Goal: Information Seeking & Learning: Learn about a topic

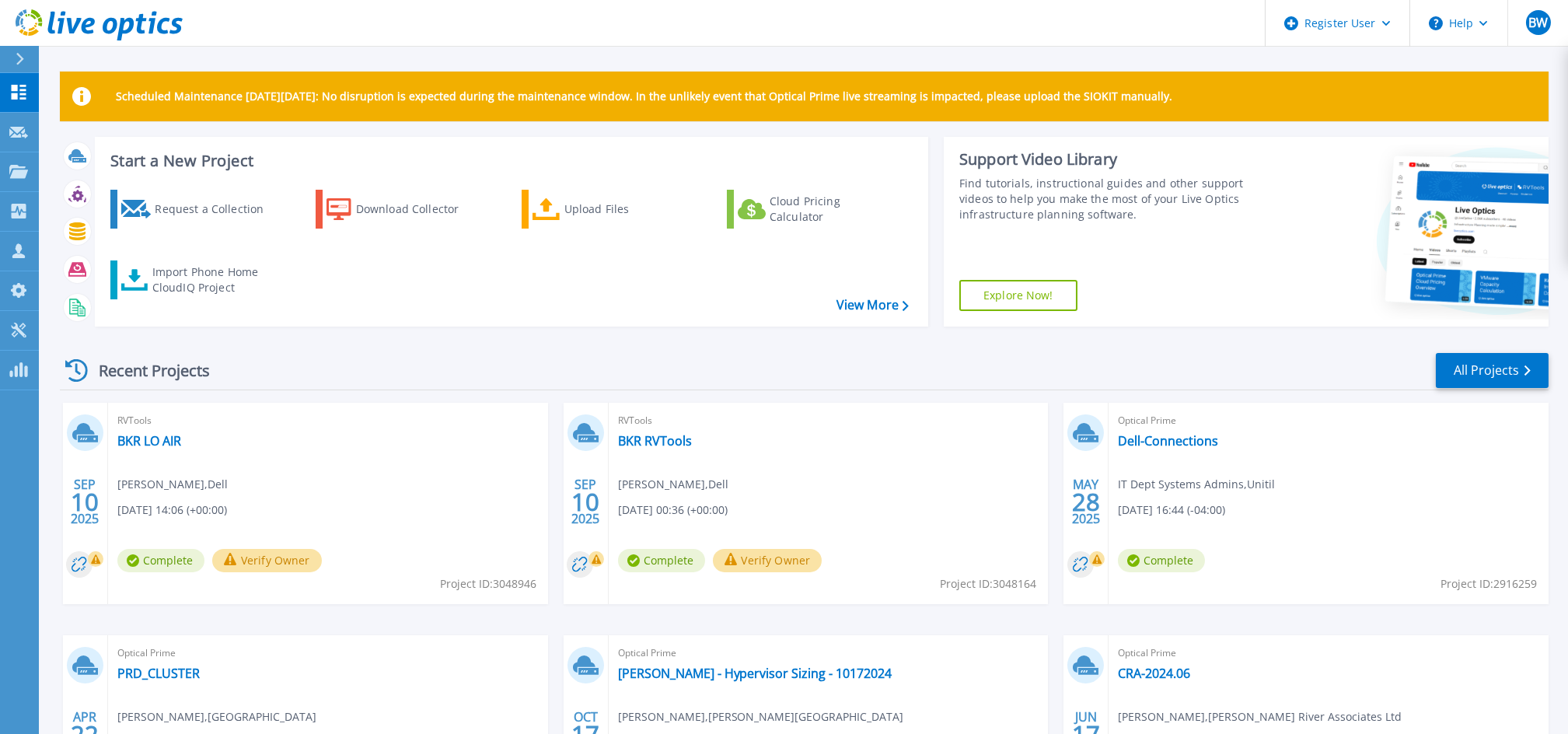
click at [303, 356] on div "Recent Projects All Projects" at bounding box center [804, 370] width 1488 height 39
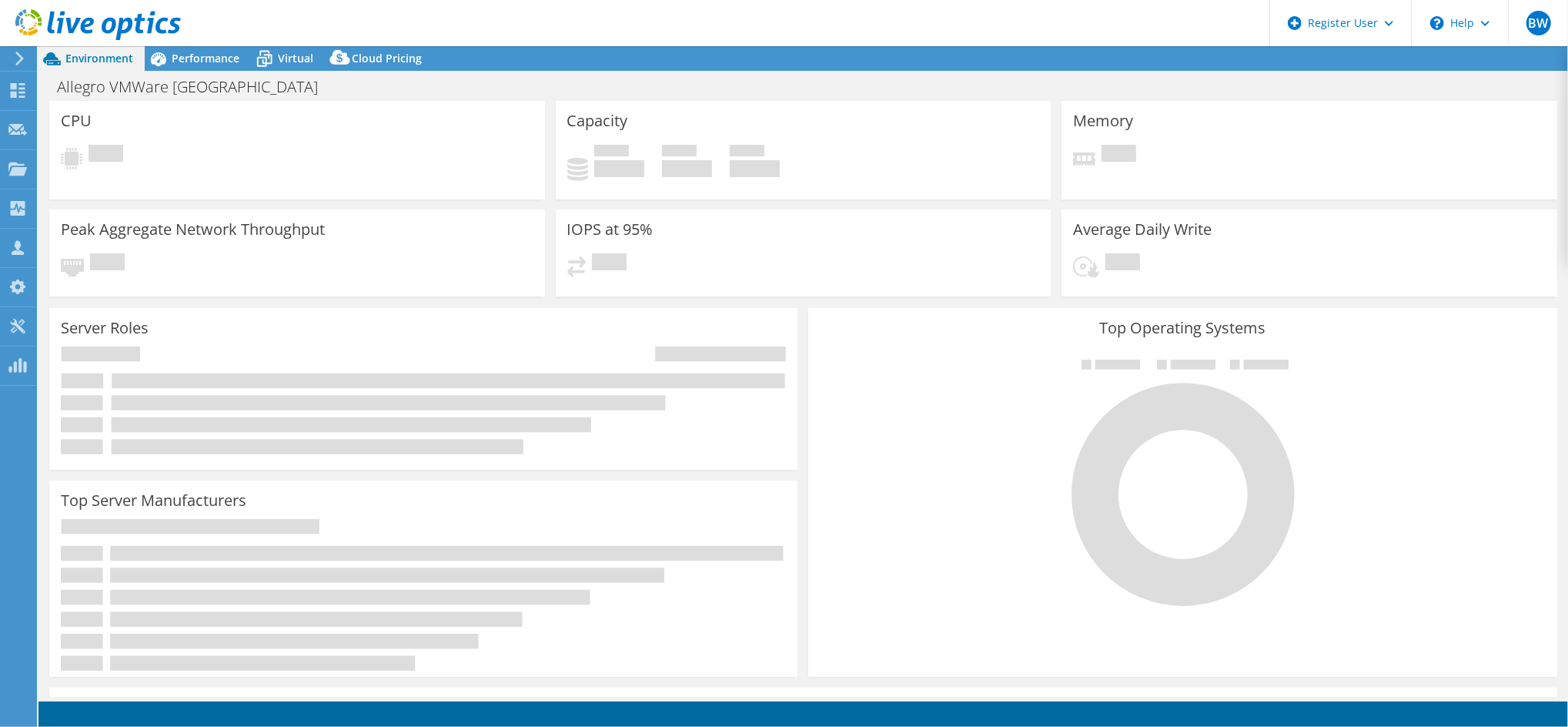
select select "USD"
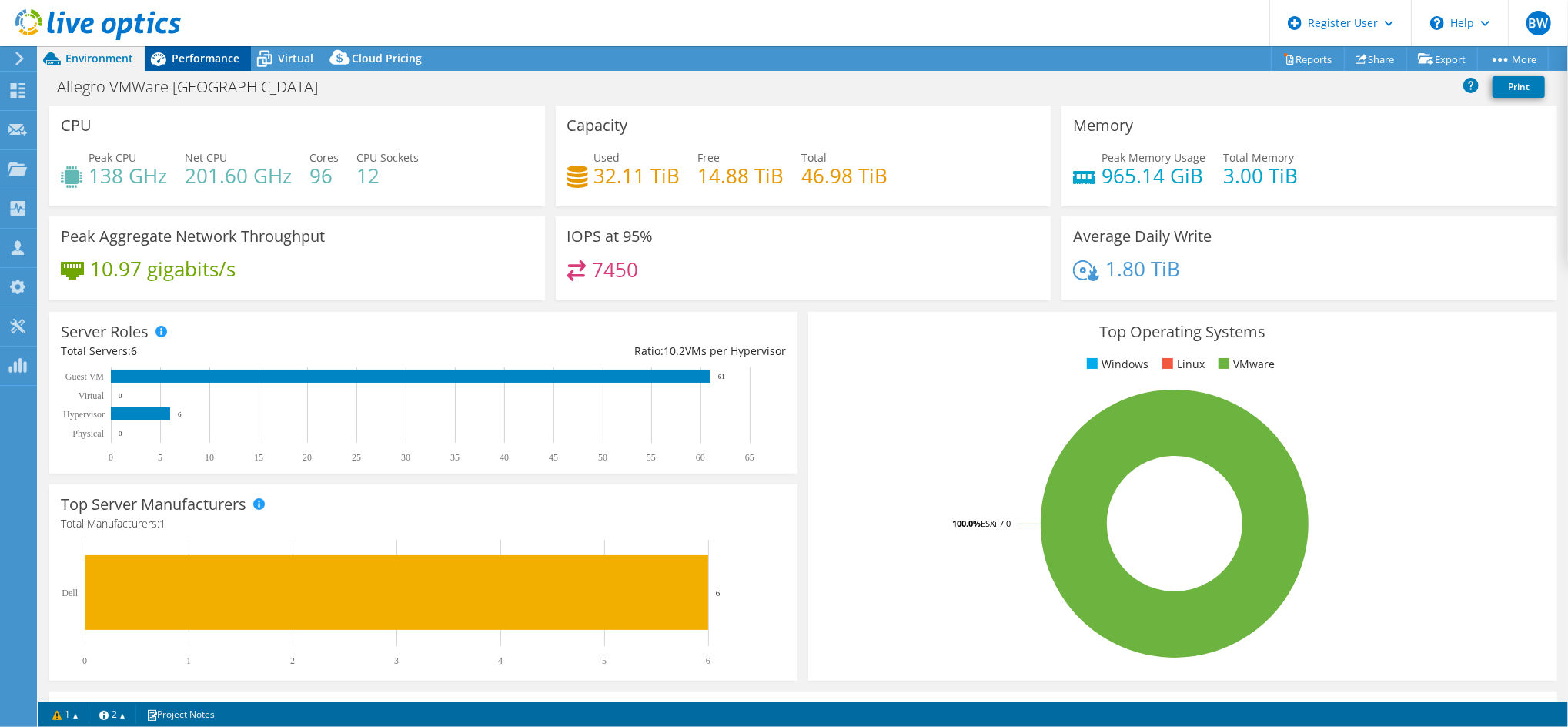
click at [195, 60] on span "Performance" at bounding box center [205, 59] width 68 height 15
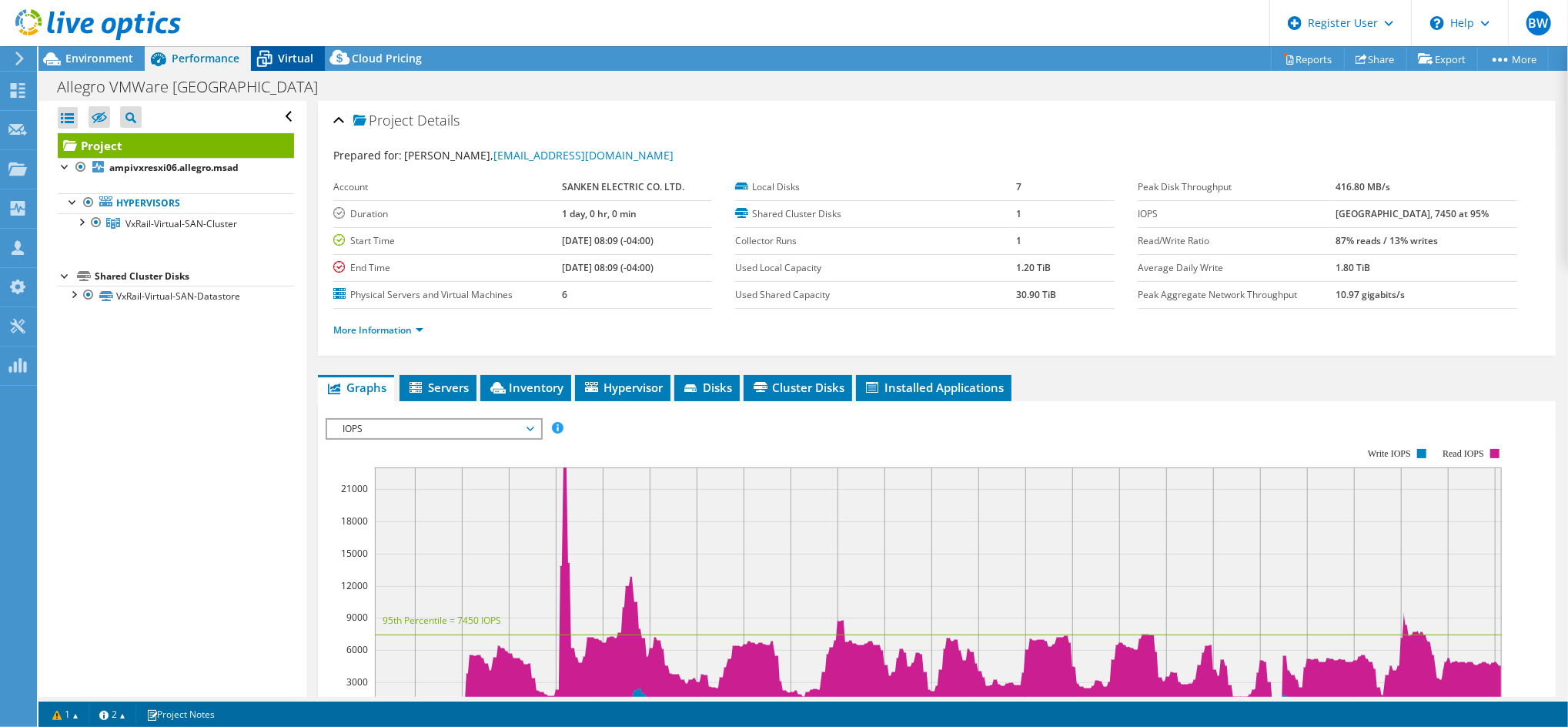
click at [262, 59] on icon at bounding box center [264, 59] width 27 height 27
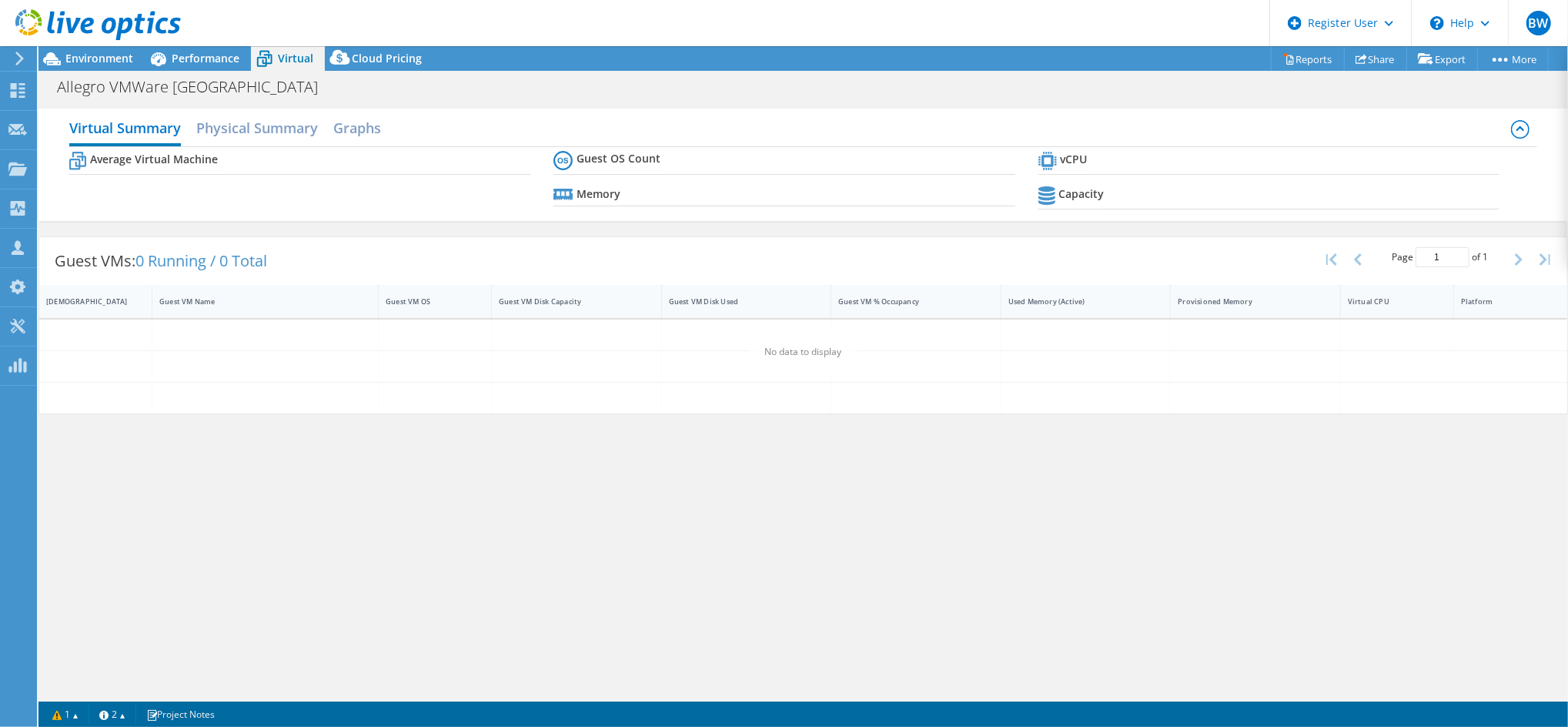
click at [663, 94] on div "Allegro VMWare Philippines Print" at bounding box center [803, 87] width 1530 height 29
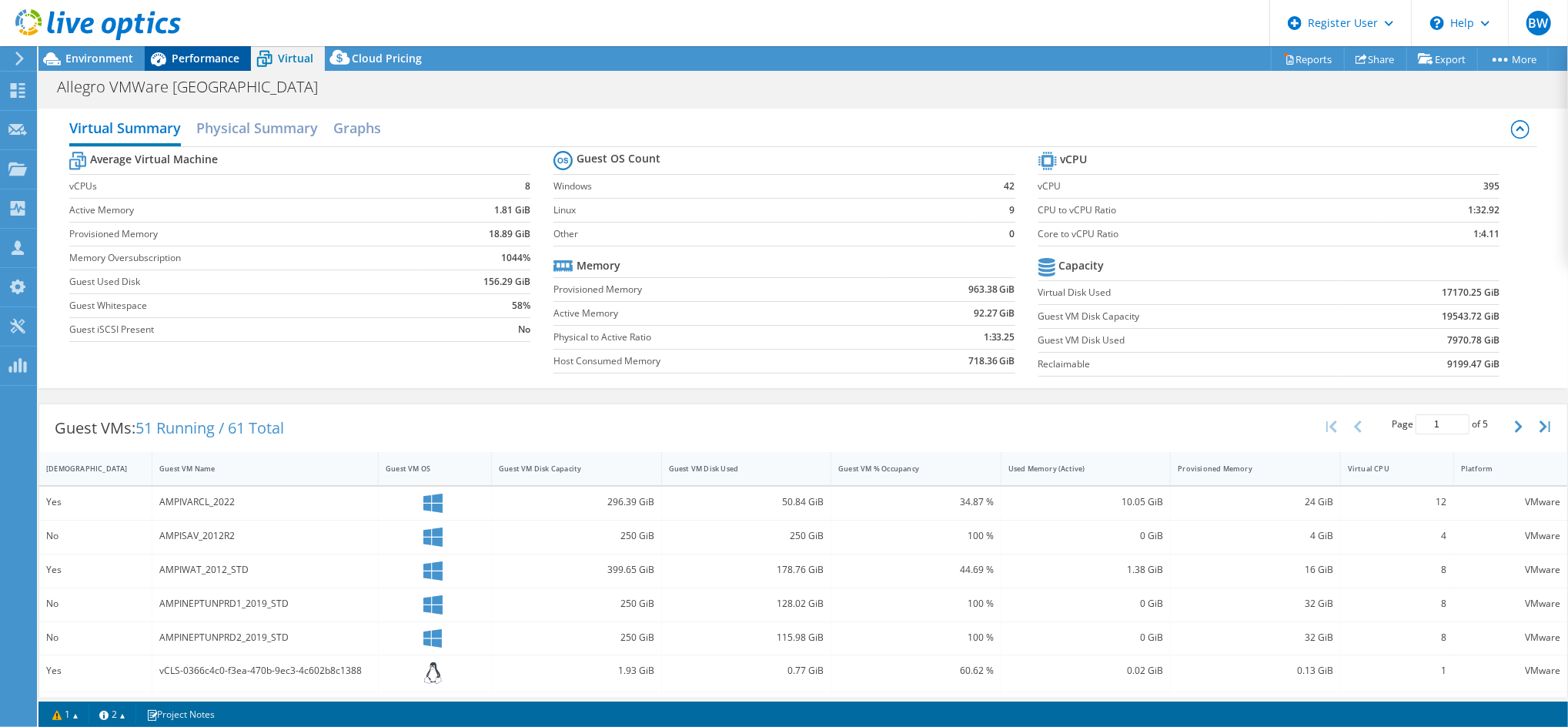
click at [181, 58] on span "Performance" at bounding box center [205, 59] width 68 height 15
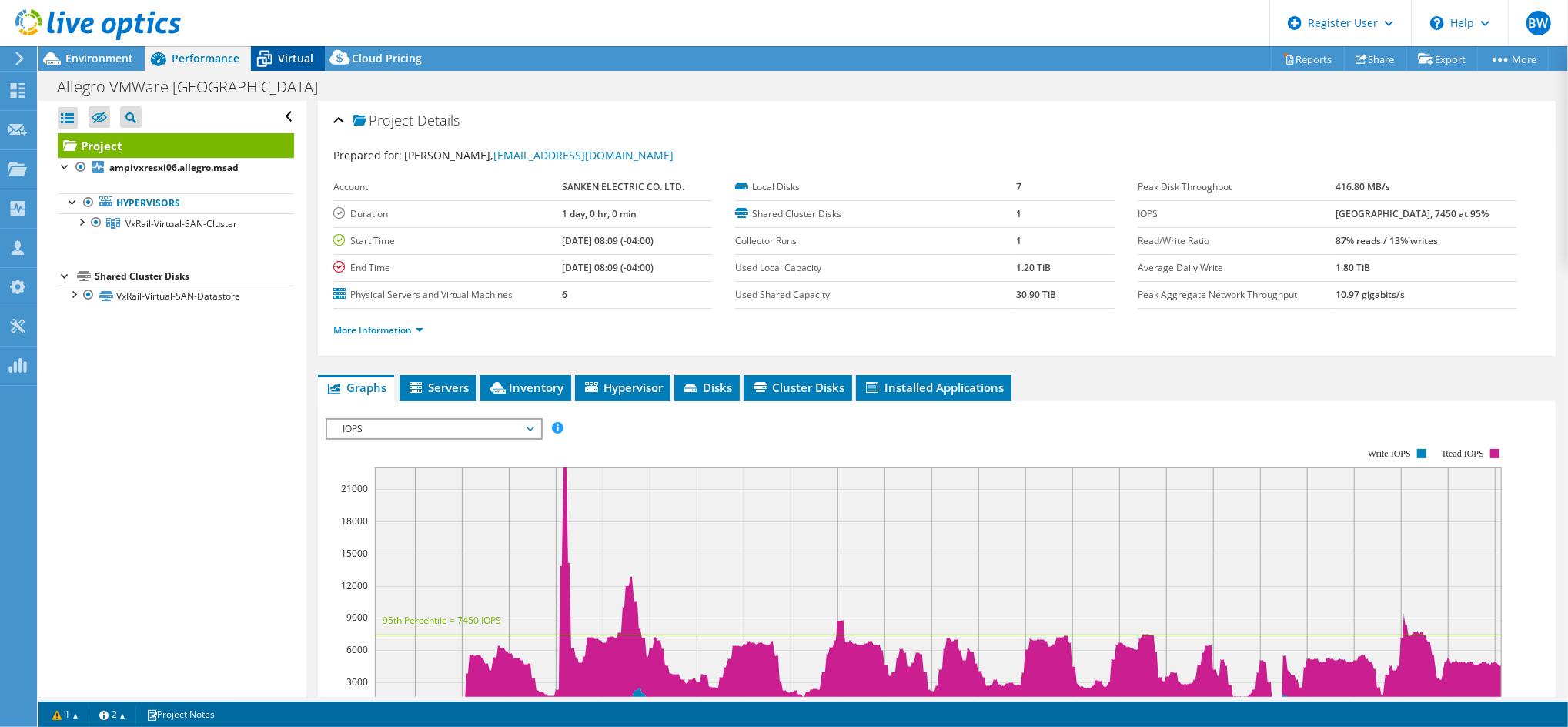
click at [290, 56] on span "Virtual" at bounding box center [296, 59] width 35 height 15
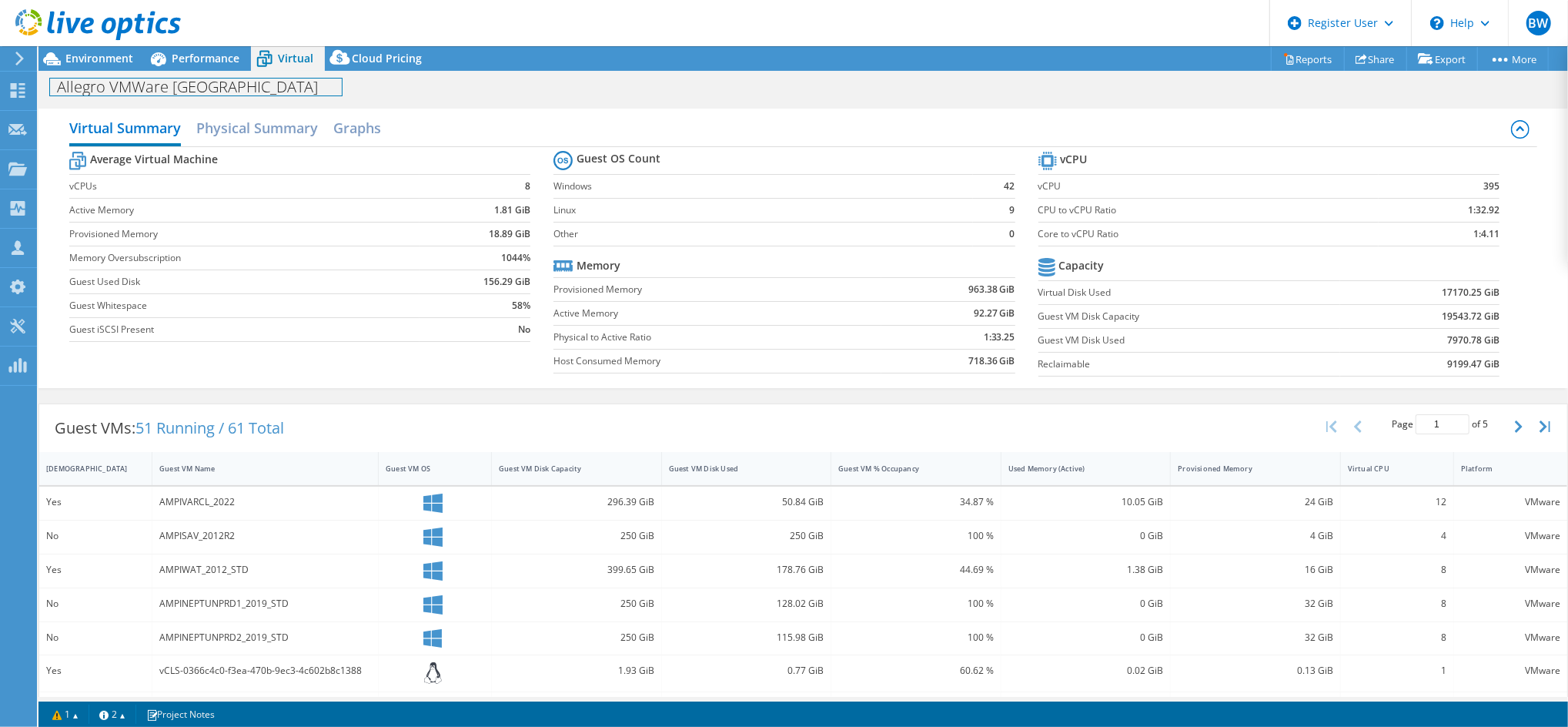
click at [271, 99] on div "Allegro VMWare Philippines Print" at bounding box center [803, 87] width 1530 height 29
click at [303, 340] on td "Guest iSCSI Present" at bounding box center [244, 330] width 351 height 24
click at [190, 54] on span "Performance" at bounding box center [205, 59] width 68 height 15
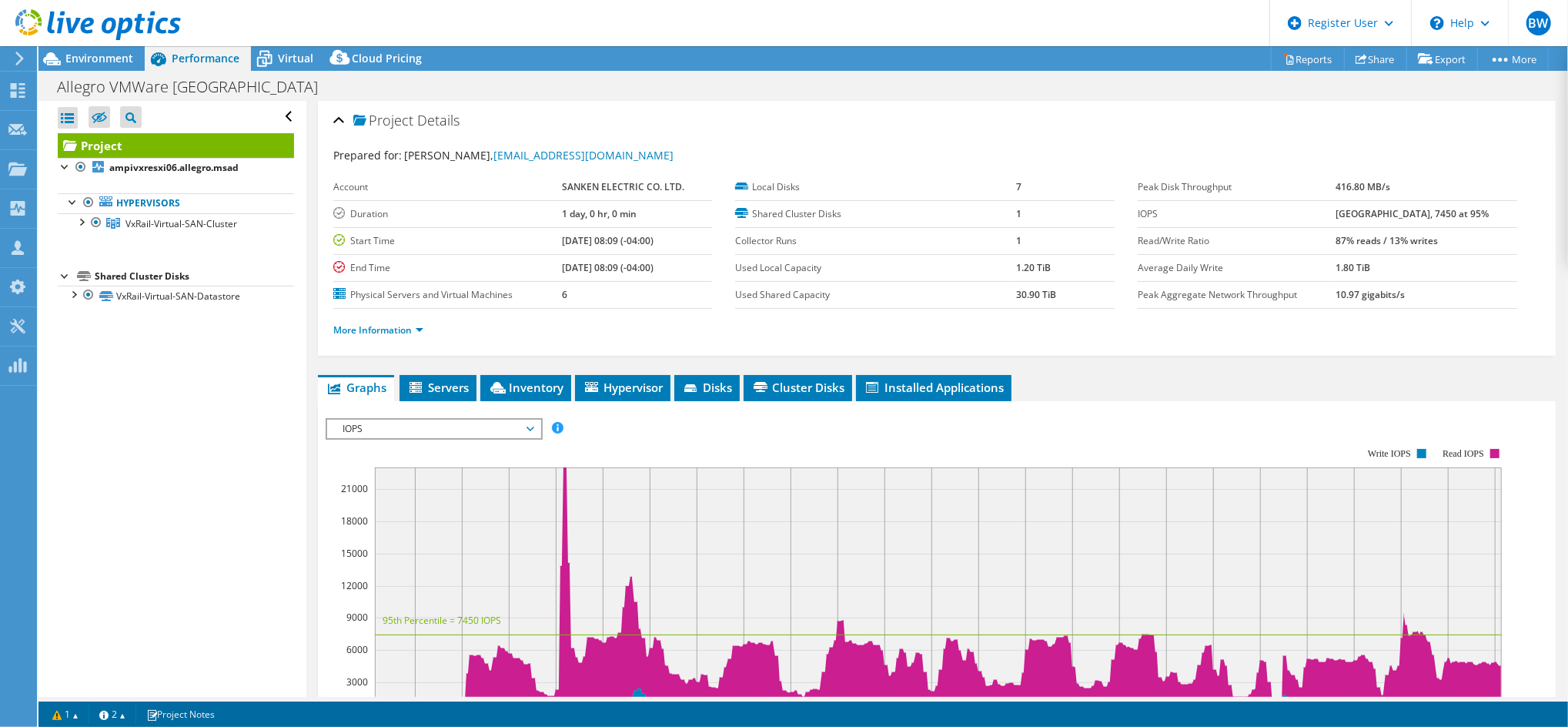
click at [692, 233] on td "[DATE] 08:09 (-04:00)" at bounding box center [637, 240] width 150 height 27
click at [389, 330] on link "More Information" at bounding box center [378, 330] width 90 height 13
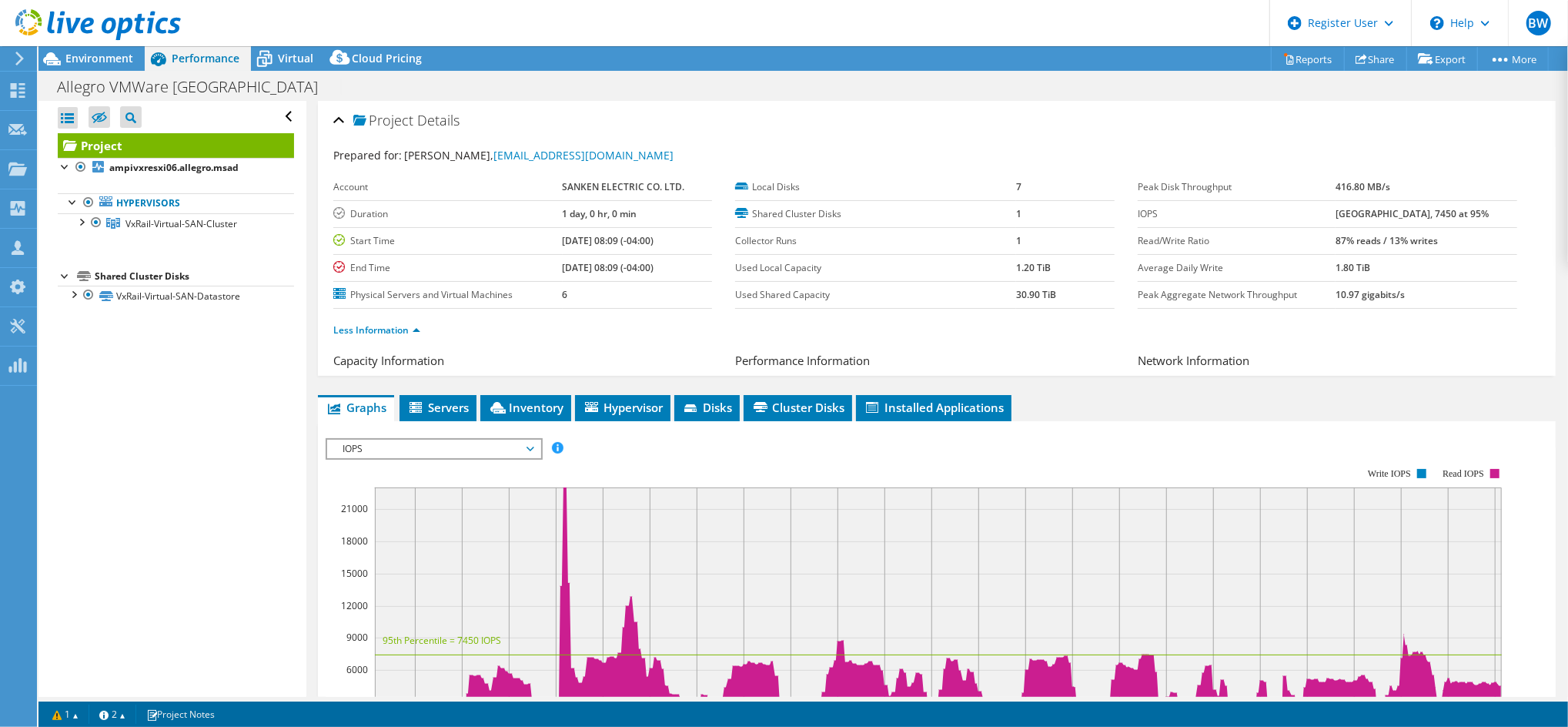
click at [998, 187] on label "Local Disks" at bounding box center [876, 187] width 281 height 16
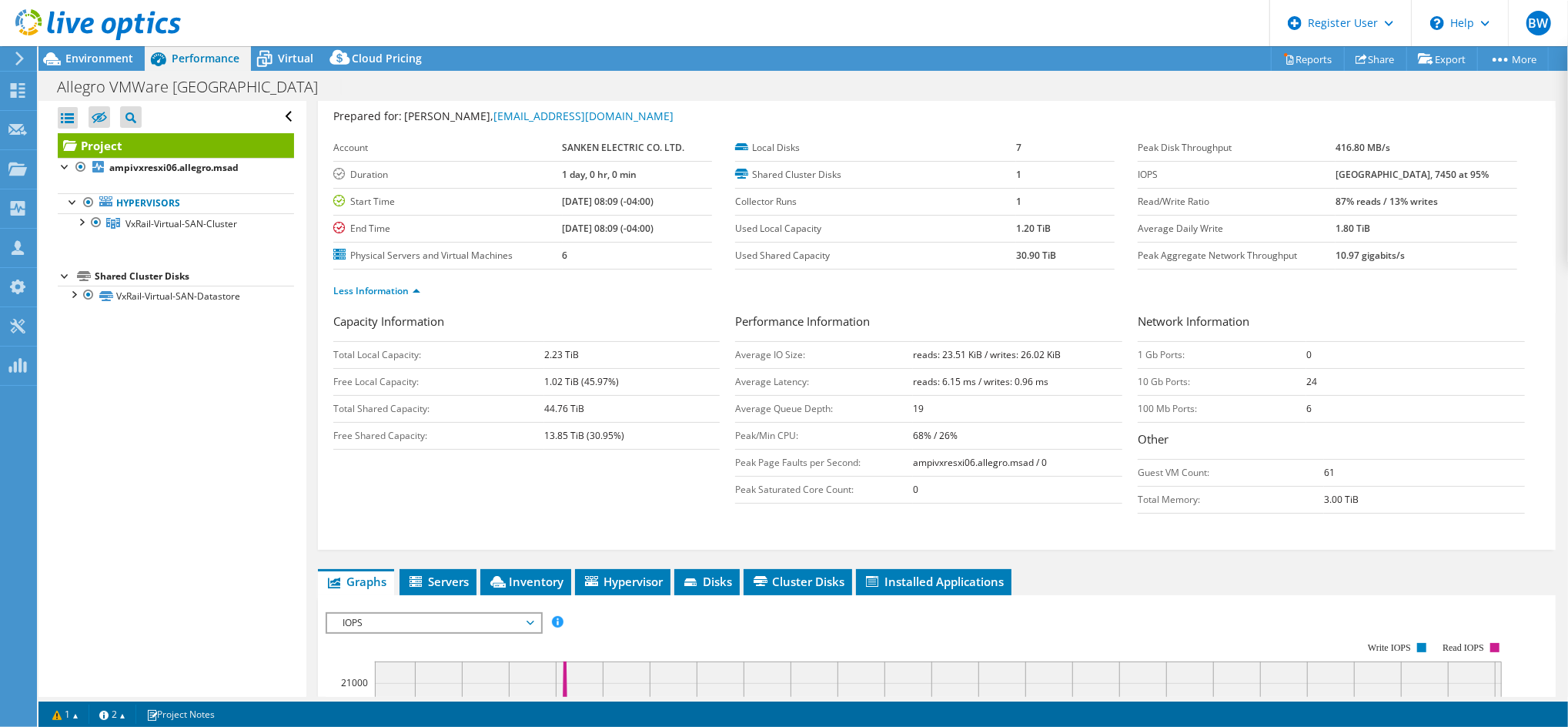
scroll to position [41, 0]
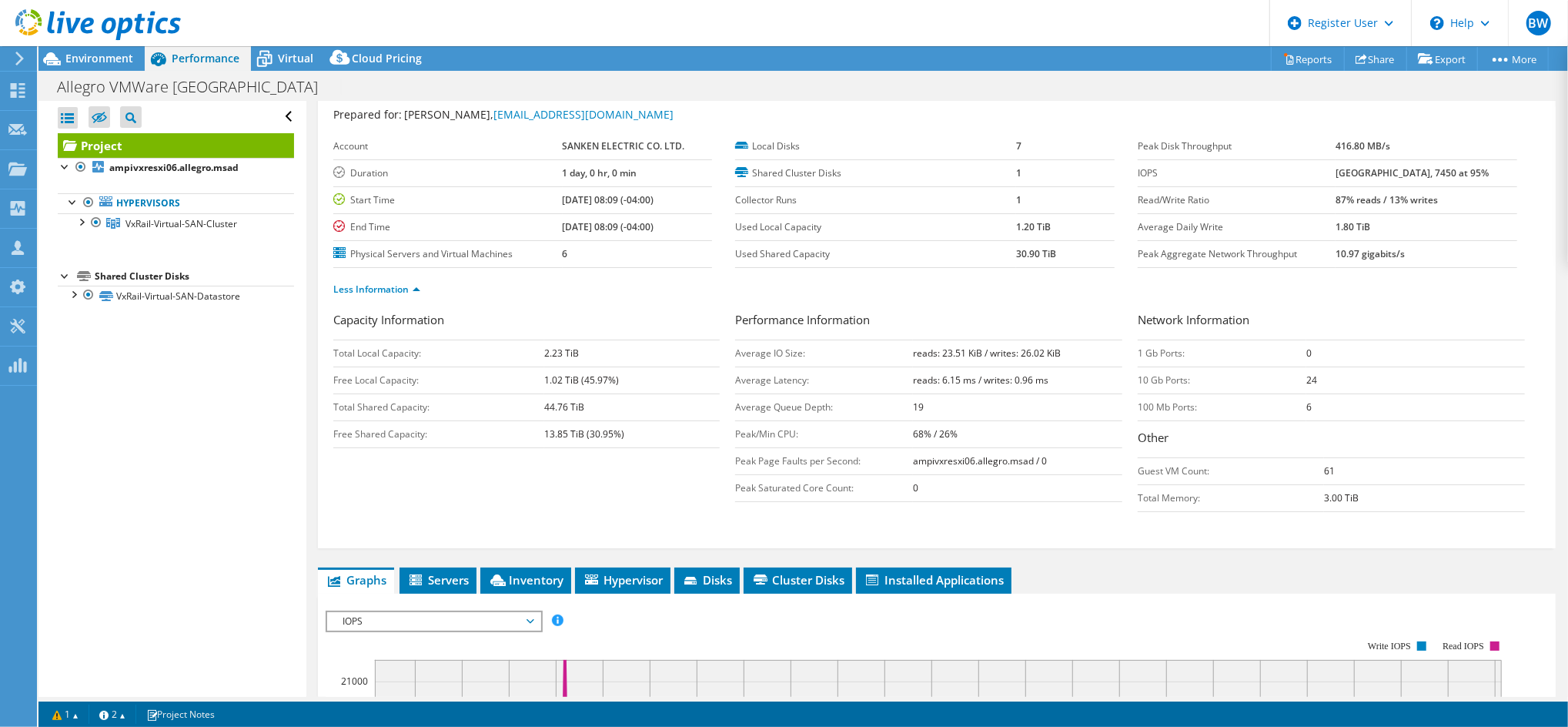
click at [288, 425] on div "Open All Close All Hide Excluded Nodes Project Tree Filter" at bounding box center [171, 398] width 267 height 596
click at [78, 224] on div at bounding box center [81, 221] width 16 height 16
click at [168, 476] on div "Open All Close All Hide Excluded Nodes Project Tree Filter" at bounding box center [171, 398] width 267 height 596
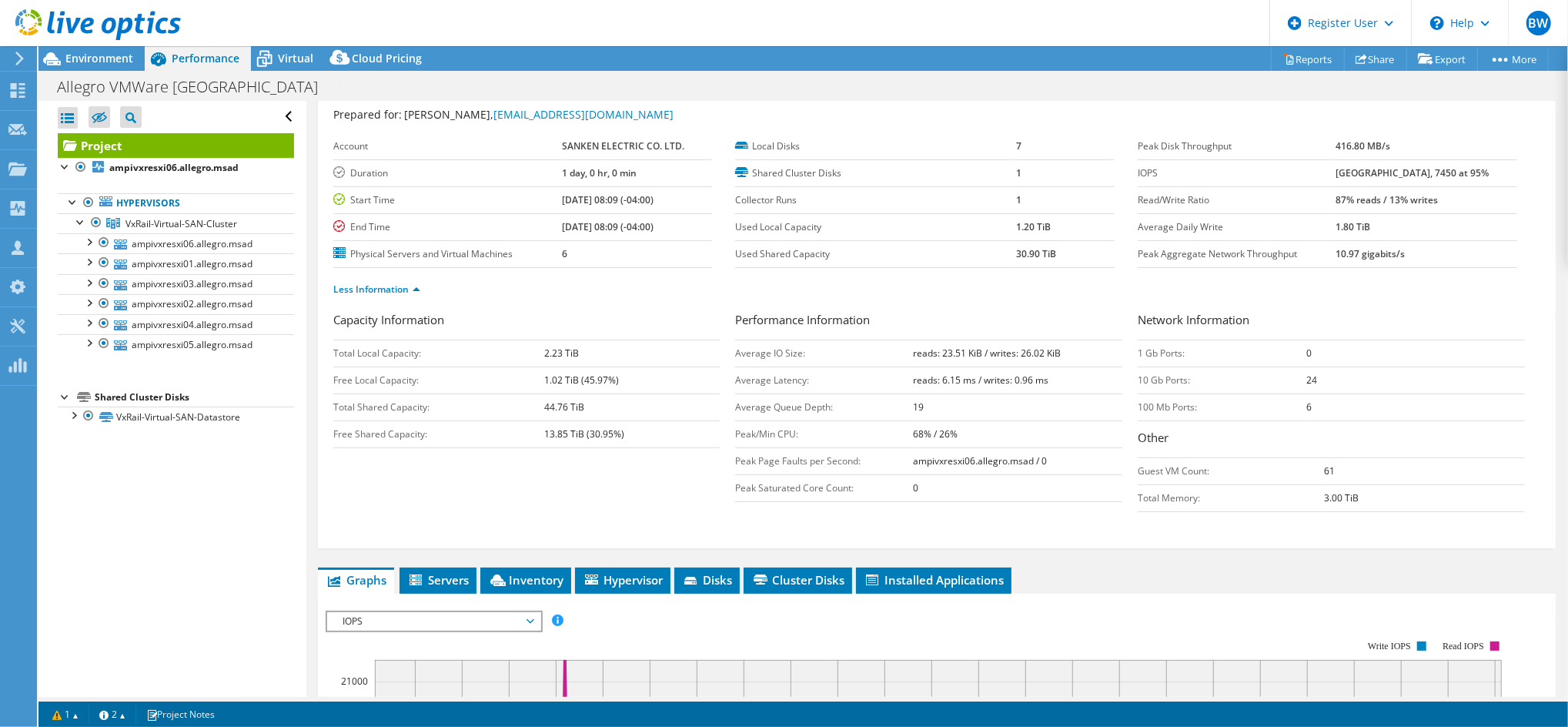
click at [208, 471] on div "Open All Close All Hide Excluded Nodes Project Tree Filter" at bounding box center [171, 398] width 267 height 596
click at [544, 588] on li "Inventory" at bounding box center [526, 581] width 91 height 26
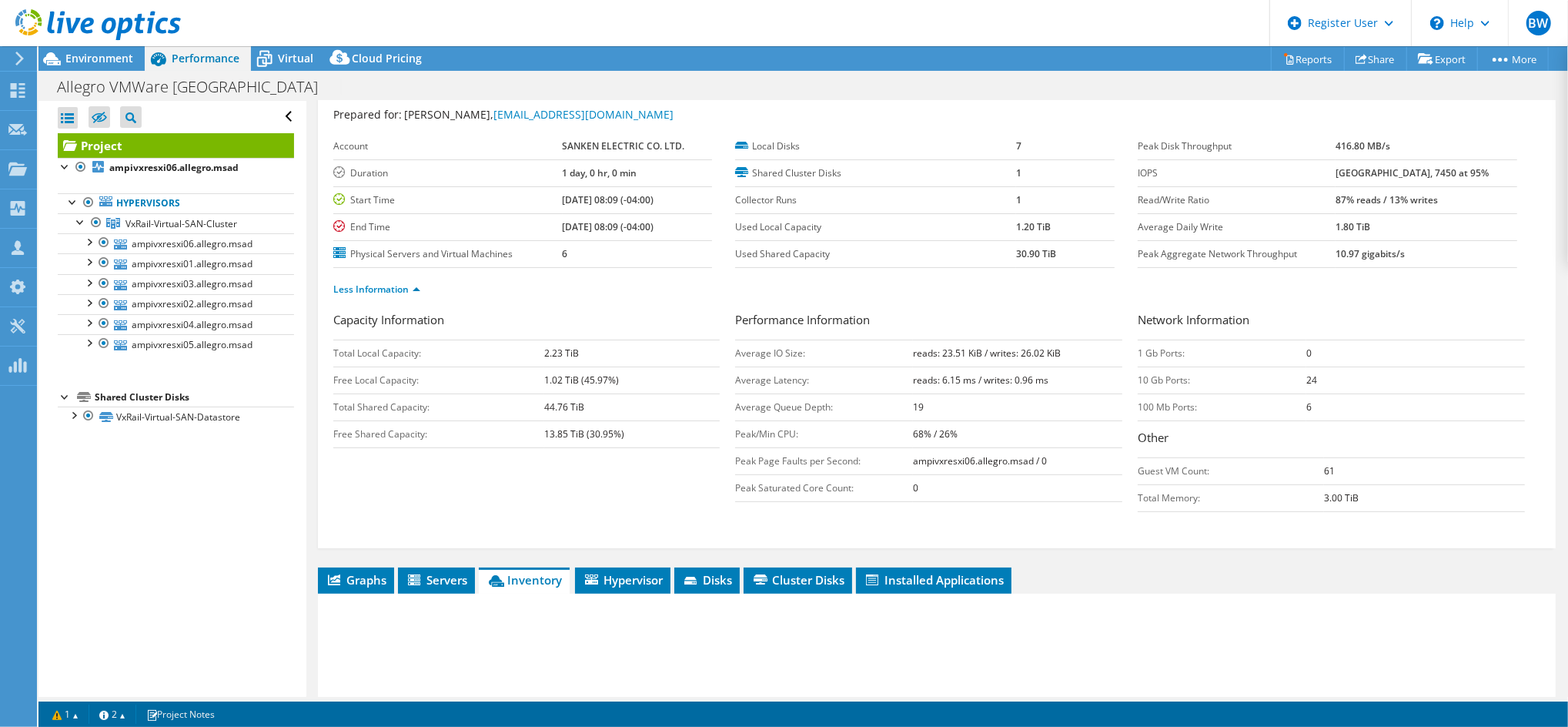
click at [589, 532] on div "Capacity Information Total Local Capacity: 2.23 TiB Free Local Capacity: 1.02 T…" at bounding box center [936, 427] width 1207 height 234
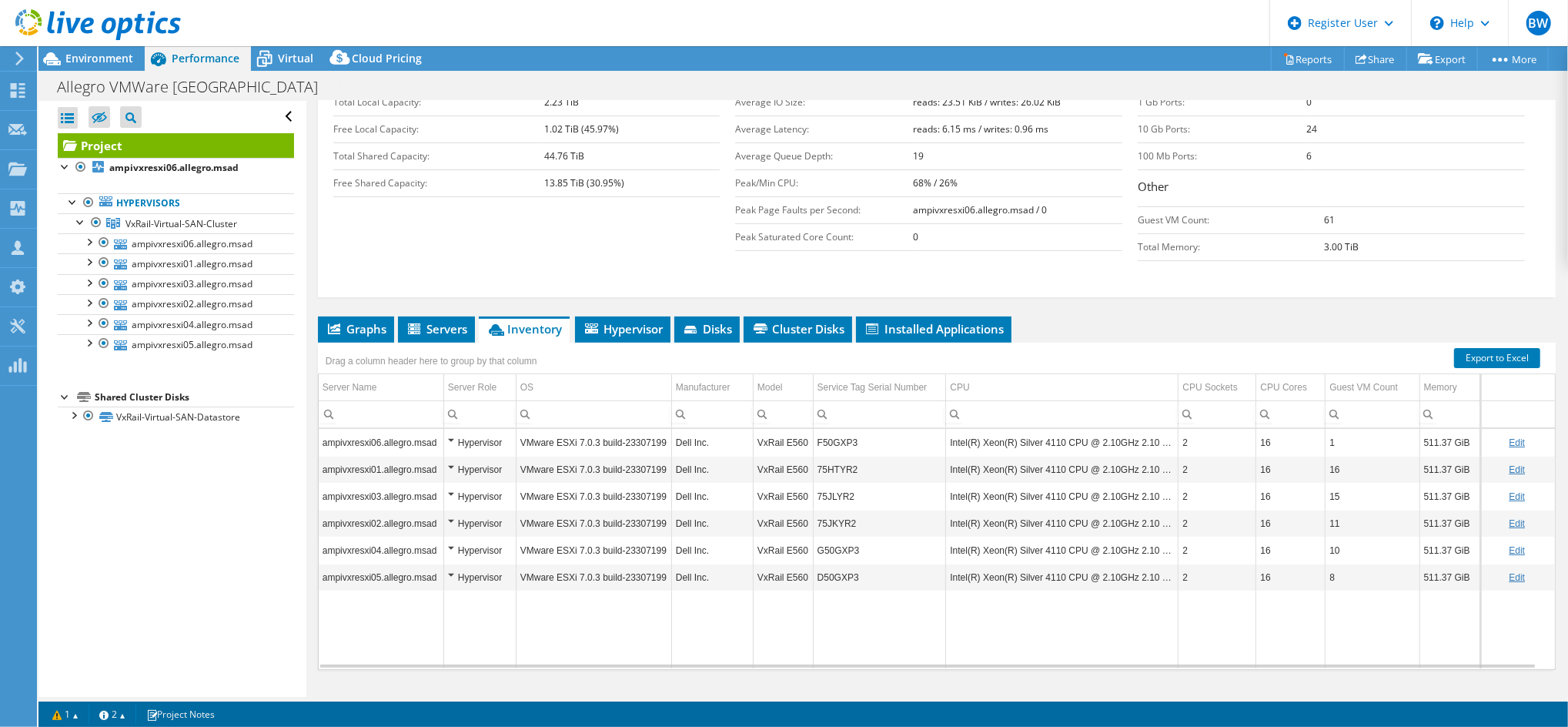
scroll to position [323, 0]
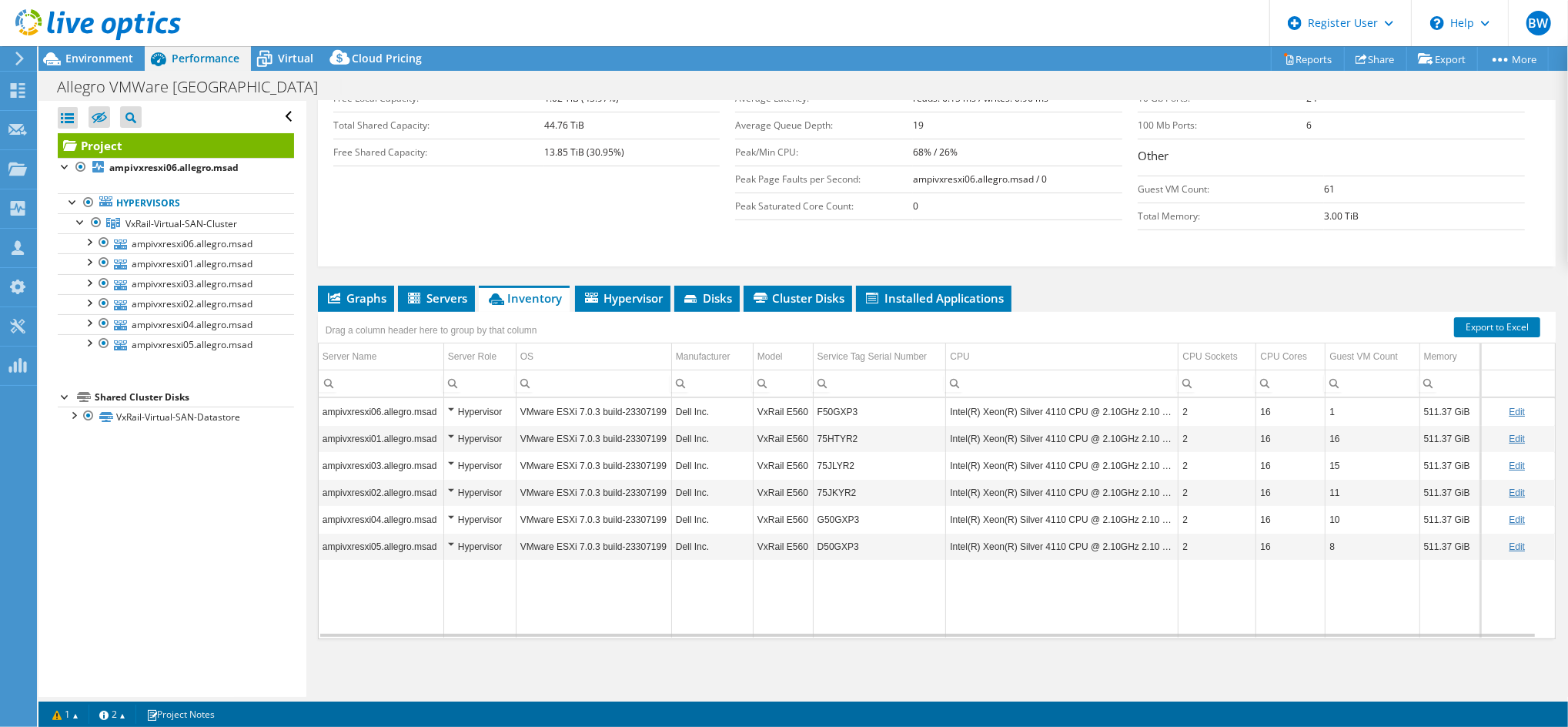
click at [275, 578] on div "Open All Close All Hide Excluded Nodes Project Tree Filter" at bounding box center [171, 398] width 267 height 596
click at [1051, 610] on td "Data grid" at bounding box center [1063, 598] width 233 height 77
click at [1104, 608] on td "Data grid" at bounding box center [1063, 598] width 233 height 77
click at [1086, 266] on div "Project Details Prepared for: James Dawson, JDawson@ALLEGROMICRO.com Account SA…" at bounding box center [936, 238] width 1261 height 920
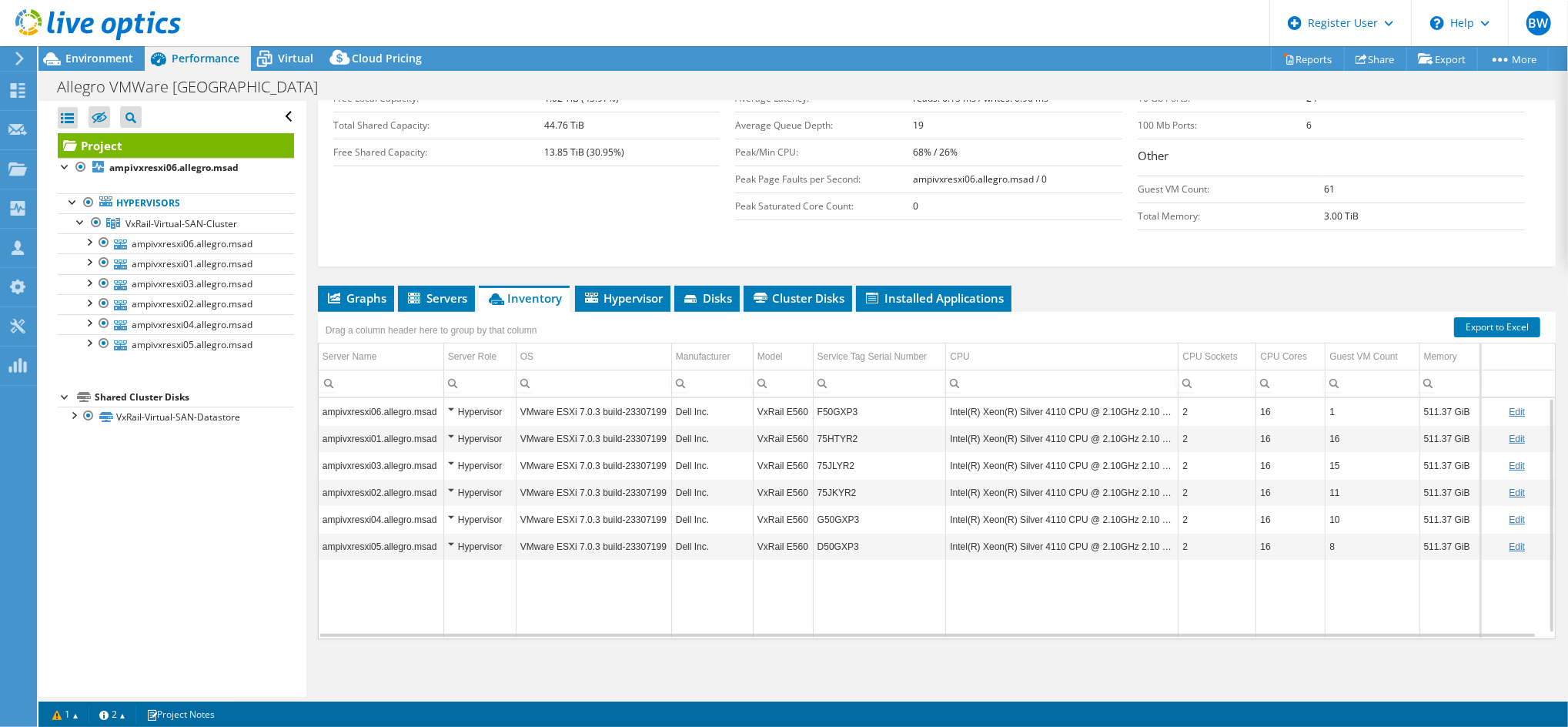
click at [388, 226] on div "Capacity Information Total Local Capacity: 2.23 TiB Free Local Capacity: 1.02 T…" at bounding box center [936, 133] width 1207 height 209
click at [136, 61] on div "Environment" at bounding box center [91, 59] width 106 height 24
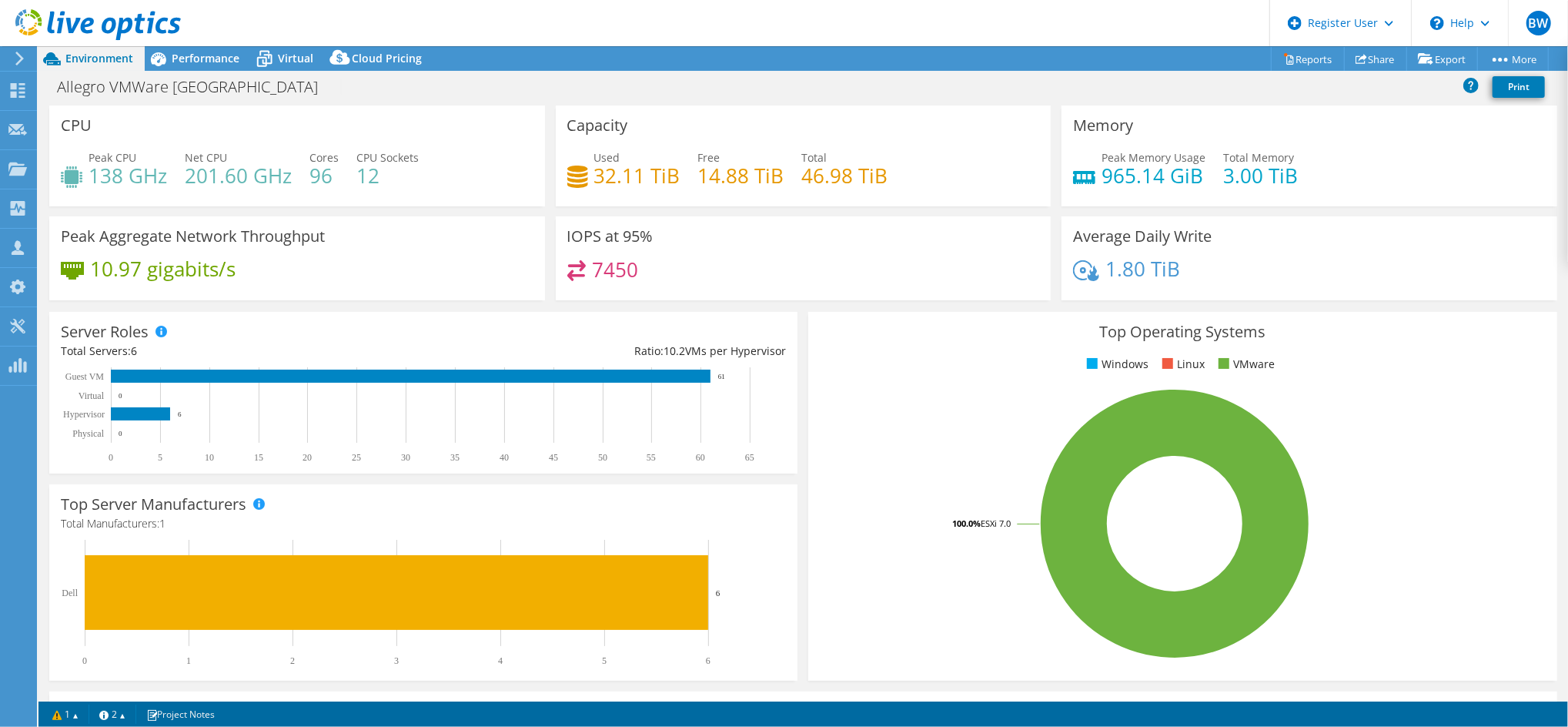
click at [390, 233] on div "Peak Aggregate Network Throughput 10.97 gigabits/s" at bounding box center [297, 258] width 496 height 84
click at [157, 174] on h4 "138 GHz" at bounding box center [127, 176] width 78 height 17
click at [210, 153] on span "Net CPU" at bounding box center [207, 157] width 43 height 15
click at [205, 61] on span "Performance" at bounding box center [205, 59] width 68 height 15
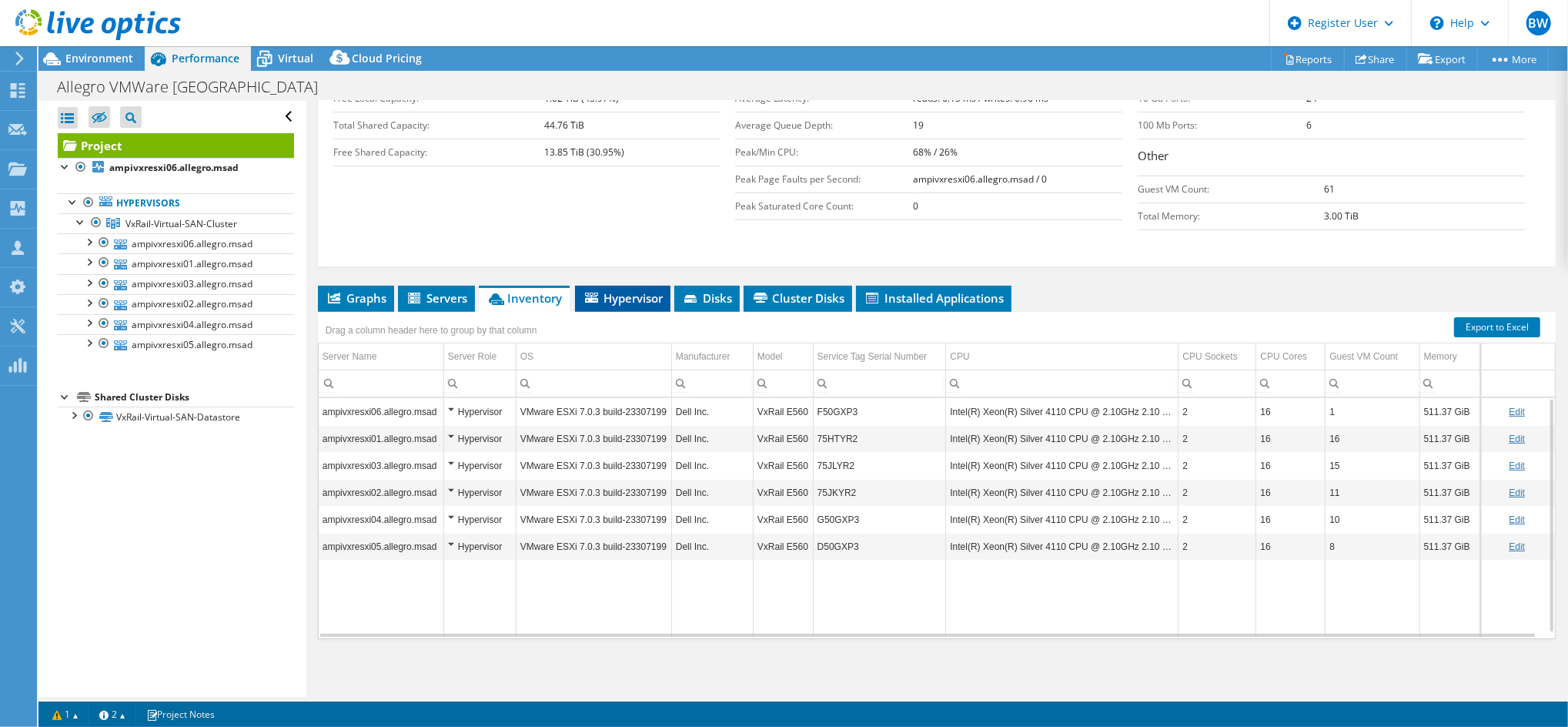
click at [637, 302] on span "Hypervisor" at bounding box center [623, 298] width 80 height 16
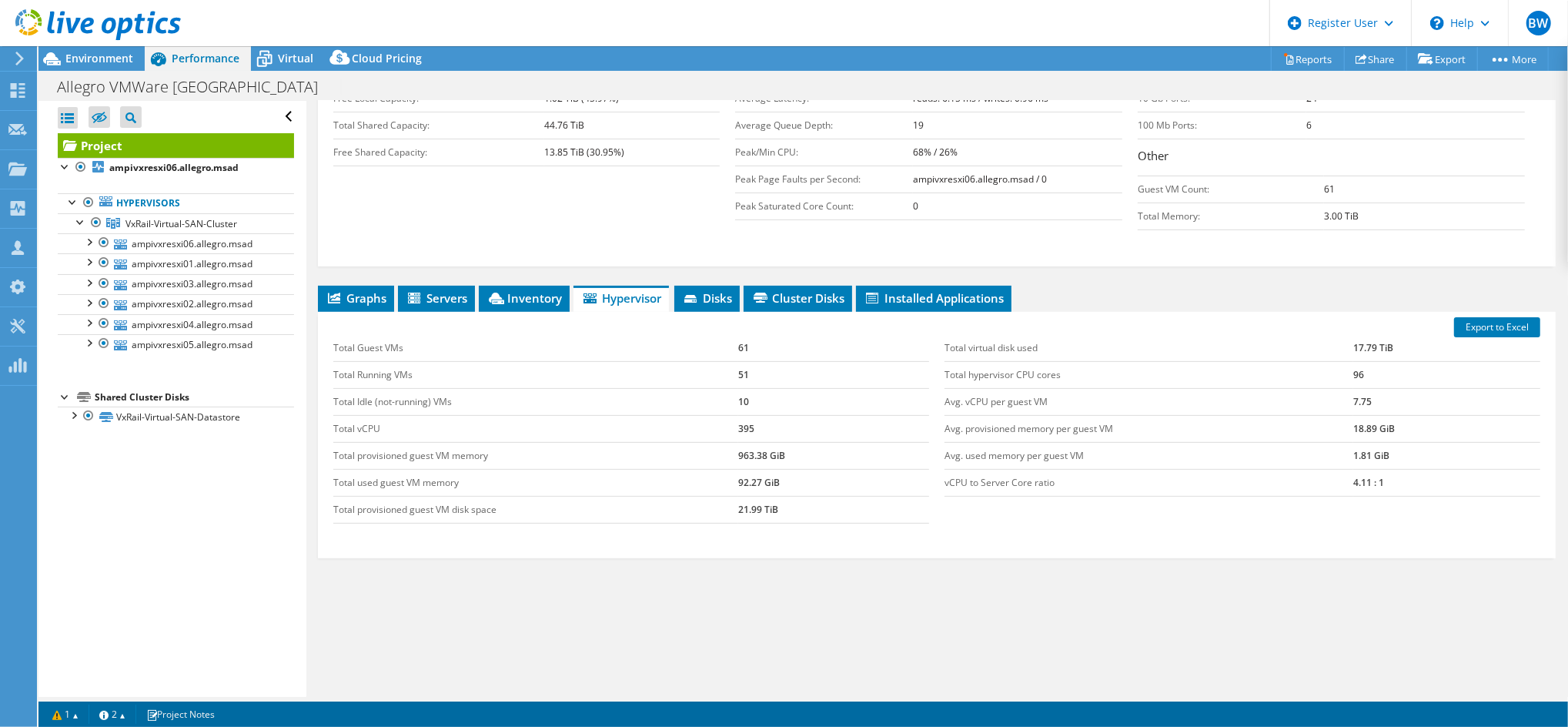
click at [656, 252] on div "Capacity Information Total Local Capacity: 2.23 TiB Free Local Capacity: 1.02 T…" at bounding box center [936, 145] width 1207 height 234
click at [959, 220] on div "Performance Information Average IO Size: reads: 23.51 KiB / writes: 26.02 KiB A…" at bounding box center [936, 128] width 403 height 198
click at [988, 156] on td "68% / 26%" at bounding box center [1017, 152] width 209 height 27
click at [69, 58] on span "Environment" at bounding box center [99, 59] width 68 height 15
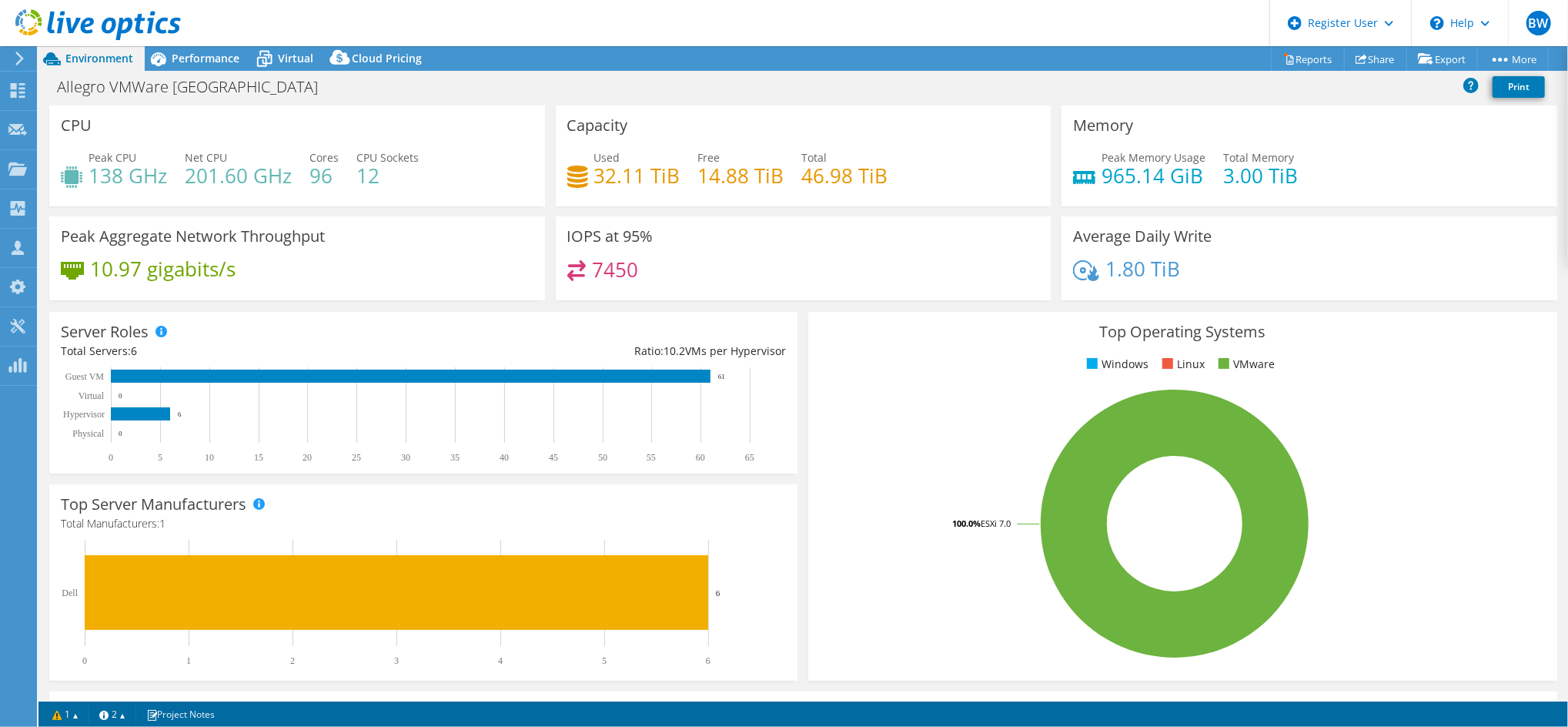
click at [784, 261] on div "7450" at bounding box center [804, 277] width 473 height 34
click at [796, 238] on div "IOPS at 95% 7450" at bounding box center [803, 258] width 496 height 84
click at [811, 198] on div "Used 32.11 TiB Free 14.88 TiB Total 46.98 TiB" at bounding box center [804, 175] width 473 height 50
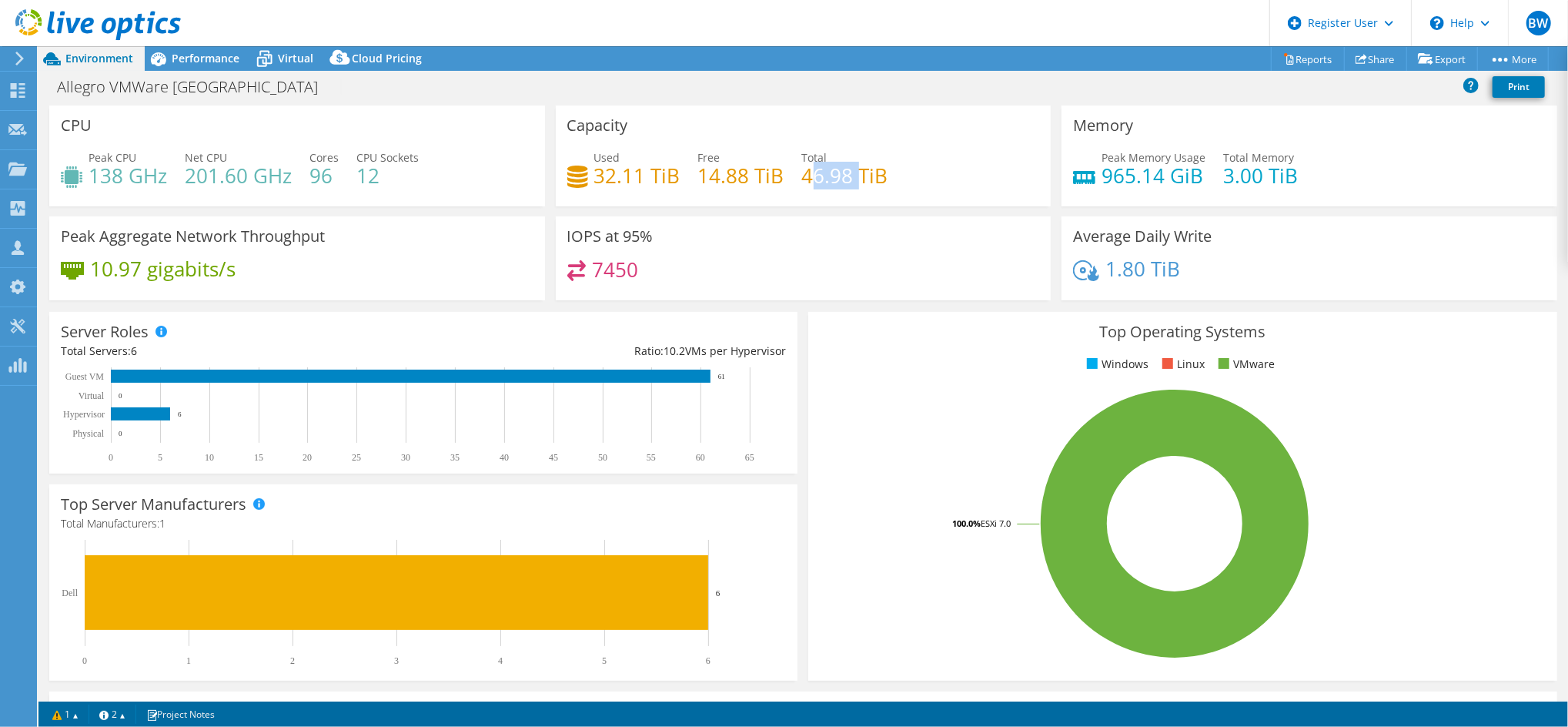
drag, startPoint x: 811, startPoint y: 182, endPoint x: 855, endPoint y: 182, distance: 44.0
click at [855, 182] on h4 "46.98 TiB" at bounding box center [845, 176] width 87 height 17
click at [716, 168] on h4 "14.88 TiB" at bounding box center [741, 176] width 87 height 17
click at [685, 176] on div "Used 32.11 TiB Free 14.88 TiB Total 46.98 TiB" at bounding box center [804, 175] width 473 height 50
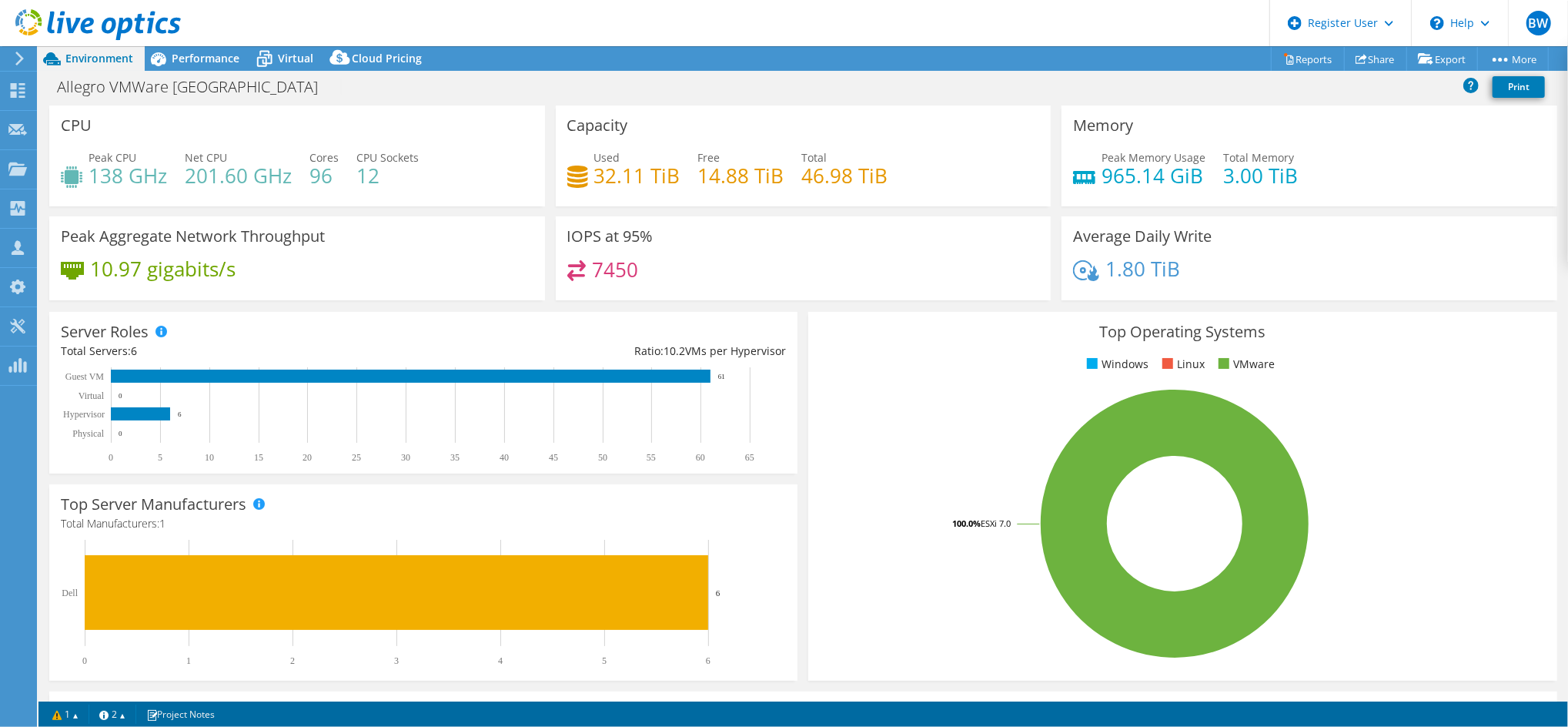
click at [622, 176] on h4 "32.11 TiB" at bounding box center [637, 176] width 87 height 17
click at [614, 176] on h4 "32.11 TiB" at bounding box center [637, 176] width 87 height 17
click at [611, 176] on h4 "32.11 TiB" at bounding box center [637, 176] width 87 height 17
click at [607, 176] on h4 "32.11 TiB" at bounding box center [637, 176] width 87 height 17
click at [608, 172] on h4 "32.11 TiB" at bounding box center [637, 176] width 87 height 17
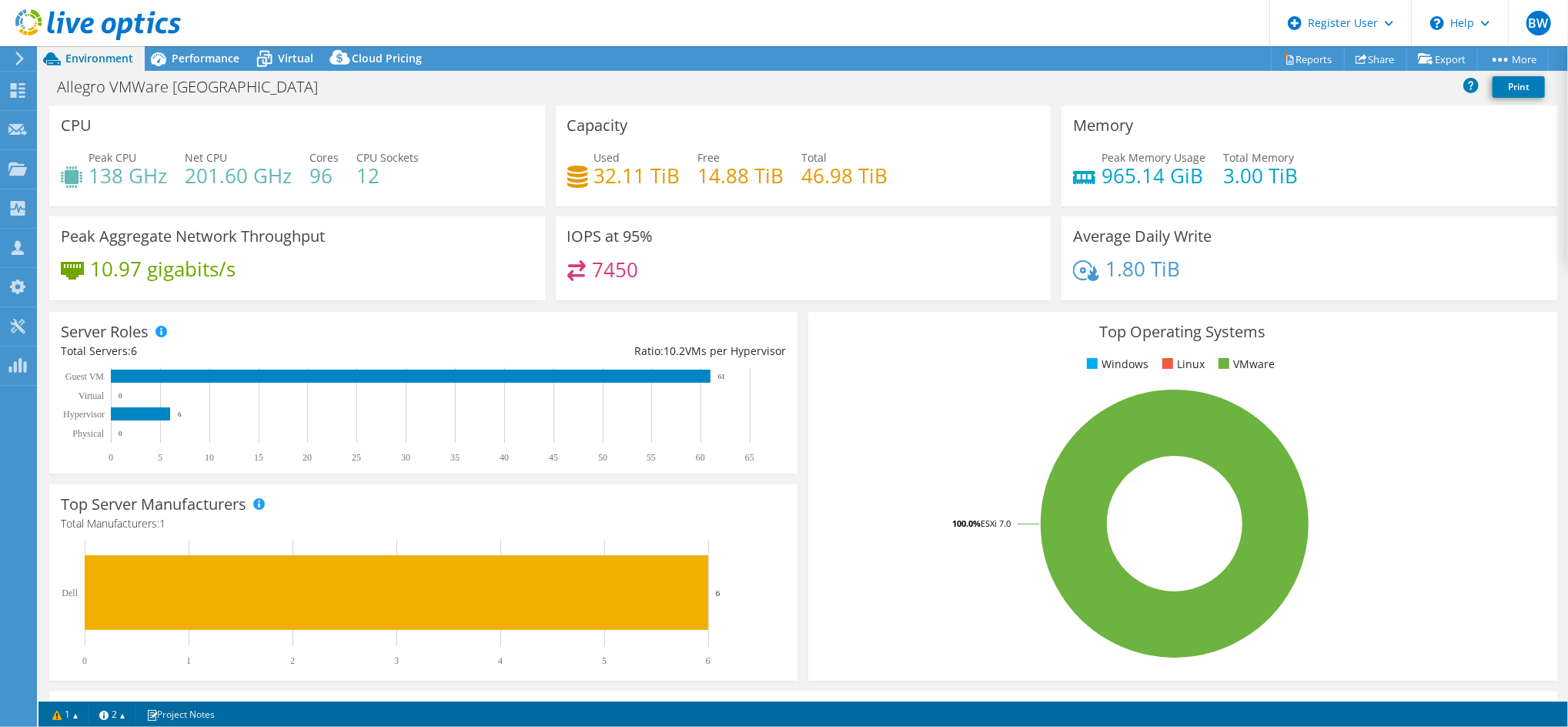
click at [595, 169] on h4 "32.11 TiB" at bounding box center [637, 176] width 87 height 17
click at [203, 56] on span "Performance" at bounding box center [205, 59] width 68 height 15
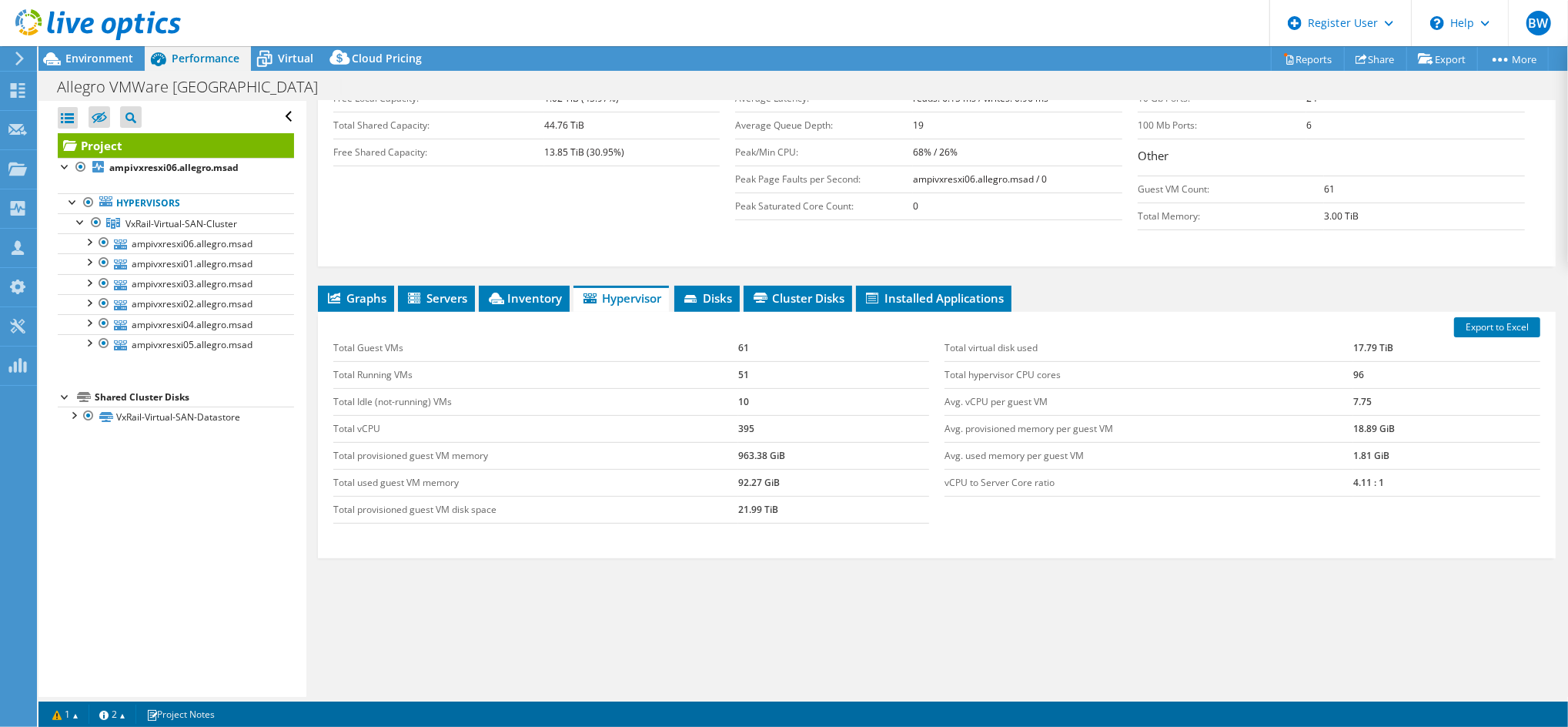
click at [611, 251] on div "Capacity Information Total Local Capacity: 2.23 TiB Free Local Capacity: 1.02 T…" at bounding box center [936, 145] width 1207 height 234
click at [624, 294] on span "Hypervisor" at bounding box center [622, 298] width 80 height 16
drag, startPoint x: 937, startPoint y: 343, endPoint x: 1389, endPoint y: 356, distance: 452.2
click at [1389, 356] on tr "Total virtual disk used 17.79 TiB" at bounding box center [1242, 348] width 596 height 27
click at [1389, 356] on td "17.79 TiB" at bounding box center [1446, 348] width 187 height 27
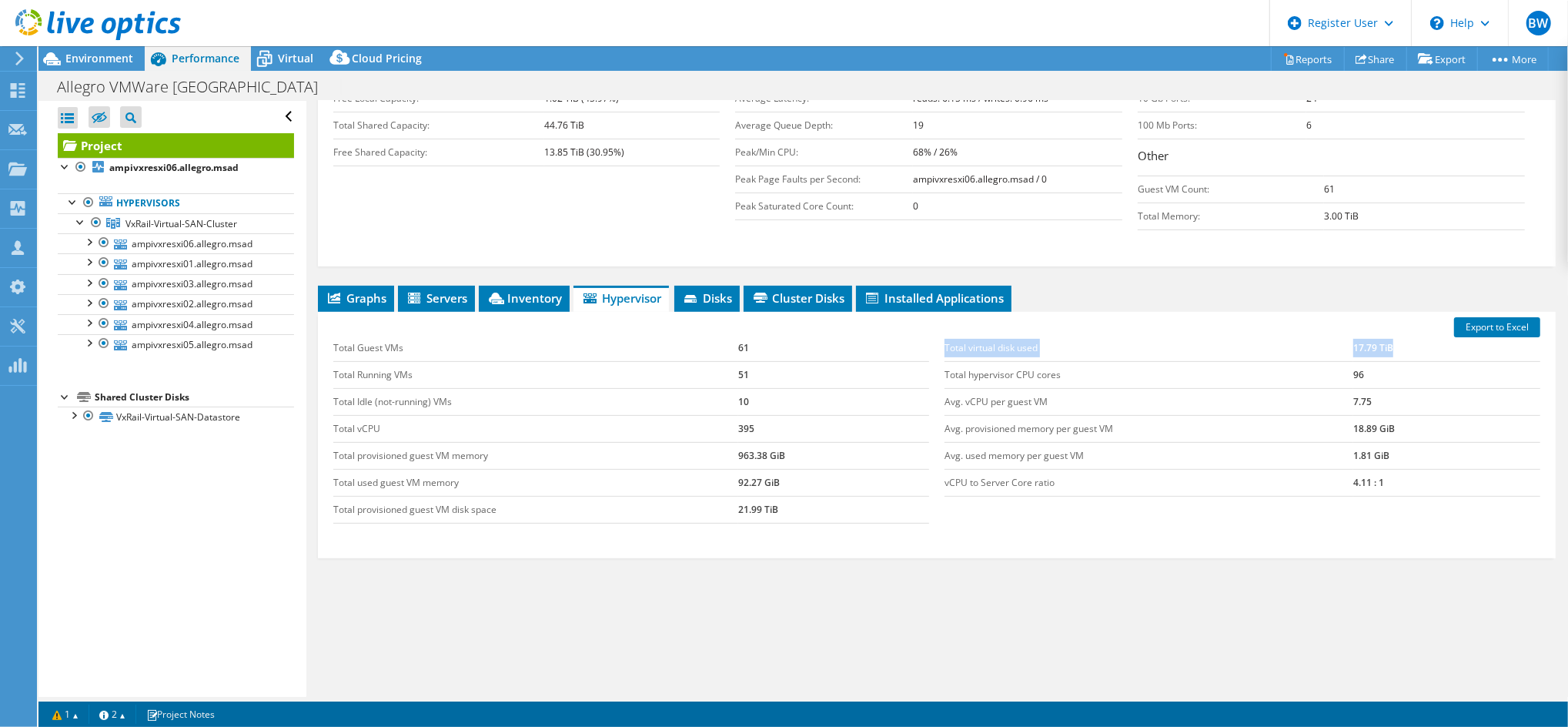
click at [1392, 356] on td "17.79 TiB" at bounding box center [1446, 348] width 187 height 27
click at [1380, 358] on td "17.79 TiB" at bounding box center [1446, 348] width 187 height 27
drag, startPoint x: 1331, startPoint y: 350, endPoint x: 1380, endPoint y: 348, distance: 49.0
click at [1380, 348] on tr "Total virtual disk used 17.79 TiB" at bounding box center [1242, 348] width 596 height 27
drag, startPoint x: 1380, startPoint y: 348, endPoint x: 1388, endPoint y: 363, distance: 17.0
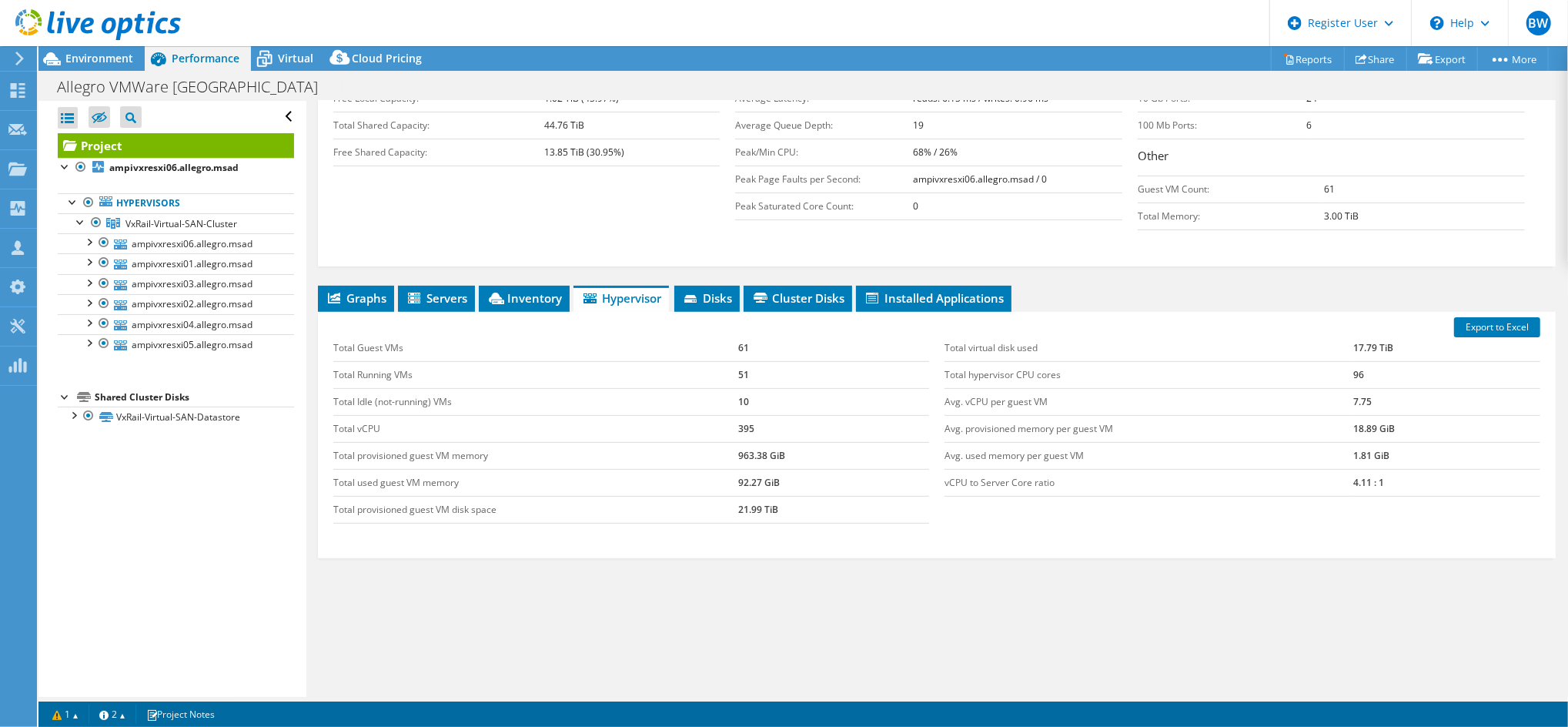
click at [1388, 363] on td "96" at bounding box center [1446, 374] width 187 height 27
click at [1382, 361] on td "96" at bounding box center [1446, 374] width 187 height 27
click at [1357, 351] on td "17.79 TiB" at bounding box center [1446, 348] width 187 height 27
drag, startPoint x: 1357, startPoint y: 351, endPoint x: 1335, endPoint y: 350, distance: 22.0
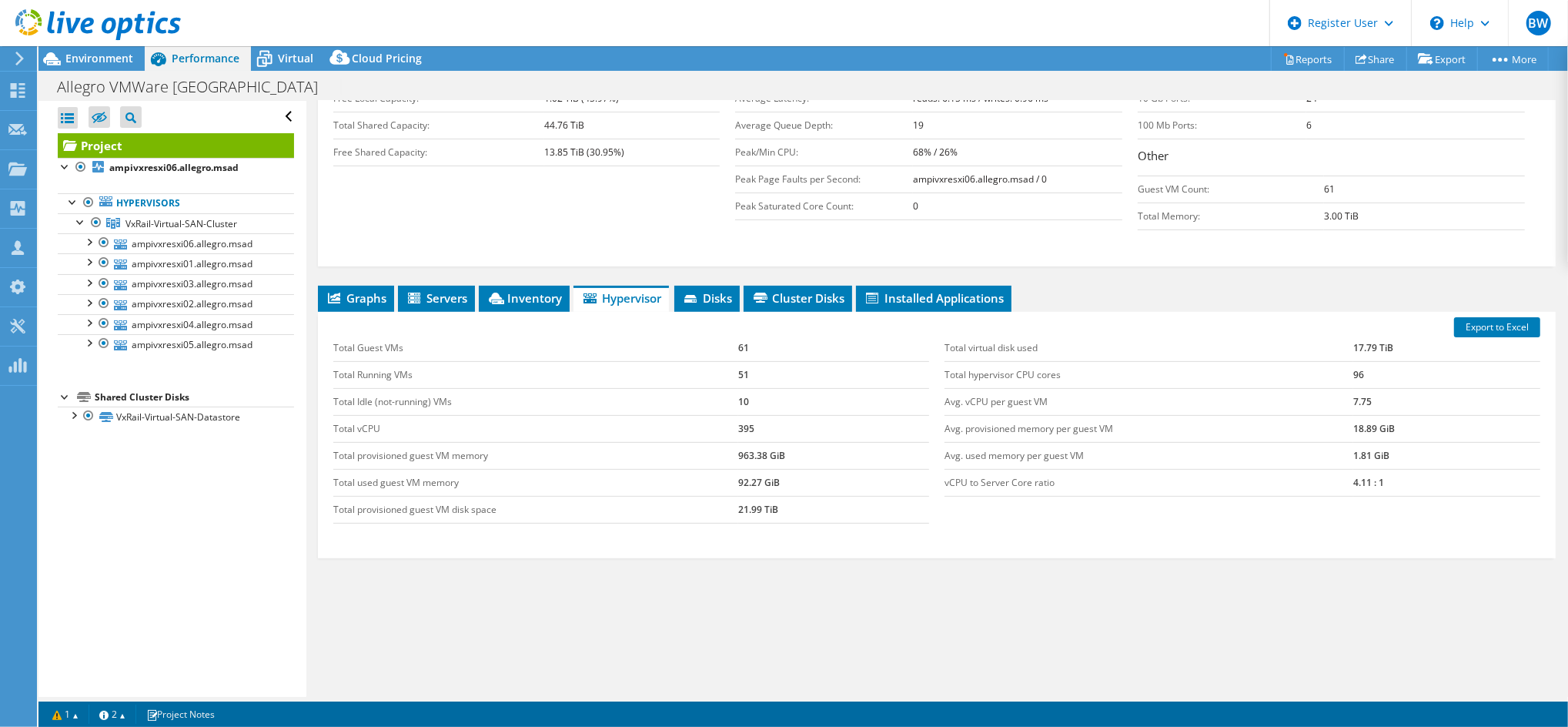
click at [1335, 350] on td "Total virtual disk used" at bounding box center [1148, 348] width 409 height 27
click at [1305, 343] on td "Total virtual disk used" at bounding box center [1148, 348] width 409 height 27
click at [118, 58] on span "Environment" at bounding box center [99, 59] width 68 height 15
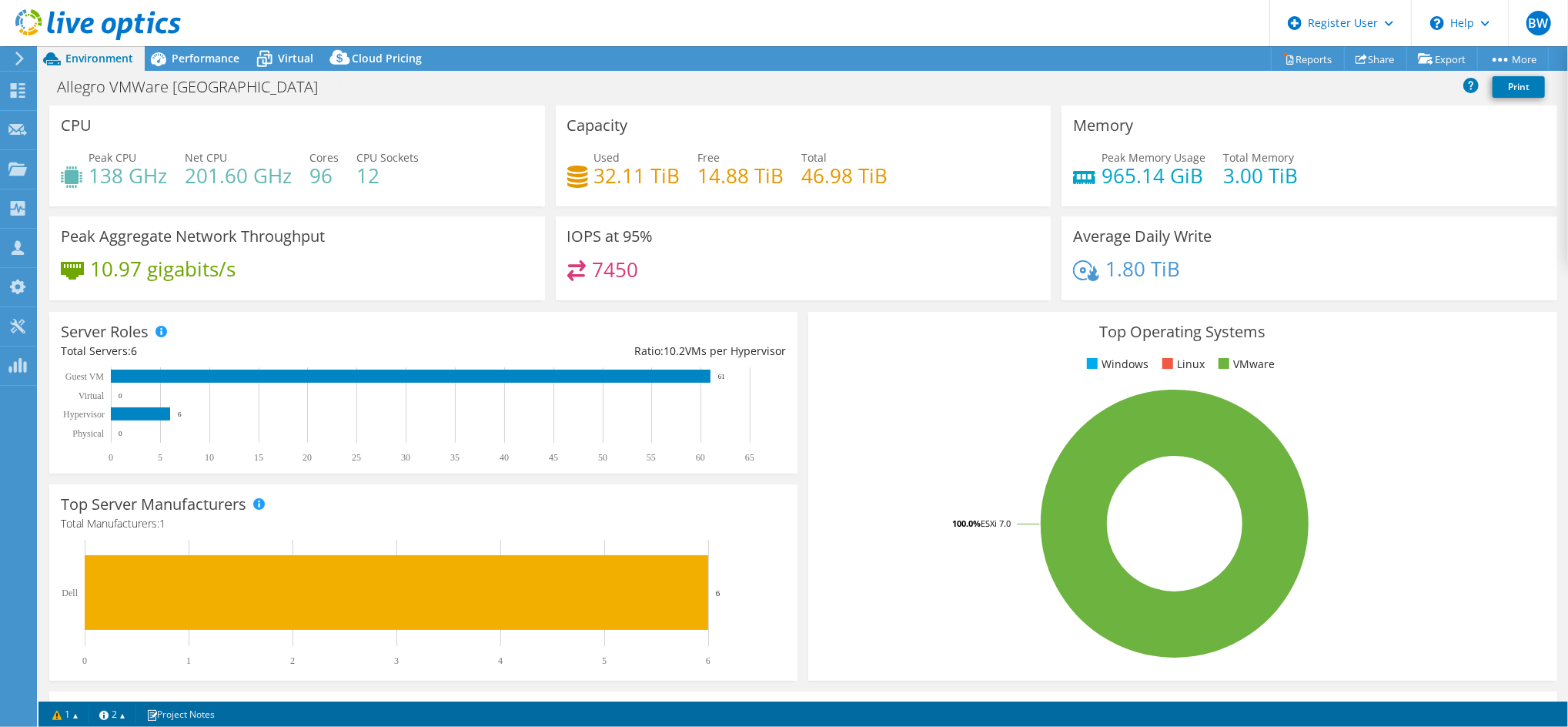
click at [701, 194] on div "Used 32.11 TiB Free 14.88 TiB Total 46.98 TiB" at bounding box center [804, 175] width 473 height 50
click at [619, 176] on h4 "32.11 TiB" at bounding box center [637, 176] width 87 height 17
click at [618, 174] on h4 "32.11 TiB" at bounding box center [637, 176] width 87 height 17
click at [661, 194] on div "Used 32.11 TiB Free 14.88 TiB Total 46.98 TiB" at bounding box center [804, 175] width 473 height 50
click at [168, 72] on icon at bounding box center [158, 59] width 27 height 27
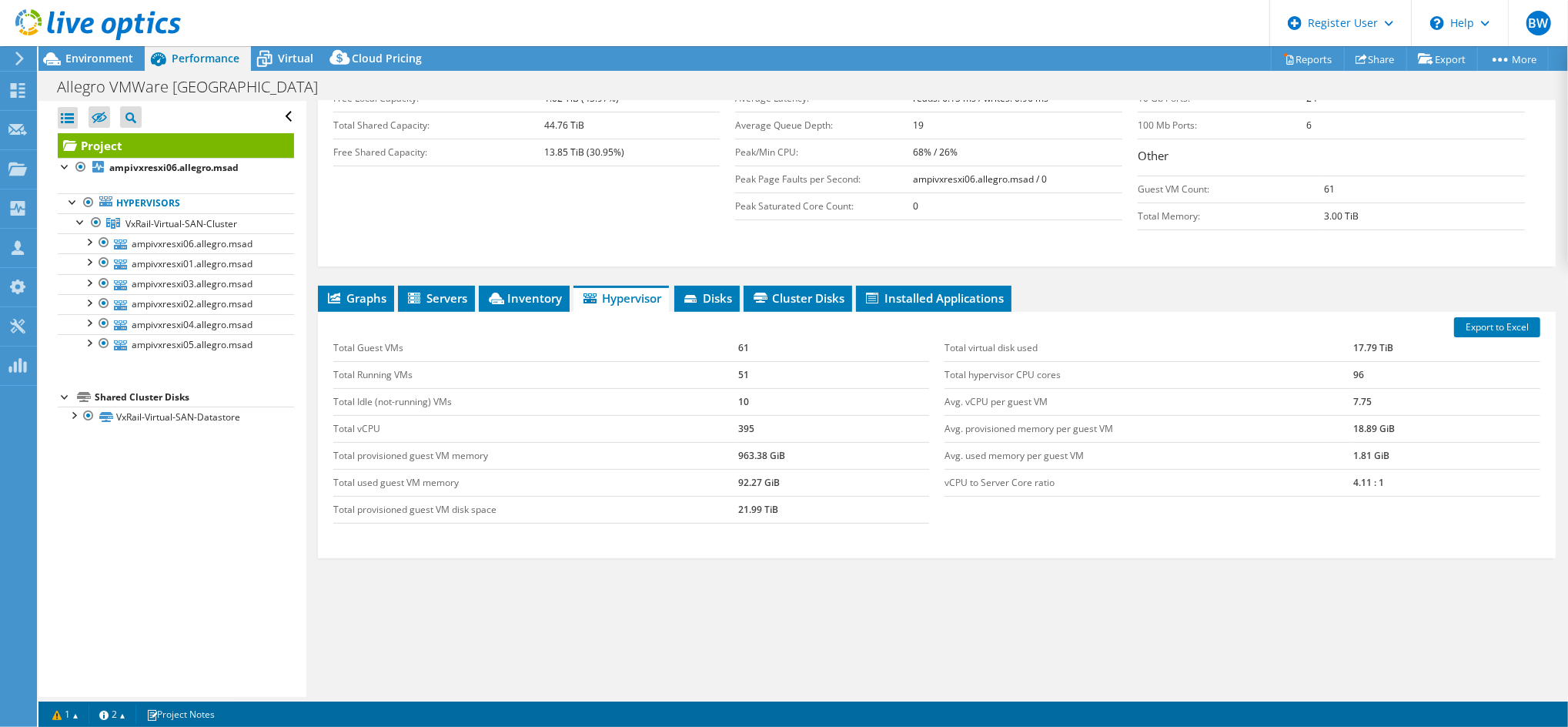
click at [497, 232] on div "Capacity Information Total Local Capacity: 2.23 TiB Free Local Capacity: 1.02 T…" at bounding box center [936, 133] width 1207 height 209
click at [532, 213] on div "Capacity Information Total Local Capacity: 2.23 TiB Free Local Capacity: 1.02 T…" at bounding box center [936, 133] width 1207 height 209
click at [508, 292] on span "Inventory" at bounding box center [524, 298] width 75 height 16
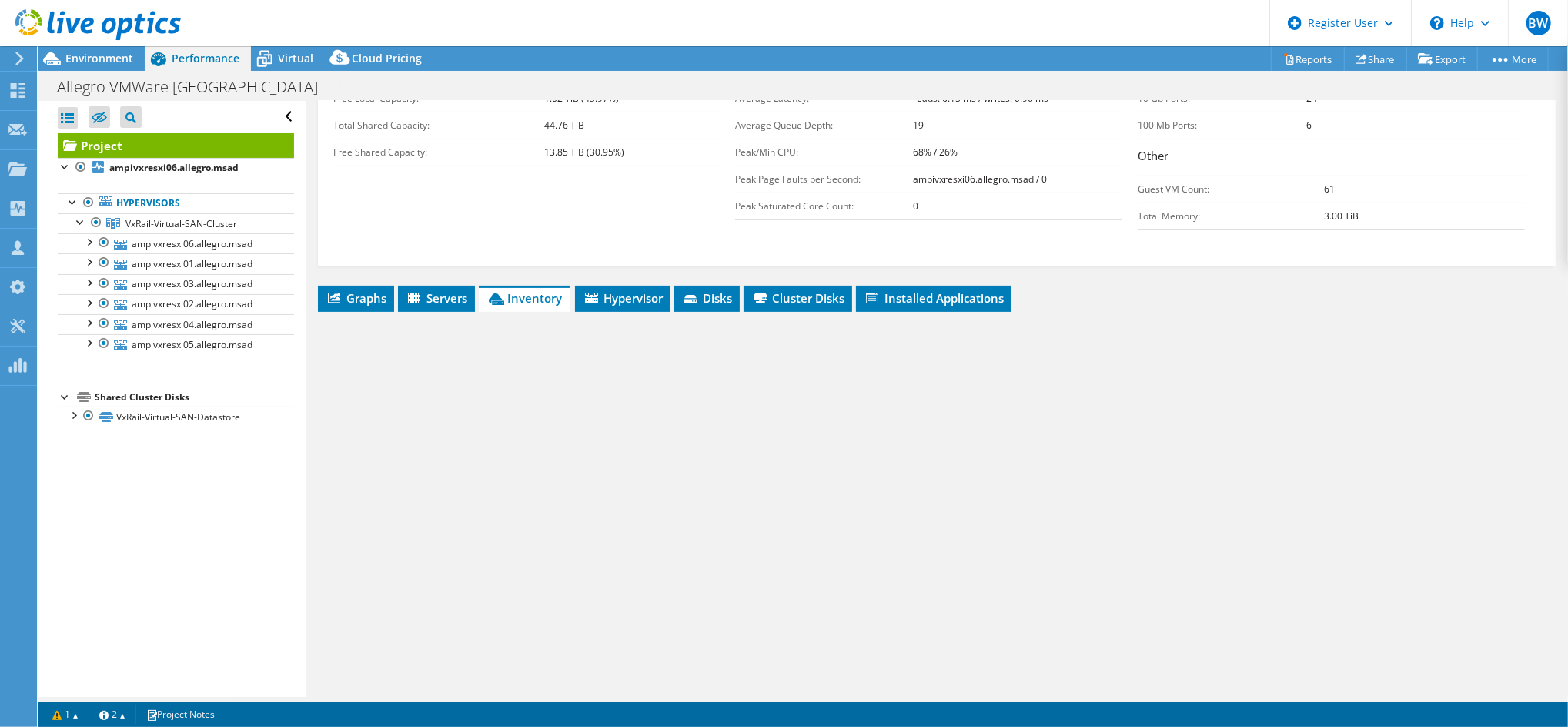
click at [573, 238] on form "Capacity Information Total Local Capacity: 2.23 TiB Free Local Capacity: 1.02 T…" at bounding box center [936, 136] width 1207 height 214
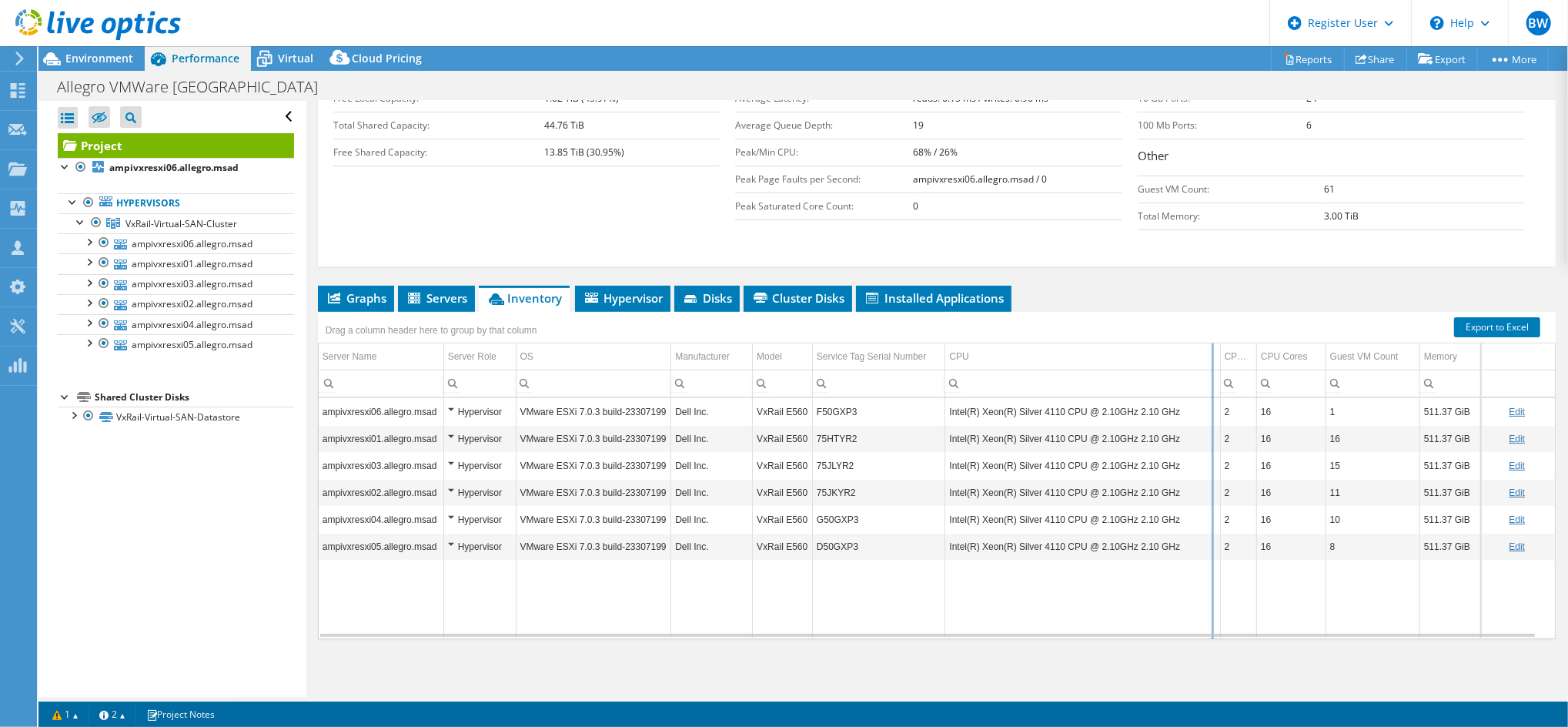
drag, startPoint x: 1171, startPoint y: 362, endPoint x: 1215, endPoint y: 362, distance: 44.0
click at [1215, 362] on div "Drag a column header here to group by that column Server Name Server Role OS Ma…" at bounding box center [937, 476] width 1238 height 328
click at [96, 64] on span "Environment" at bounding box center [99, 59] width 68 height 15
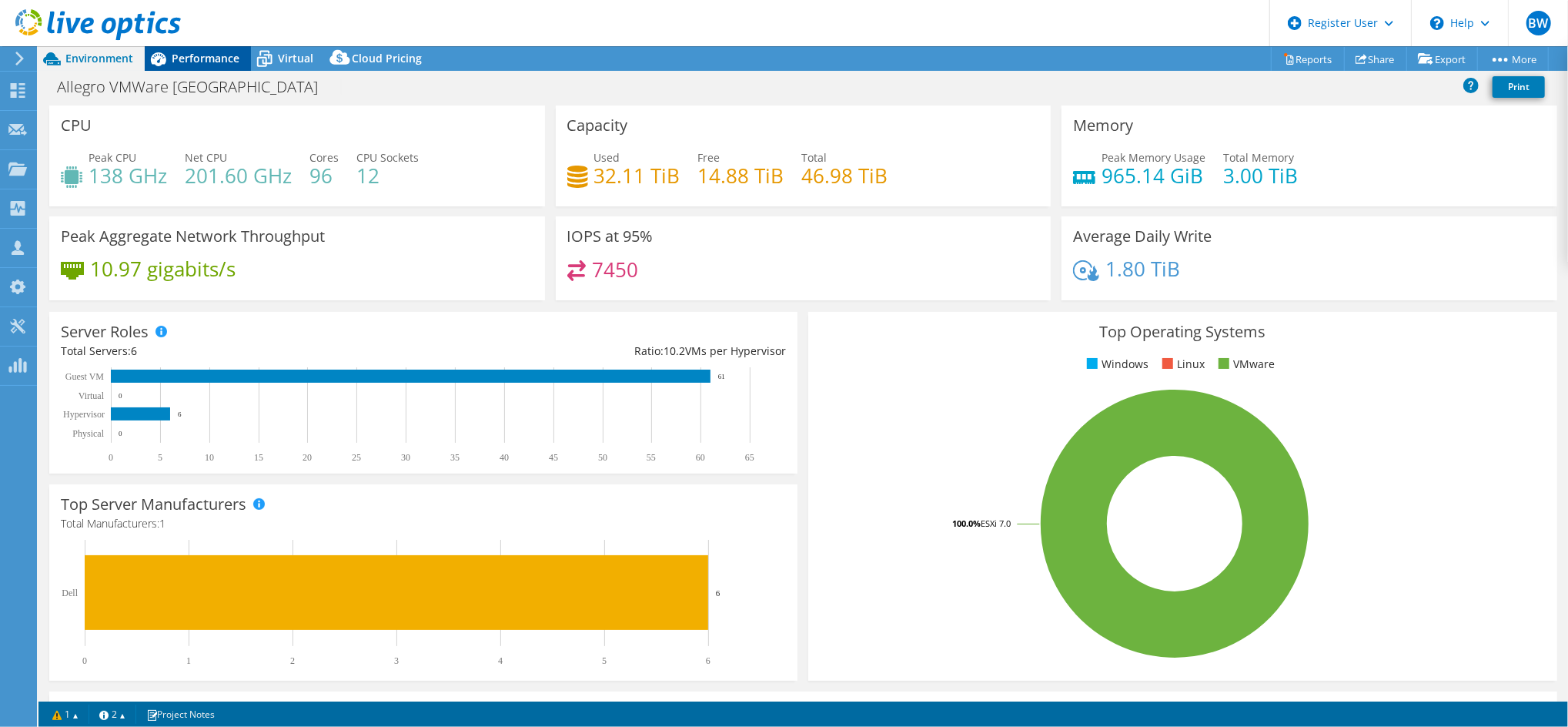
click at [229, 54] on span "Performance" at bounding box center [205, 59] width 68 height 15
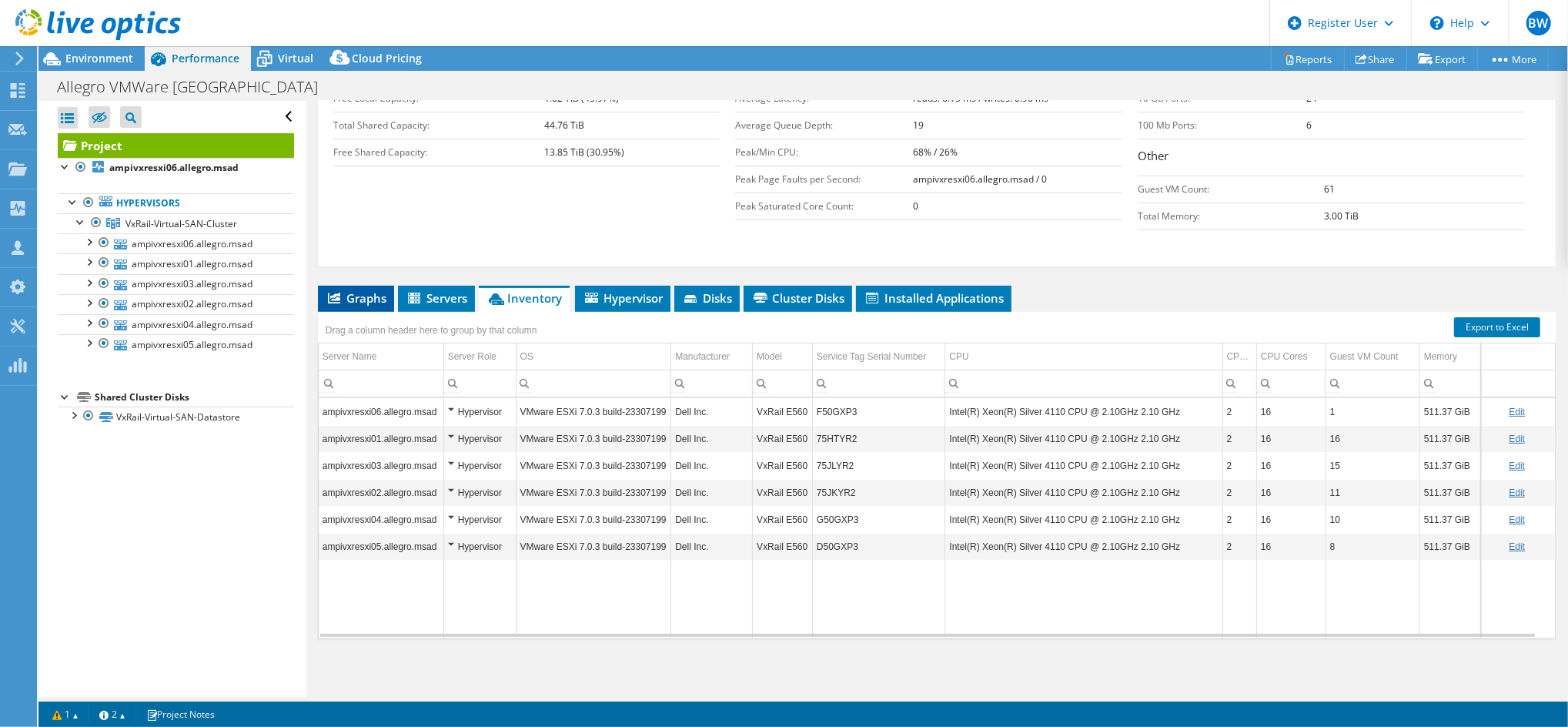
click at [364, 301] on span "Graphs" at bounding box center [355, 298] width 60 height 16
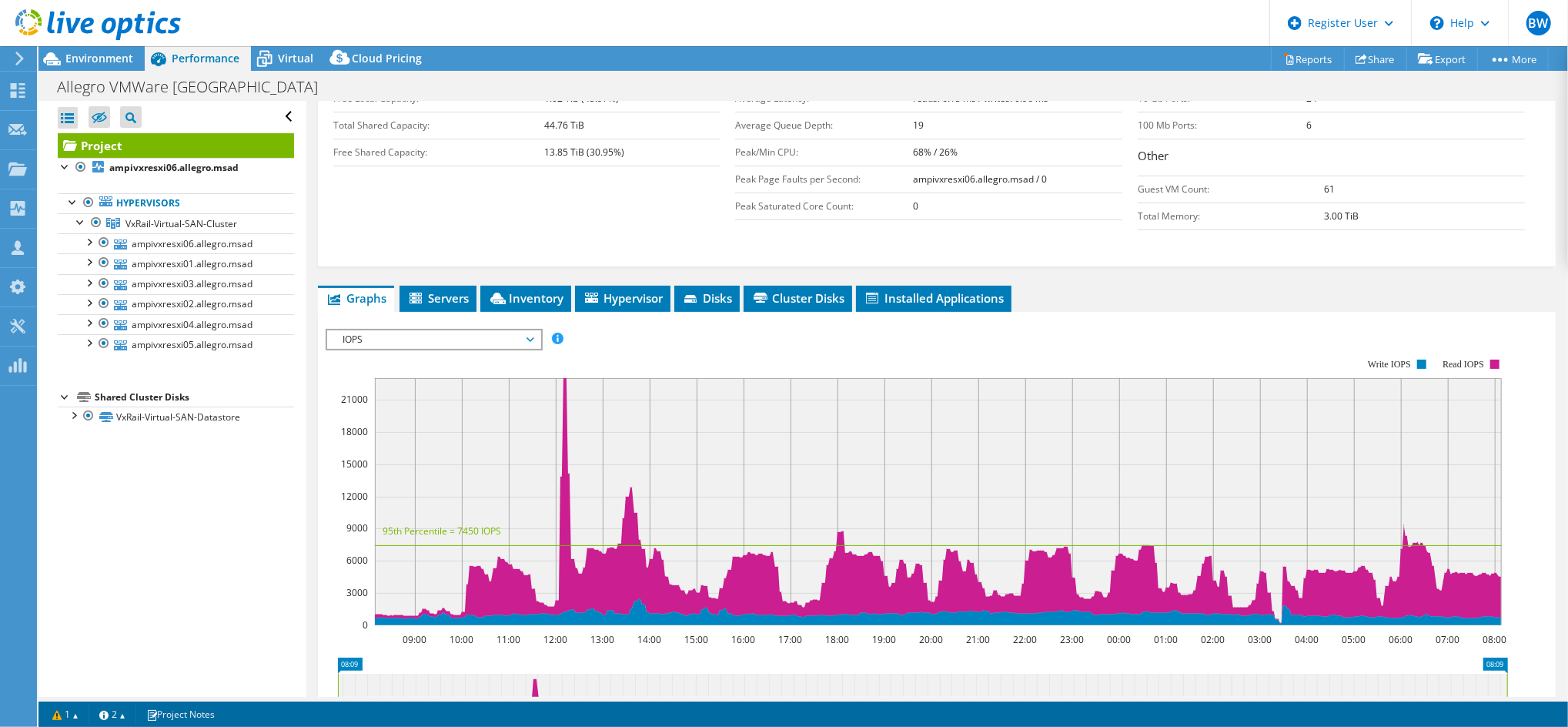
click at [511, 345] on span "IOPS" at bounding box center [434, 340] width 198 height 19
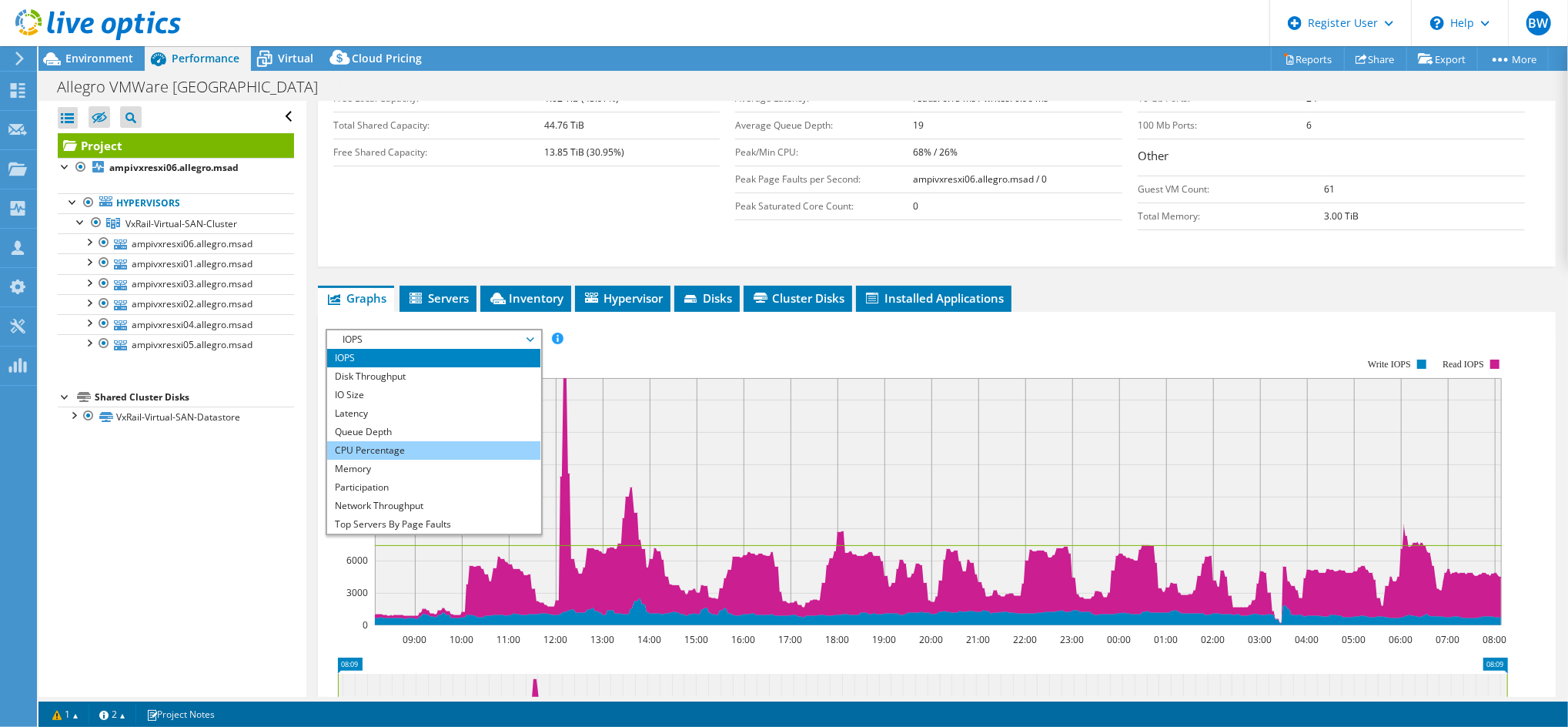
click at [463, 445] on li "CPU Percentage" at bounding box center [434, 451] width 213 height 19
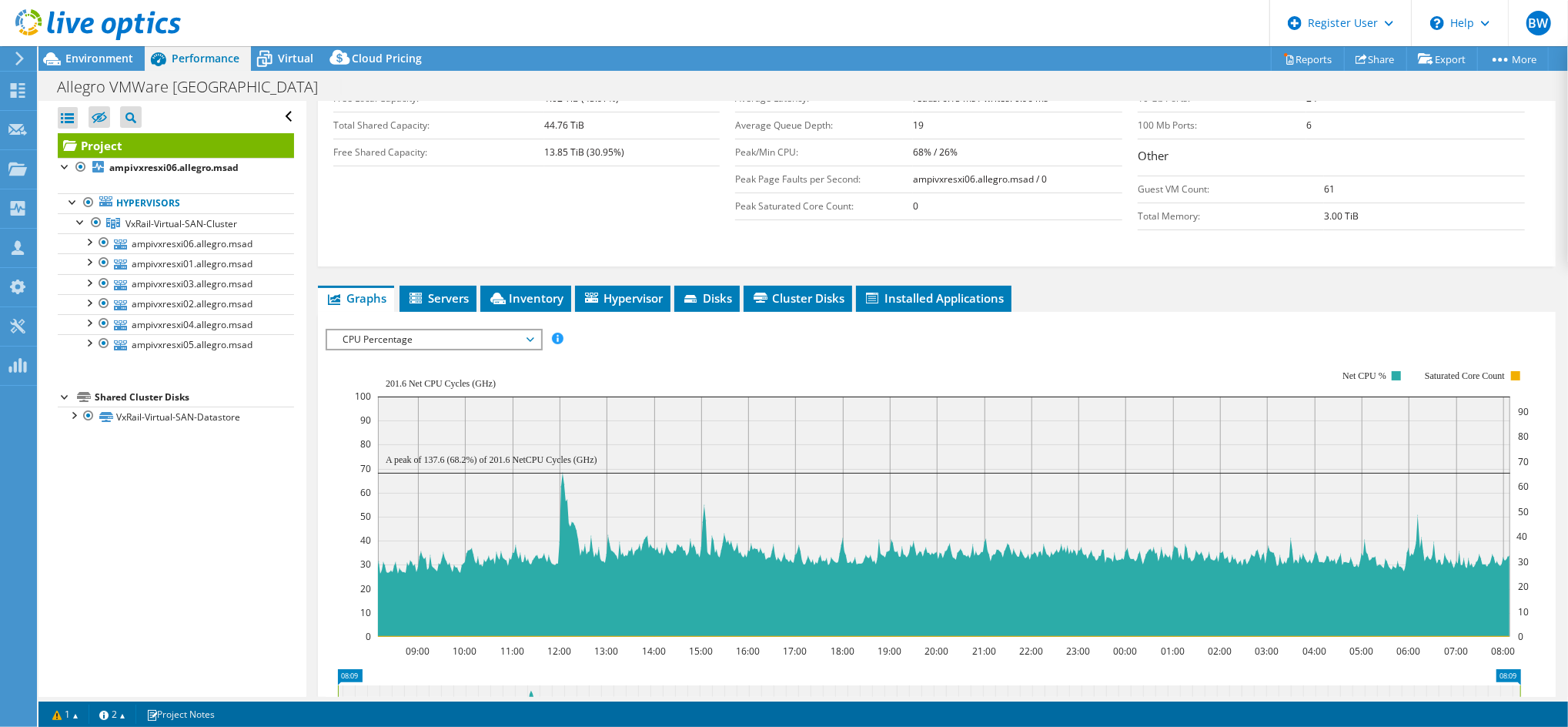
click at [626, 349] on div at bounding box center [937, 597] width 1223 height 537
click at [618, 350] on rect at bounding box center [942, 504] width 1174 height 308
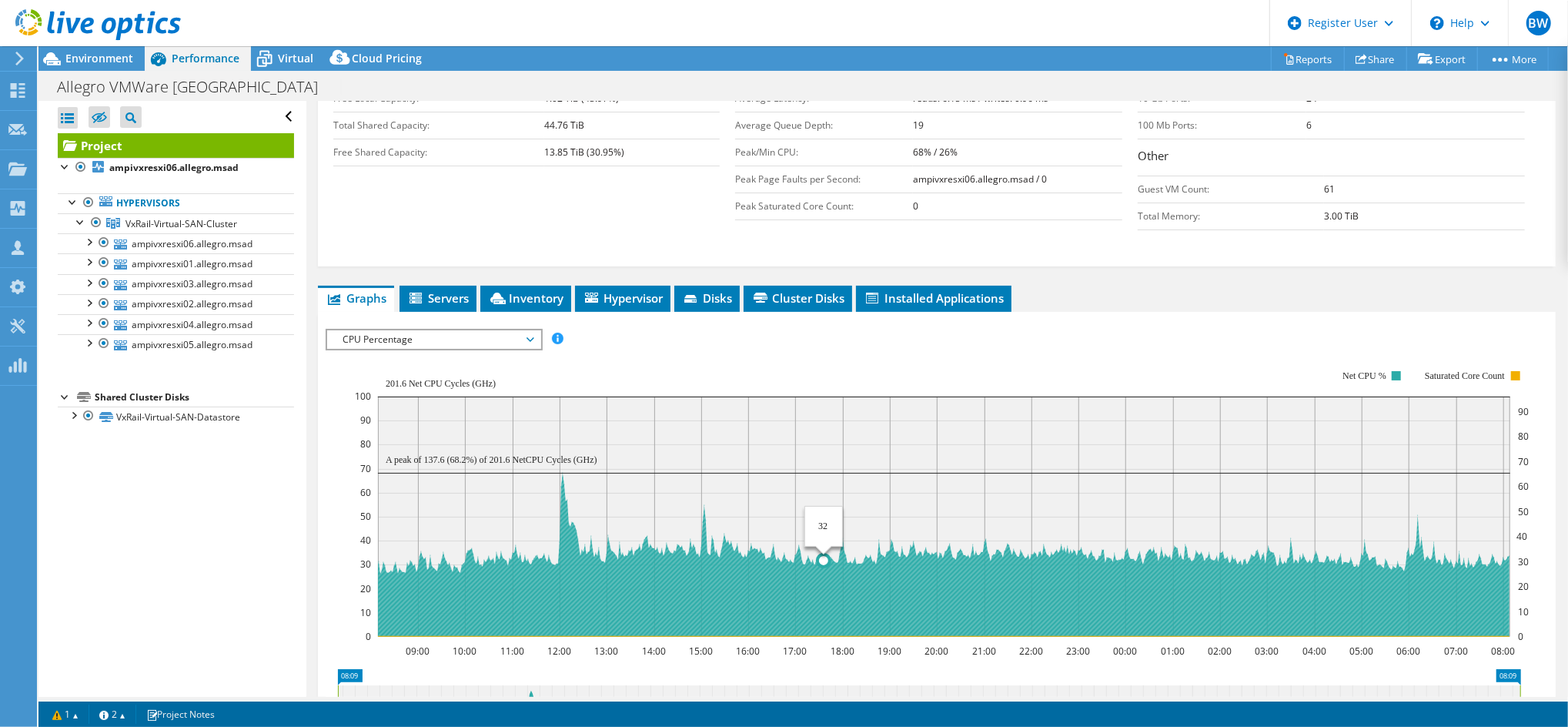
click at [824, 513] on rect at bounding box center [944, 517] width 1132 height 240
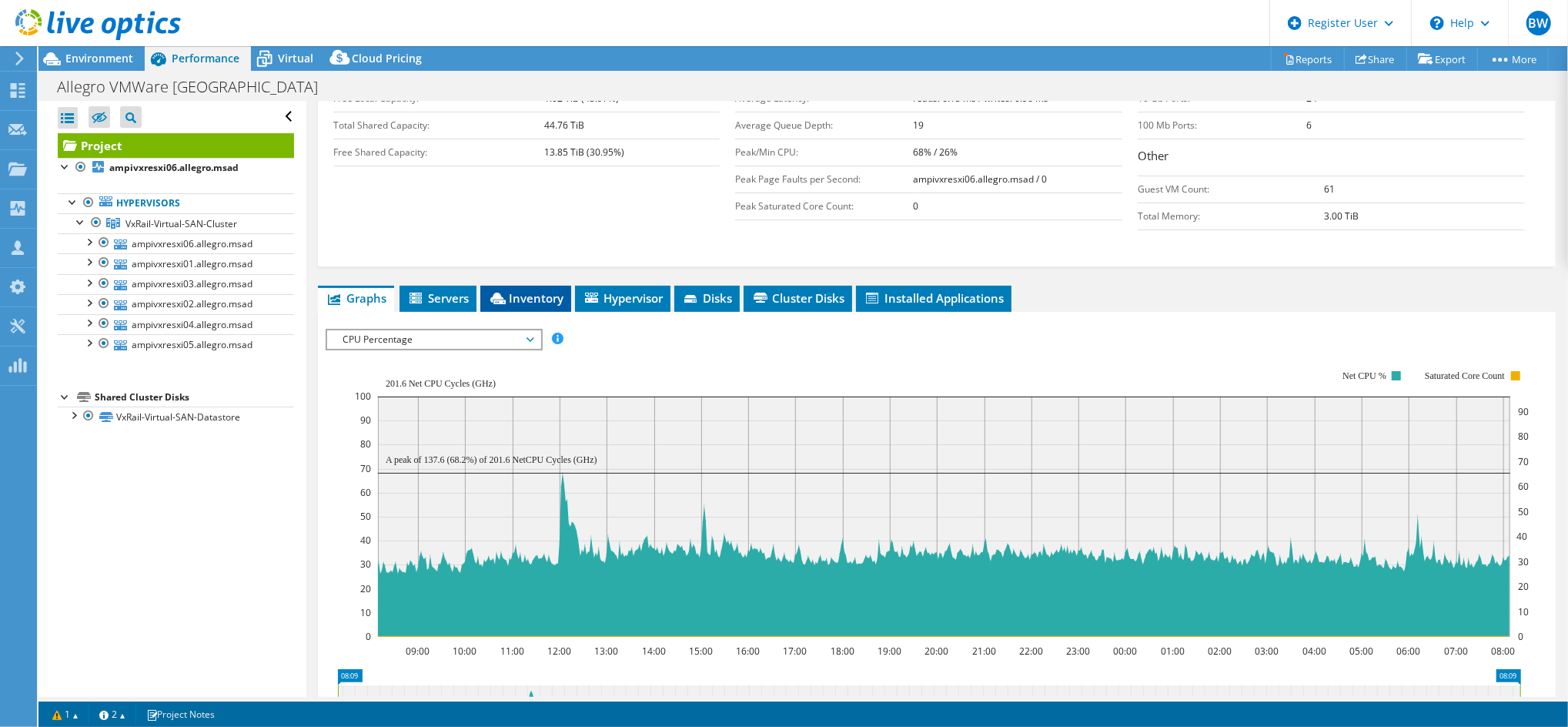
click at [513, 301] on span "Inventory" at bounding box center [526, 298] width 75 height 16
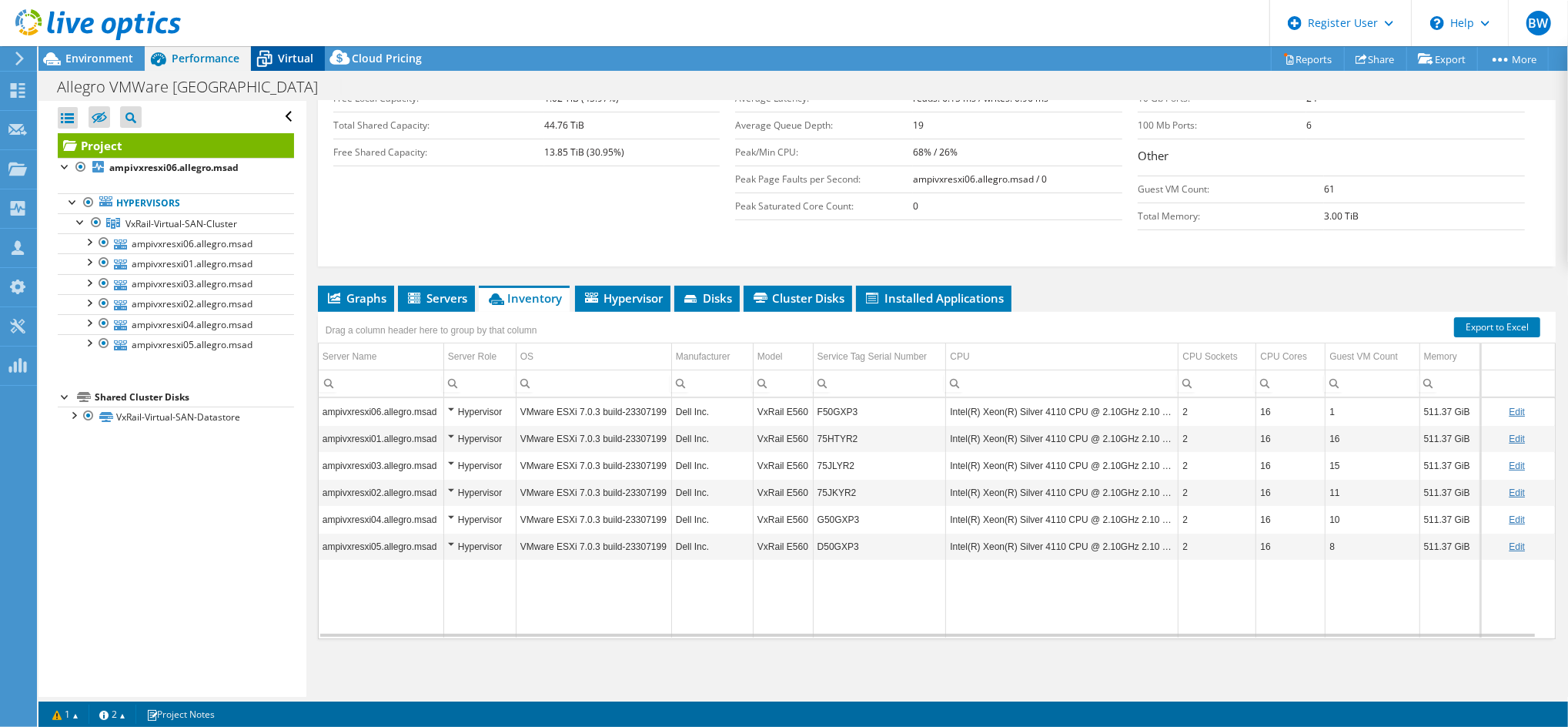
click at [270, 58] on icon at bounding box center [264, 60] width 16 height 12
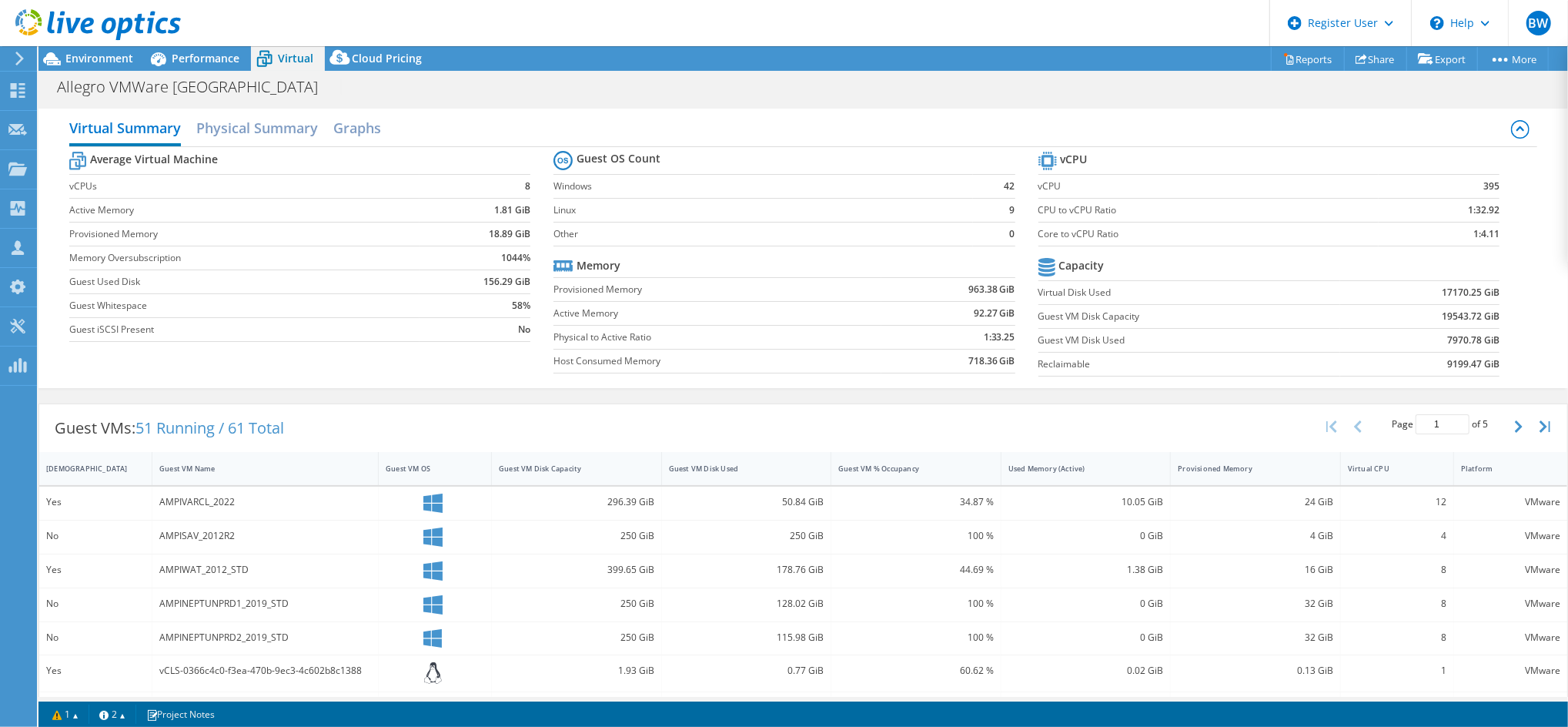
click at [476, 183] on td "8" at bounding box center [475, 186] width 111 height 24
click at [348, 141] on h2 "Graphs" at bounding box center [356, 129] width 47 height 34
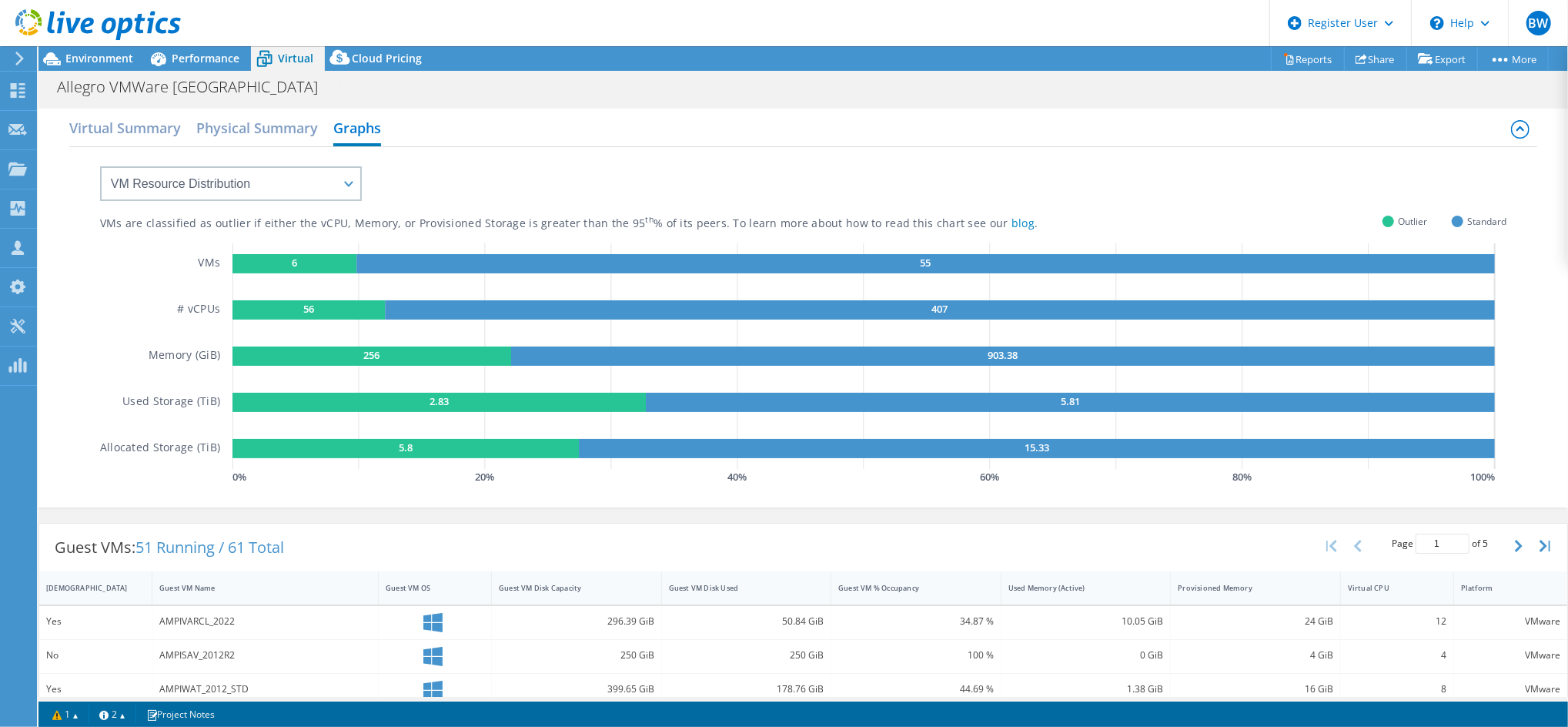
click at [276, 163] on div "VM Resource Distribution Provisioning Contrast Over Provisioning" at bounding box center [215, 174] width 292 height 54
click at [269, 174] on select "VM Resource Distribution Provisioning Contrast Over Provisioning" at bounding box center [231, 183] width 261 height 34
select select "Over Provisioning"
click at [101, 167] on select "VM Resource Distribution Provisioning Contrast Over Provisioning" at bounding box center [231, 183] width 261 height 34
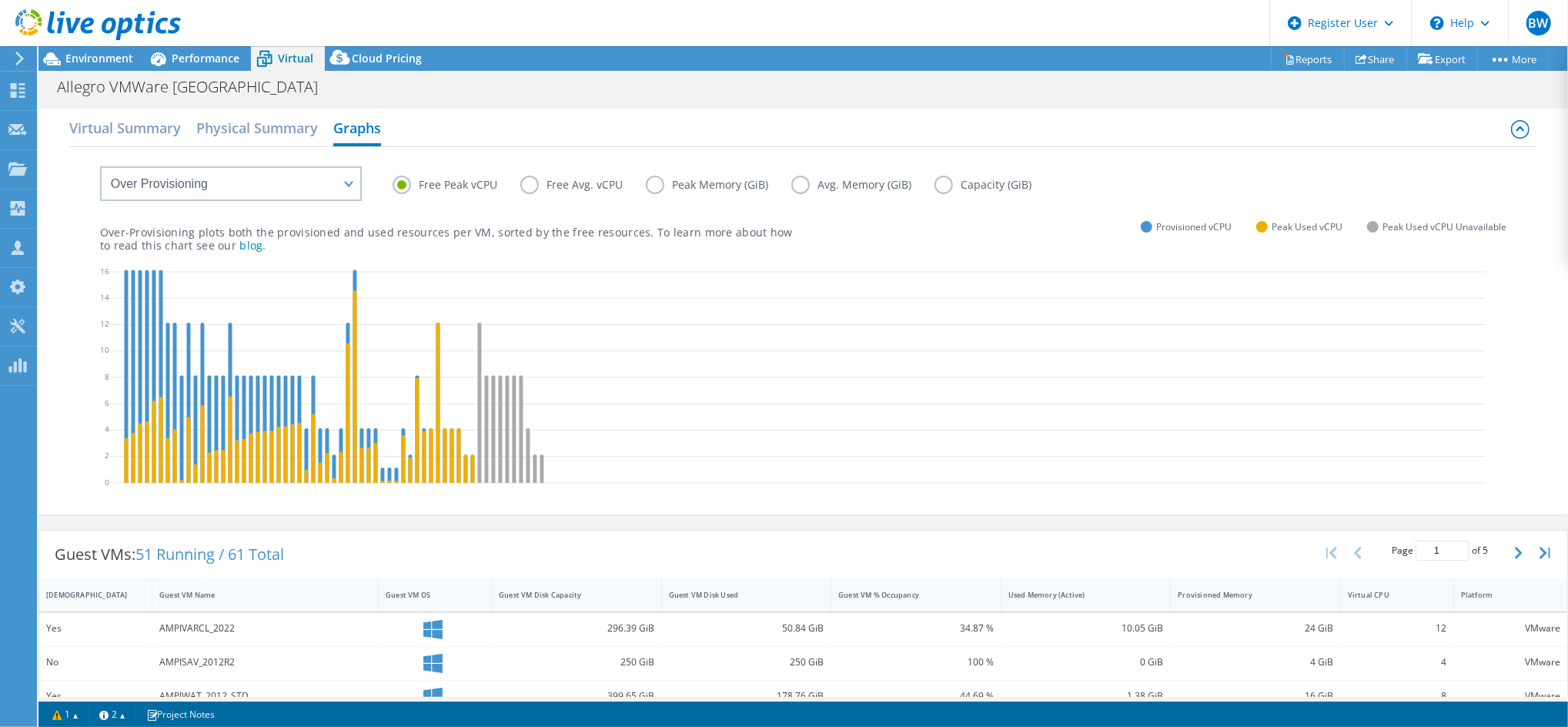
click at [600, 187] on label "Free Avg. vCPU" at bounding box center [583, 185] width 126 height 19
click at [0, 0] on input "Free Avg. vCPU" at bounding box center [0, 0] width 0 height 0
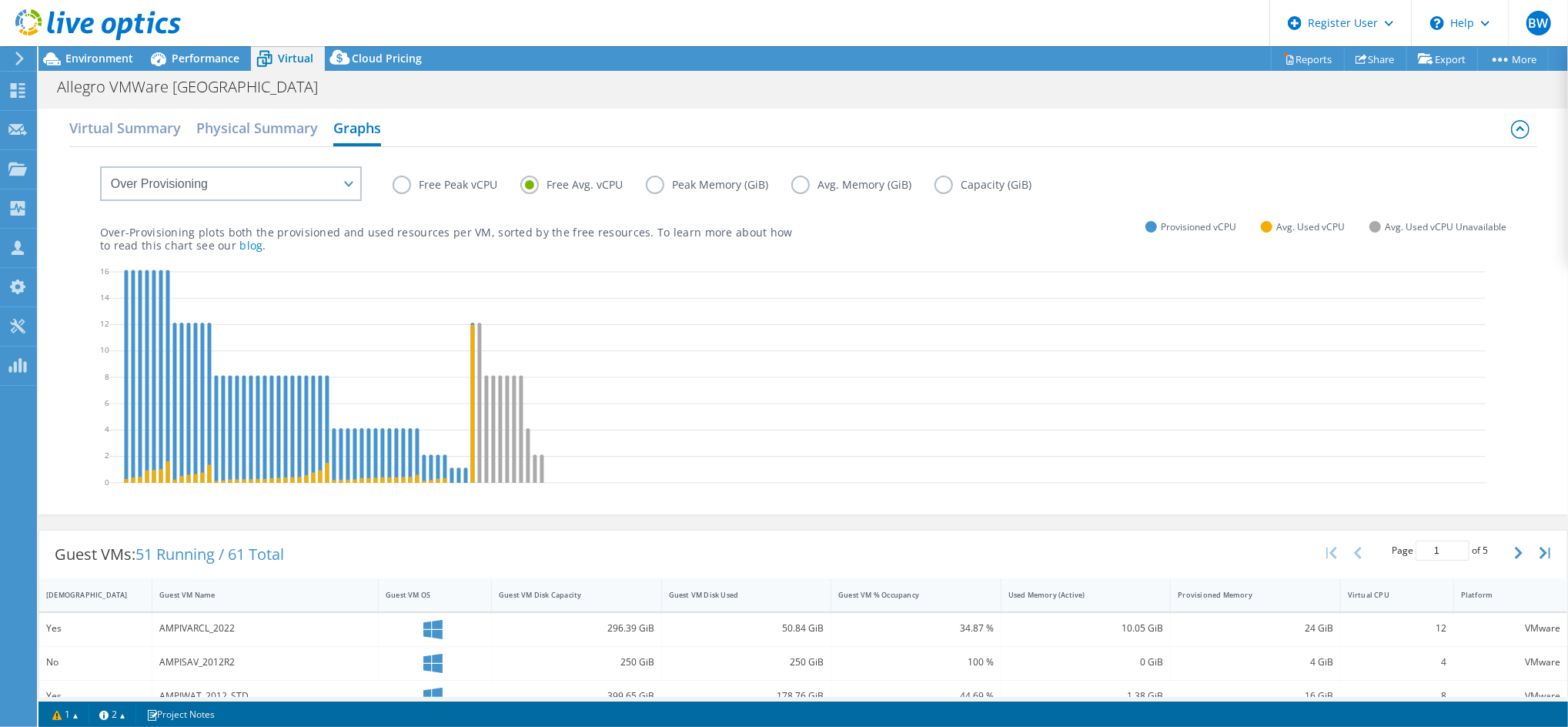
click at [454, 193] on label "Free Peak vCPU" at bounding box center [456, 185] width 127 height 19
click at [0, 0] on input "Free Peak vCPU" at bounding box center [0, 0] width 0 height 0
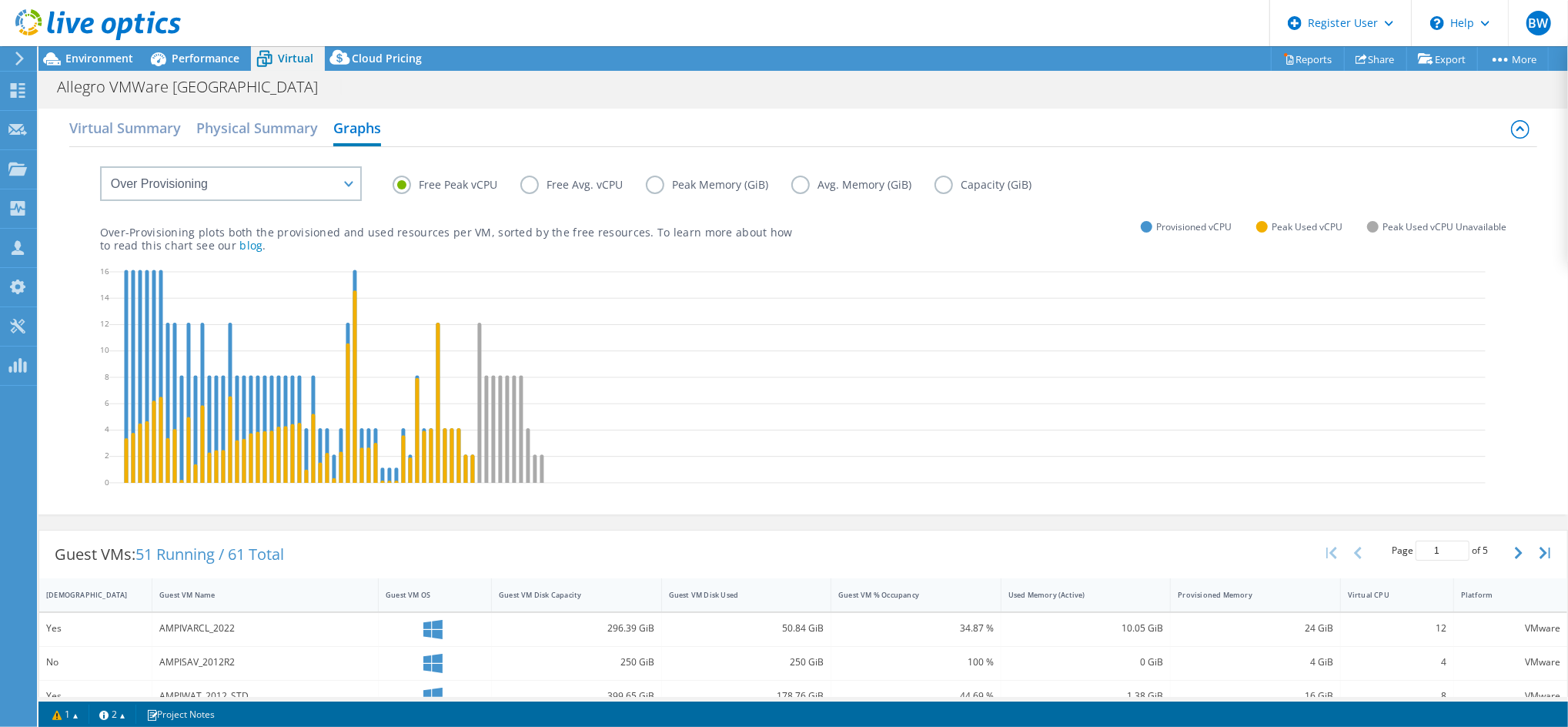
click at [449, 278] on icon at bounding box center [797, 380] width 1376 height 231
click at [185, 60] on span "Performance" at bounding box center [205, 59] width 68 height 15
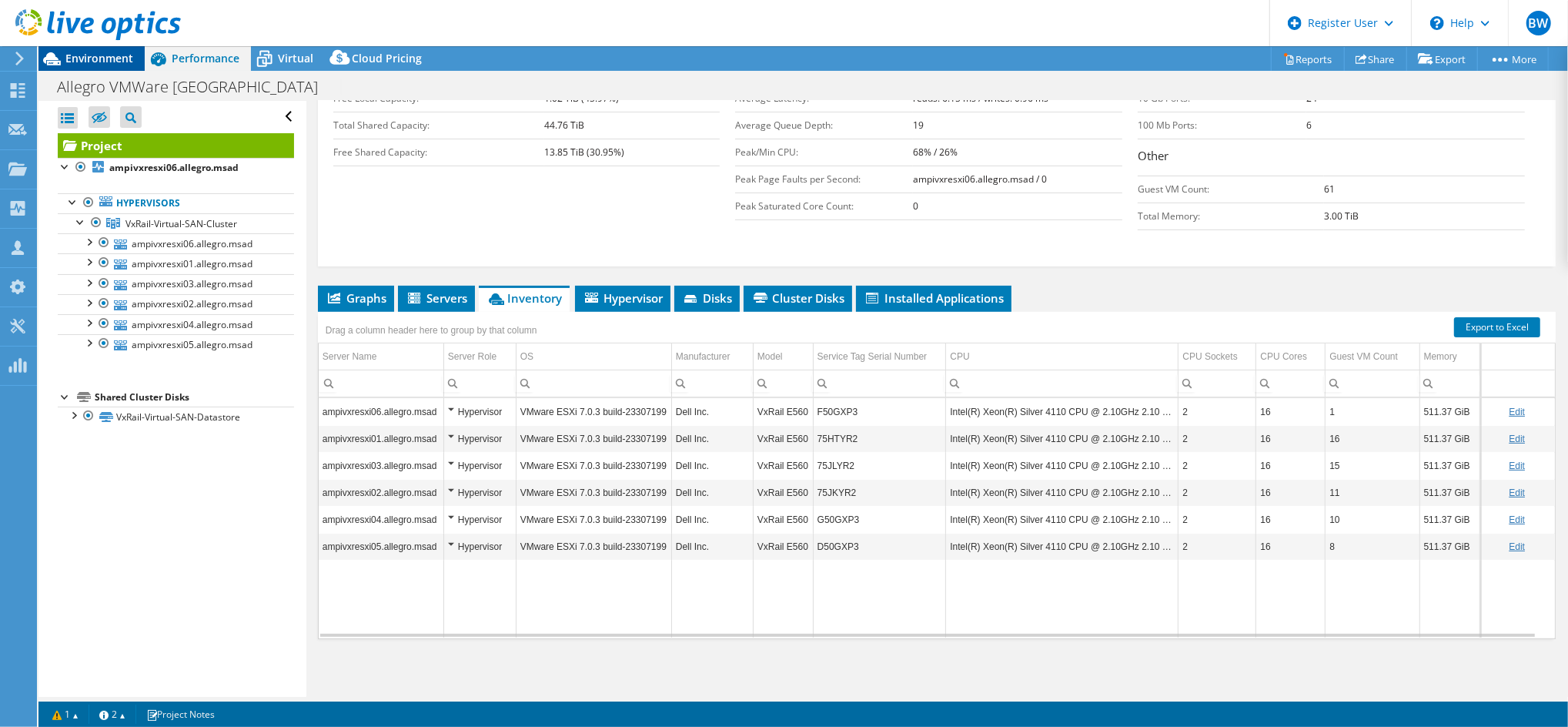
click at [131, 62] on span "Environment" at bounding box center [99, 59] width 68 height 15
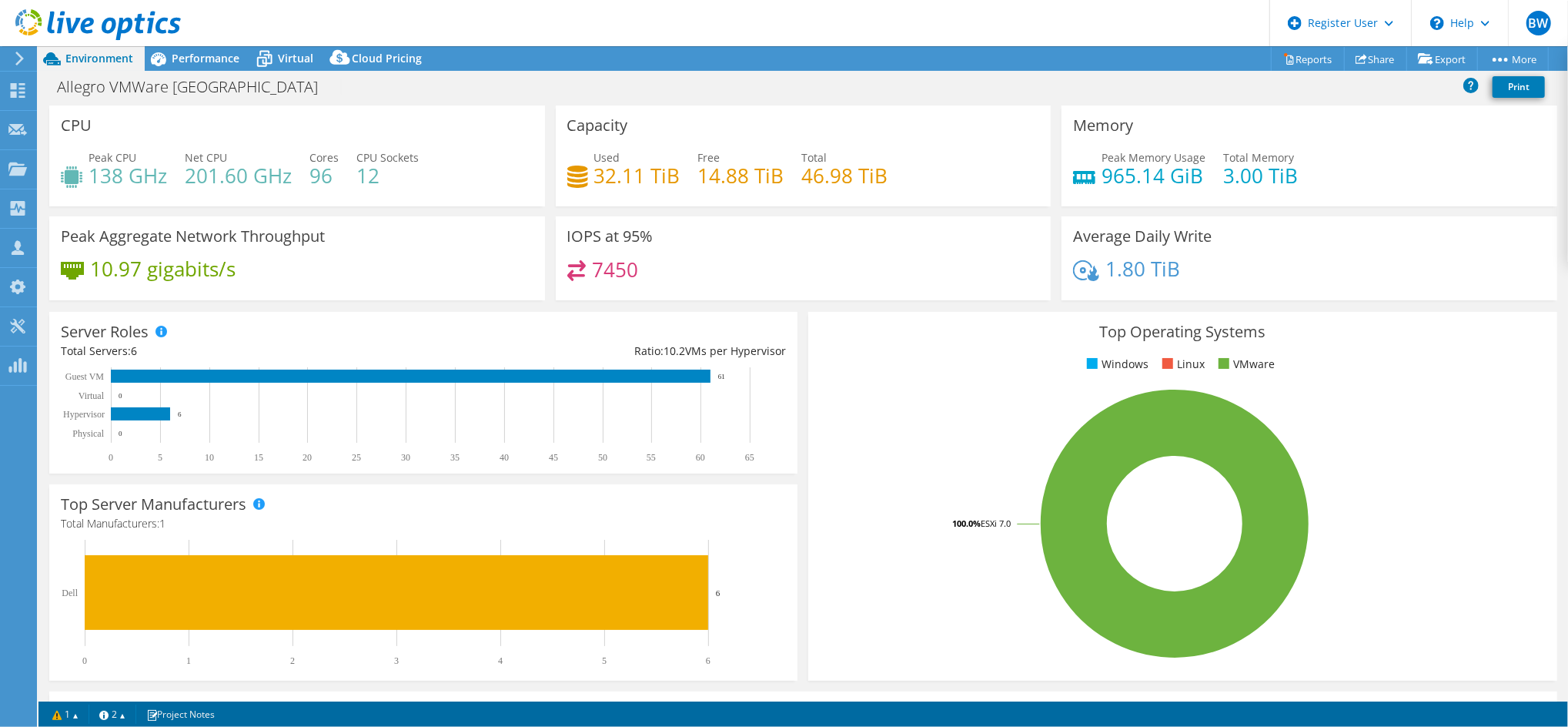
click at [525, 230] on div "Peak Aggregate Network Throughput 10.97 gigabits/s" at bounding box center [297, 258] width 496 height 84
click at [543, 122] on div "CPU Peak CPU 138 GHz Net CPU 201.60 GHz Cores 96 CPU Sockets 12" at bounding box center [297, 155] width 506 height 101
click at [259, 65] on icon at bounding box center [264, 60] width 16 height 12
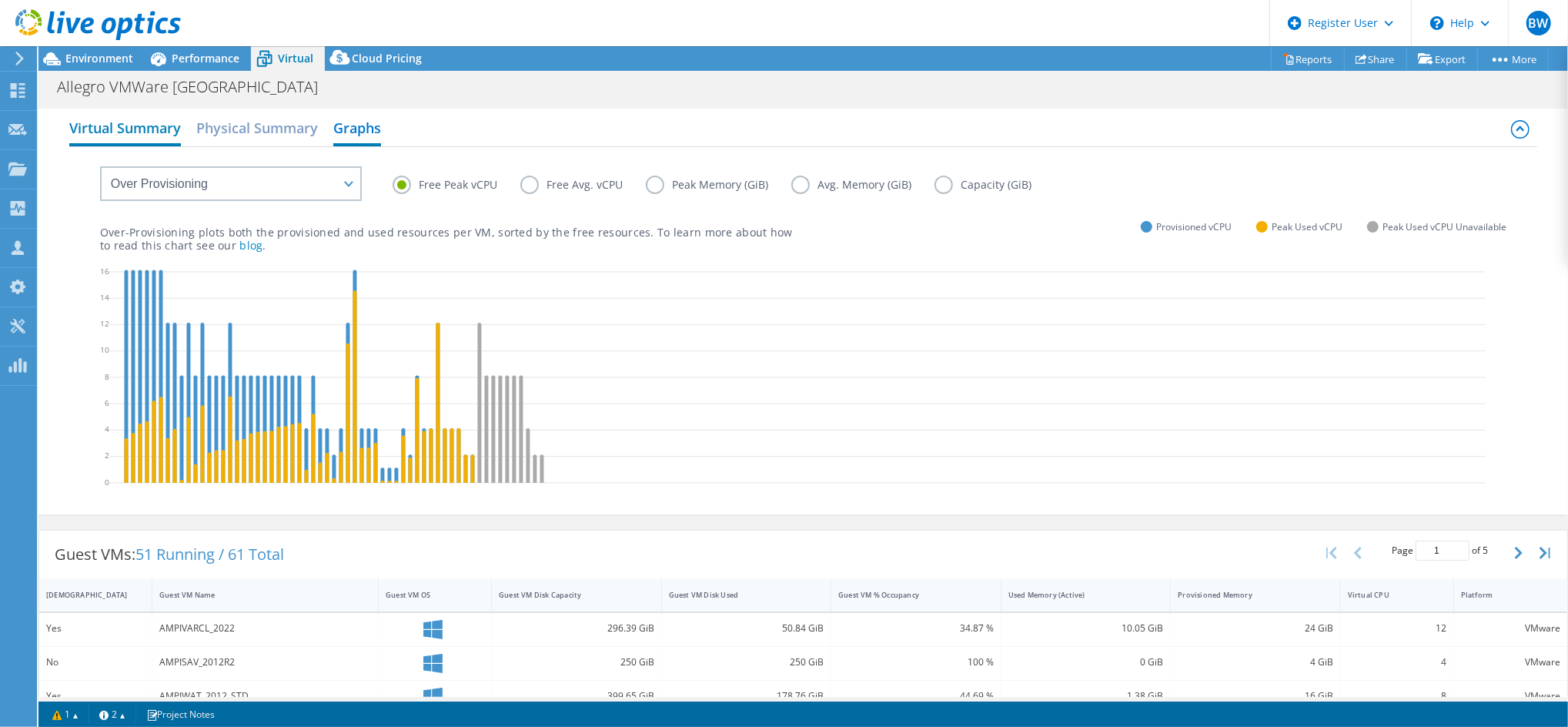
click at [131, 132] on h2 "Virtual Summary" at bounding box center [125, 129] width 112 height 34
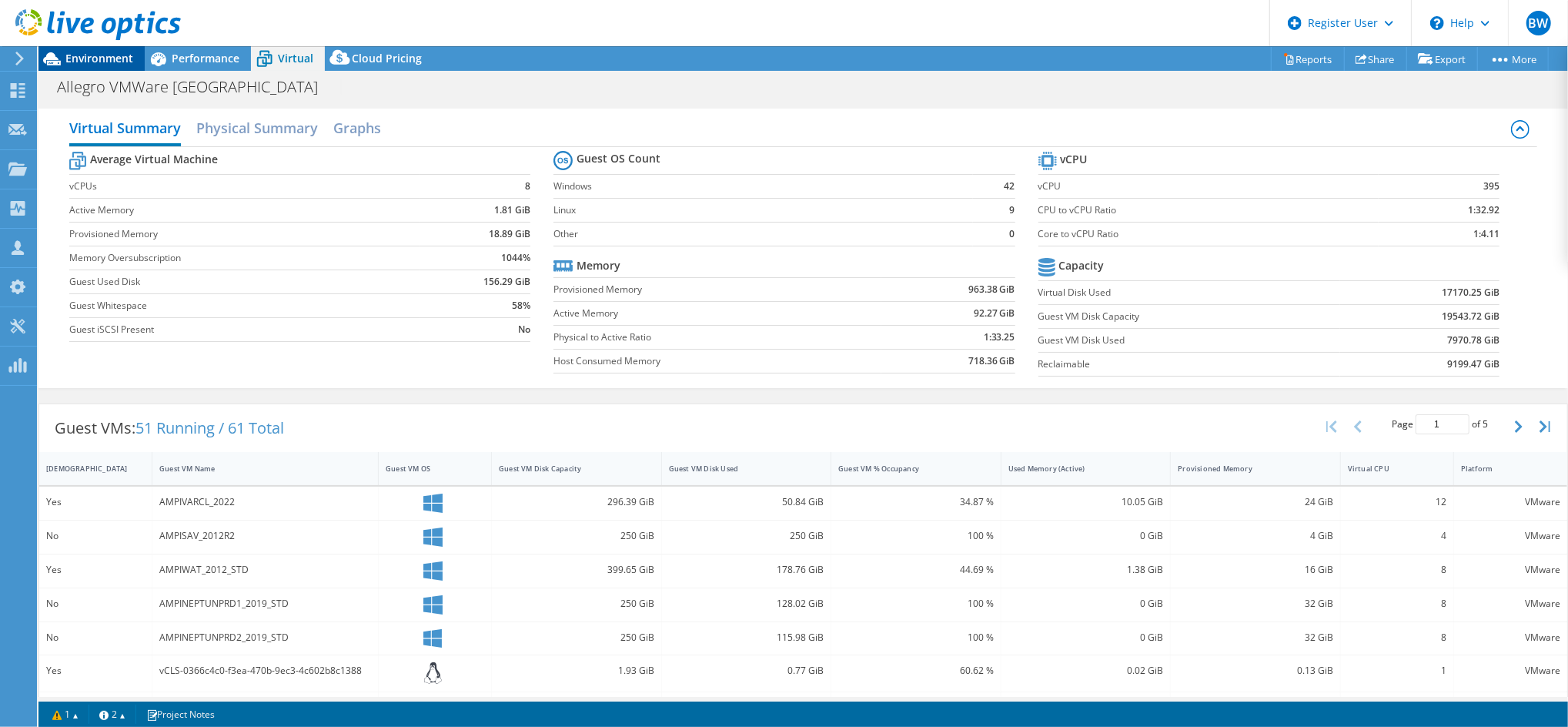
click at [141, 56] on div "Environment" at bounding box center [91, 59] width 106 height 24
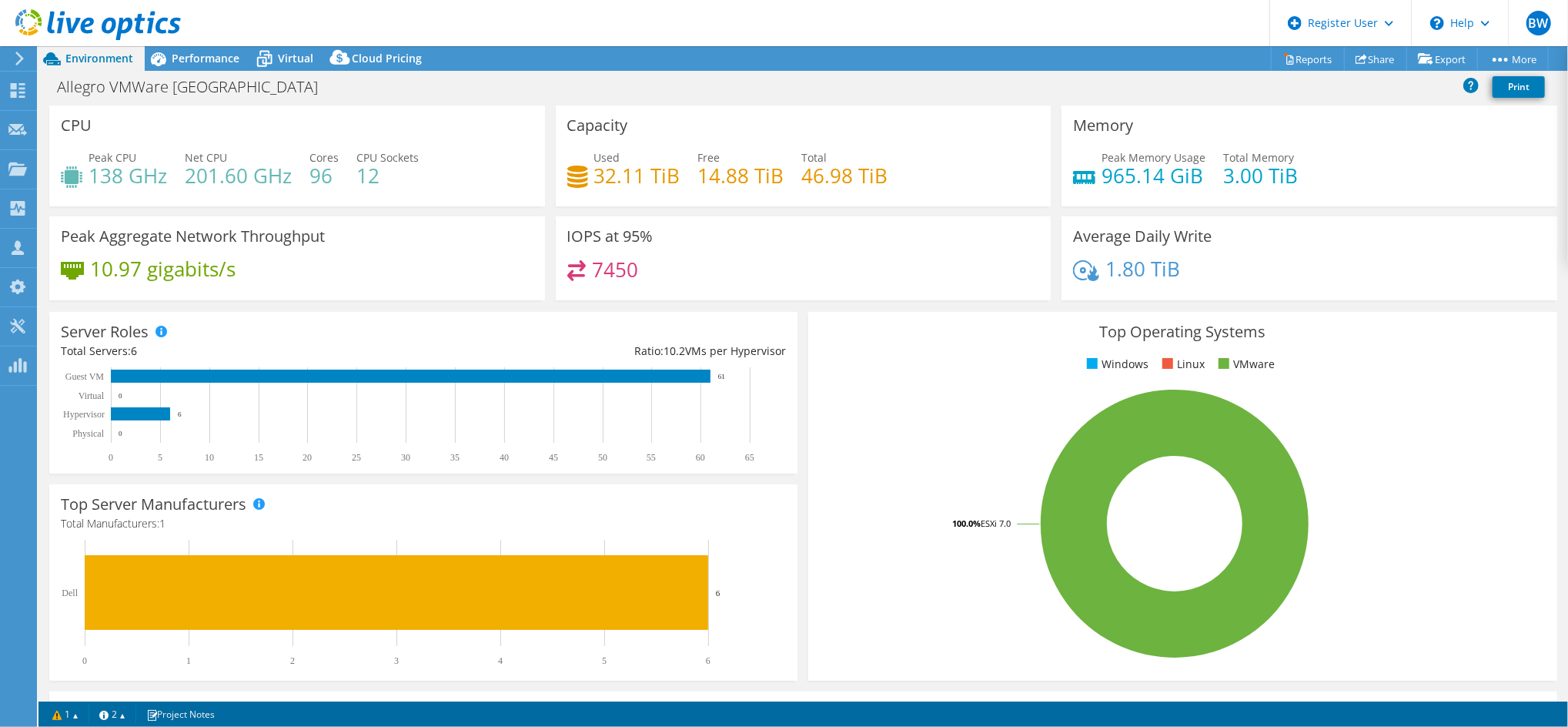
click at [1175, 140] on div "Memory Peak Memory Usage 965.14 GiB Total Memory 3.00 TiB" at bounding box center [1309, 155] width 496 height 101
click at [1161, 141] on div "Memory Peak Memory Usage 965.14 GiB Total Memory 3.00 TiB" at bounding box center [1309, 155] width 496 height 101
click at [205, 51] on span "Performance" at bounding box center [205, 59] width 68 height 15
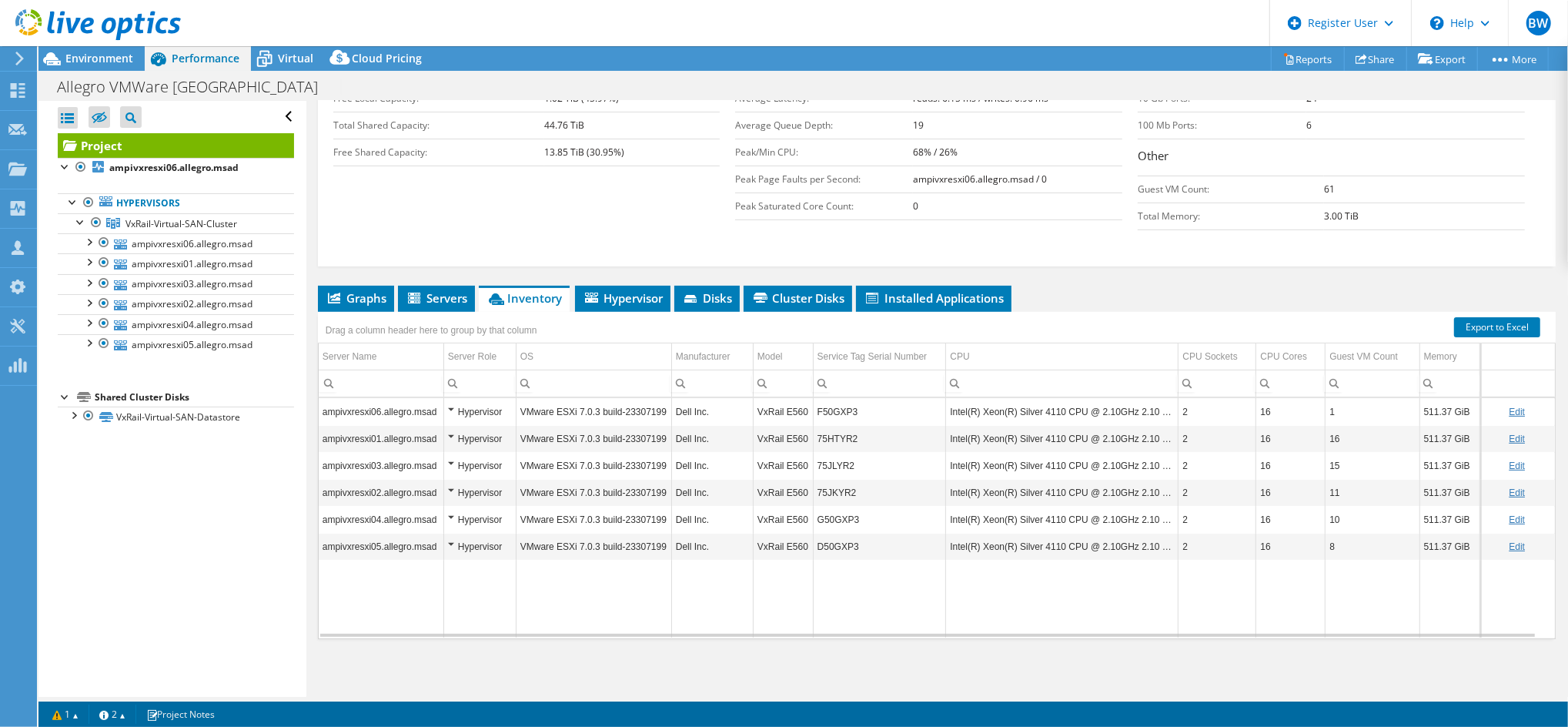
click at [119, 51] on div at bounding box center [90, 25] width 181 height 51
click at [113, 59] on span "Environment" at bounding box center [99, 59] width 68 height 15
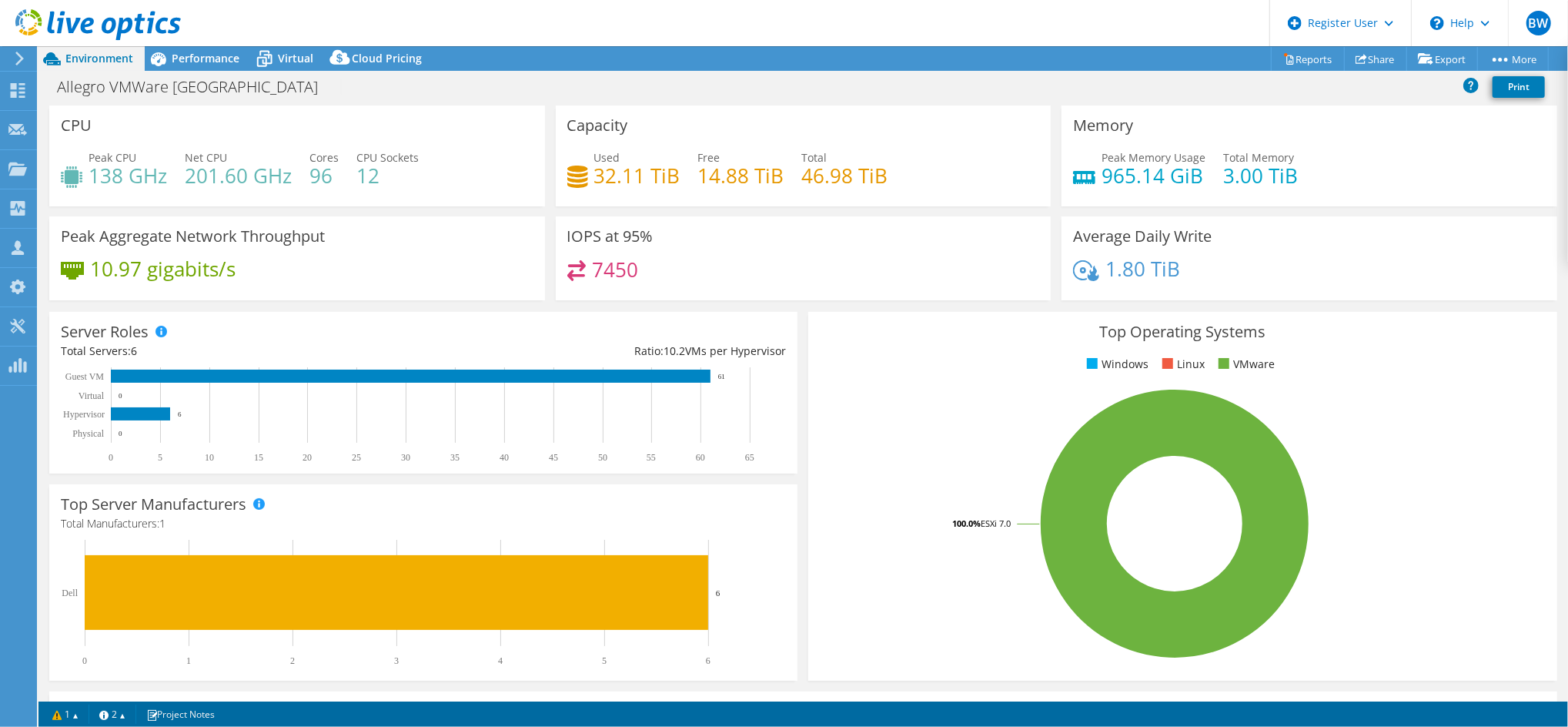
click at [748, 270] on div "7450" at bounding box center [804, 277] width 473 height 34
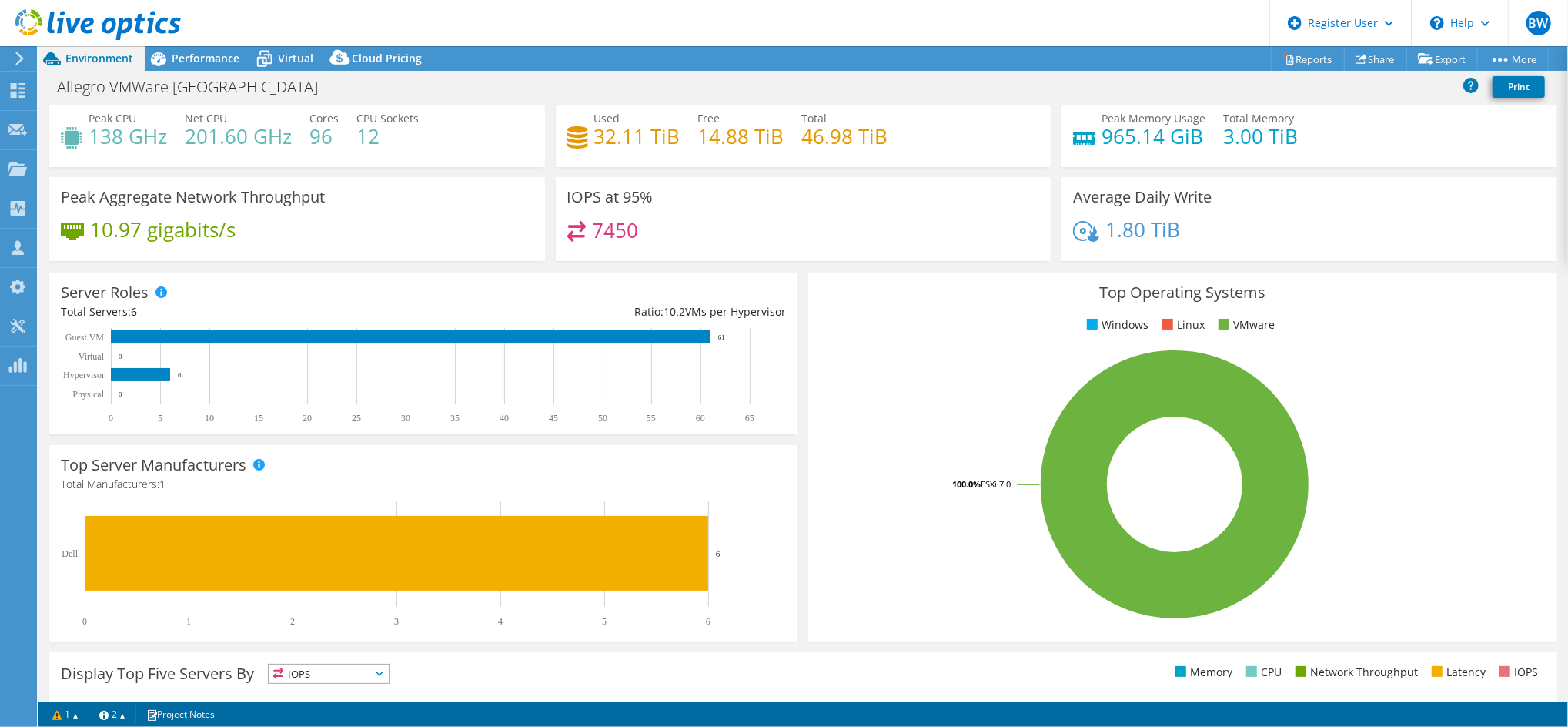
scroll to position [0, 0]
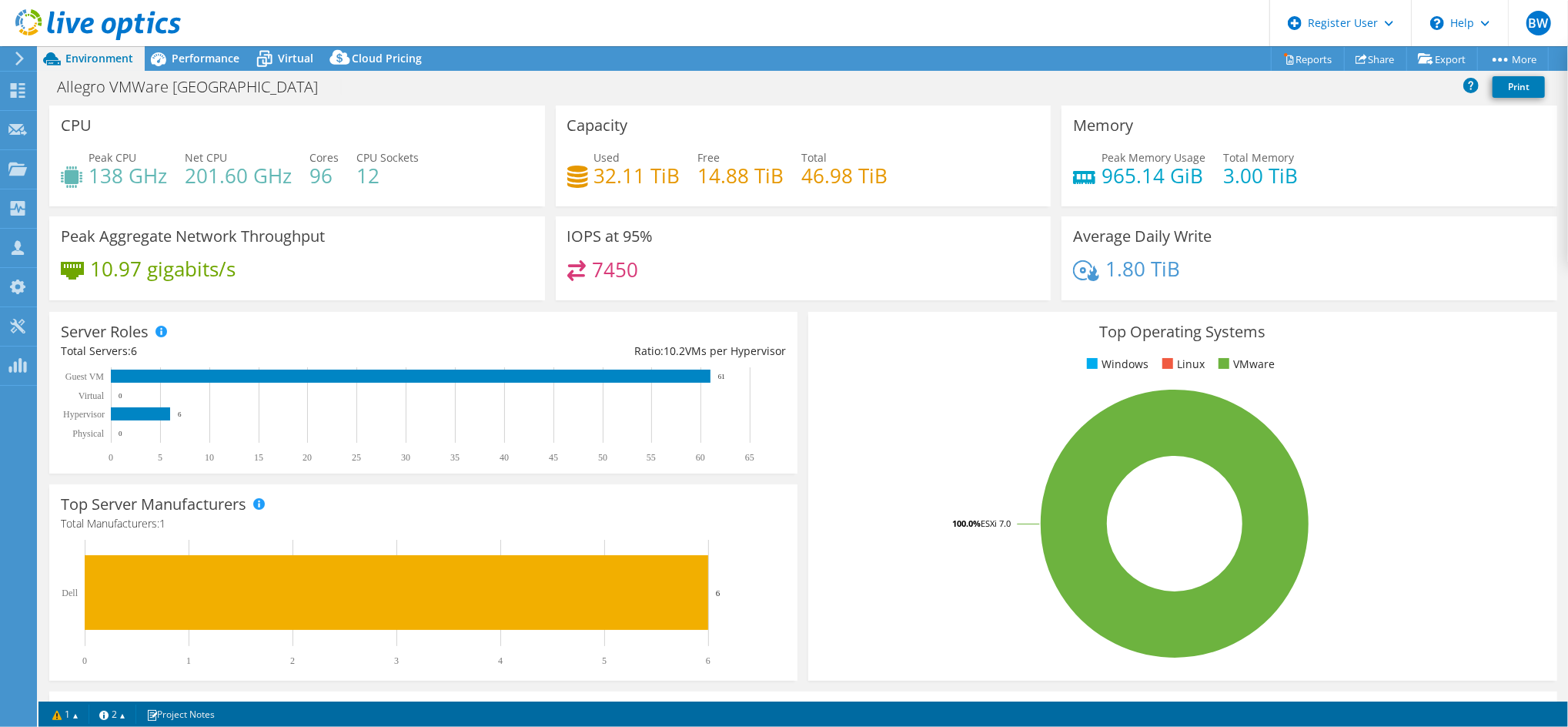
click at [1130, 180] on h4 "965.14 GiB" at bounding box center [1154, 176] width 104 height 17
click at [880, 459] on rect at bounding box center [1174, 524] width 710 height 270
click at [457, 518] on h4 "Total Manufacturers: 1" at bounding box center [422, 523] width 725 height 17
click at [858, 115] on div "Capacity Used 32.11 TiB Free 14.88 TiB Total 46.98 TiB" at bounding box center [803, 155] width 496 height 101
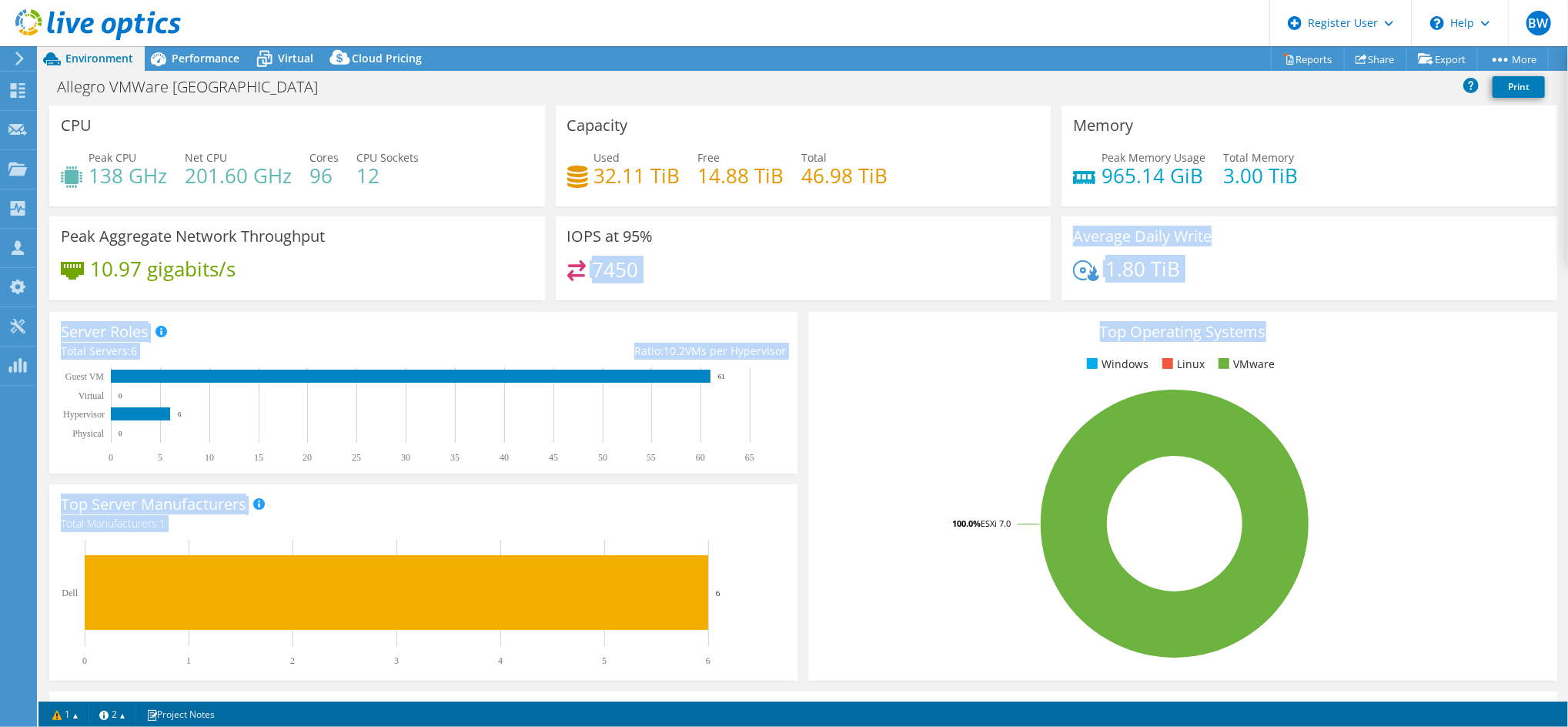
drag, startPoint x: 914, startPoint y: 388, endPoint x: 900, endPoint y: 380, distance: 16.1
click at [900, 380] on section "CPU Peak CPU 138 GHz Net CPU 201.60 GHz Cores 96 CPU Sockets 12 Capacity Used 3…" at bounding box center [803, 554] width 1530 height 897
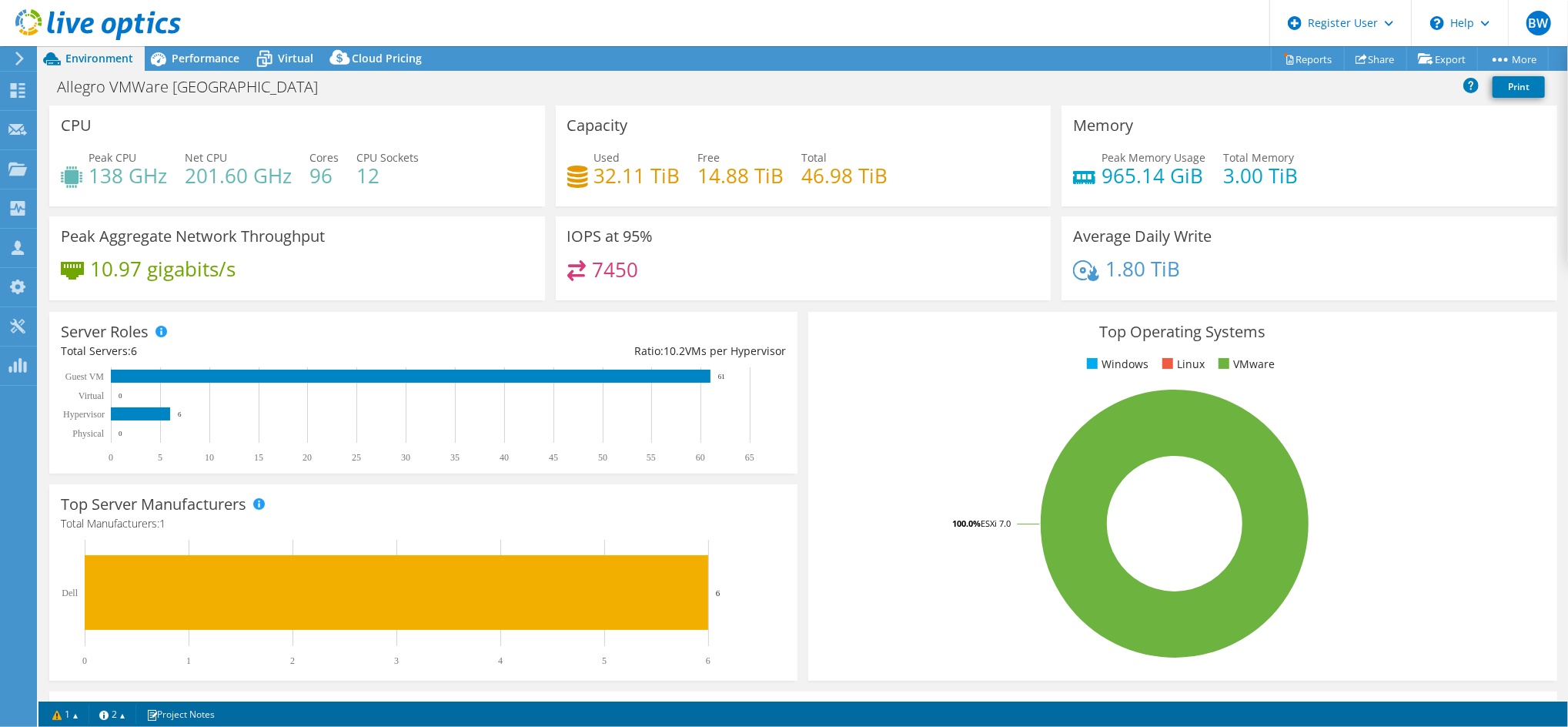
drag, startPoint x: 900, startPoint y: 380, endPoint x: 637, endPoint y: 232, distance: 301.8
click at [637, 232] on h3 "IOPS at 95%" at bounding box center [610, 236] width 87 height 17
click at [537, 127] on div "CPU Peak CPU 138 GHz Net CPU 201.60 GHz Cores 96 CPU Sockets 12" at bounding box center [297, 155] width 496 height 101
click at [410, 163] on span "CPU Sockets" at bounding box center [387, 157] width 62 height 15
click at [216, 57] on span "Performance" at bounding box center [205, 59] width 68 height 15
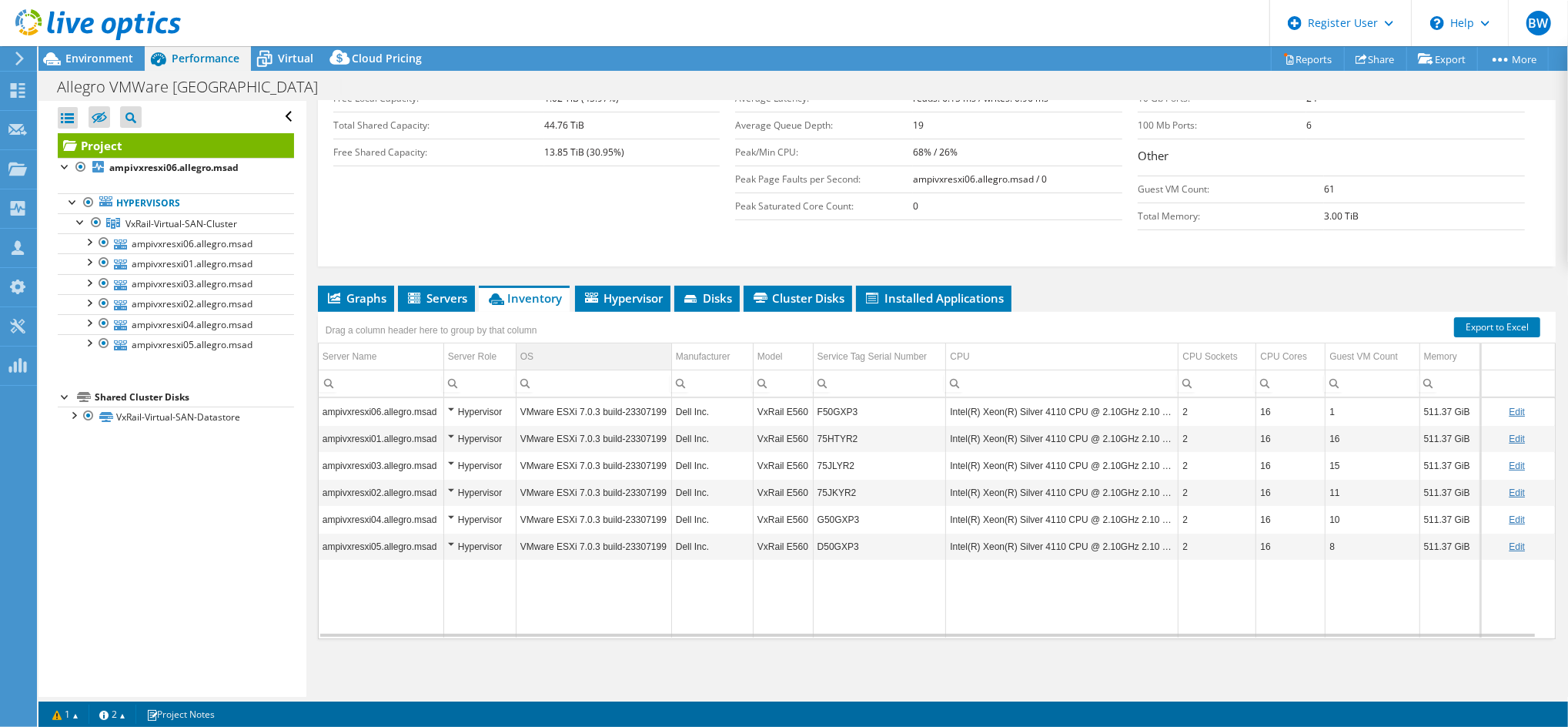
click at [600, 346] on td "OS" at bounding box center [593, 357] width 155 height 27
click at [1126, 287] on ul "Graphs Servers Inventory Hypervisor Disks Cluster Disks Installed Applications" at bounding box center [937, 299] width 1238 height 26
click at [127, 55] on span "Environment" at bounding box center [99, 59] width 68 height 15
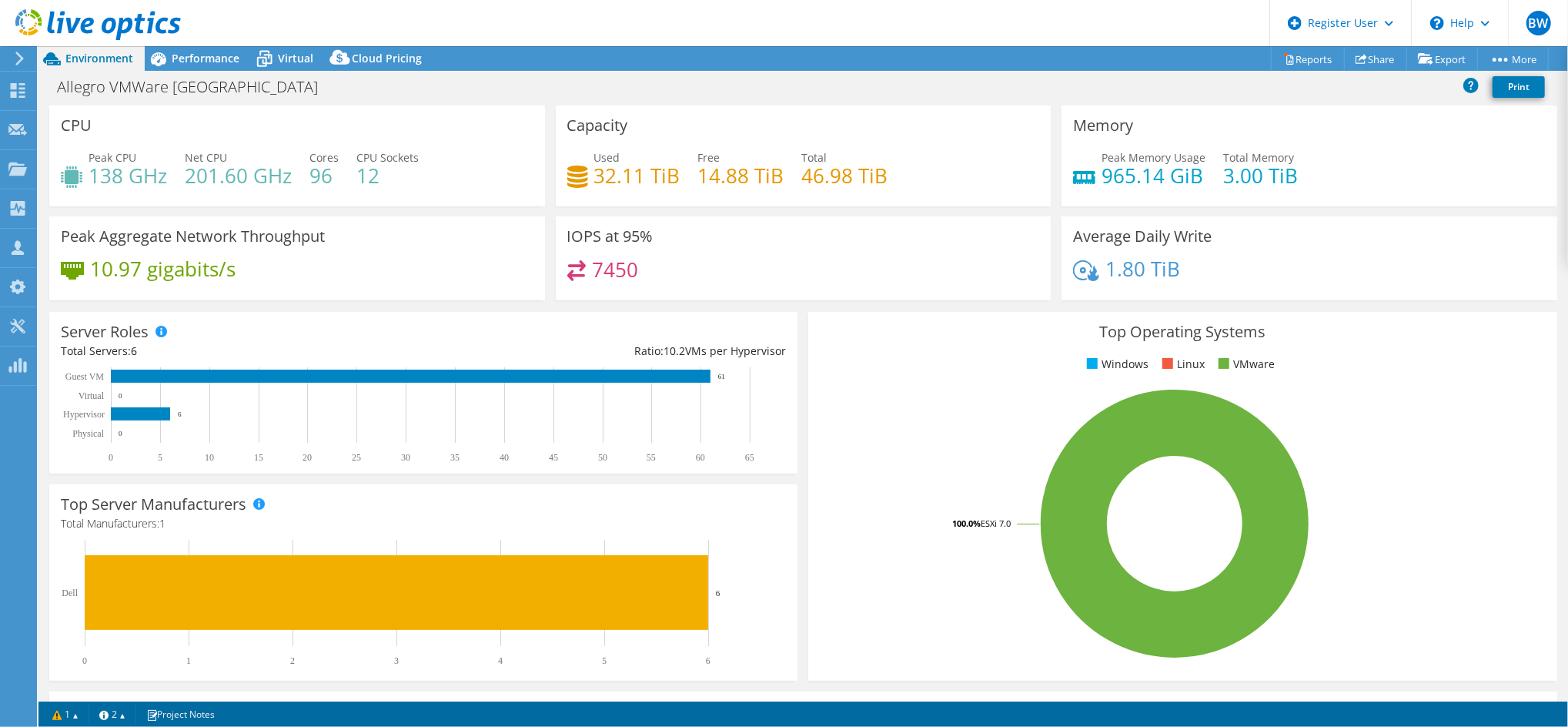
click at [1009, 218] on div "IOPS at 95% 7450" at bounding box center [803, 258] width 496 height 84
click at [285, 74] on div "Allegro VMWare Philippines Print" at bounding box center [803, 87] width 1530 height 29
click at [285, 63] on span "Virtual" at bounding box center [296, 59] width 35 height 15
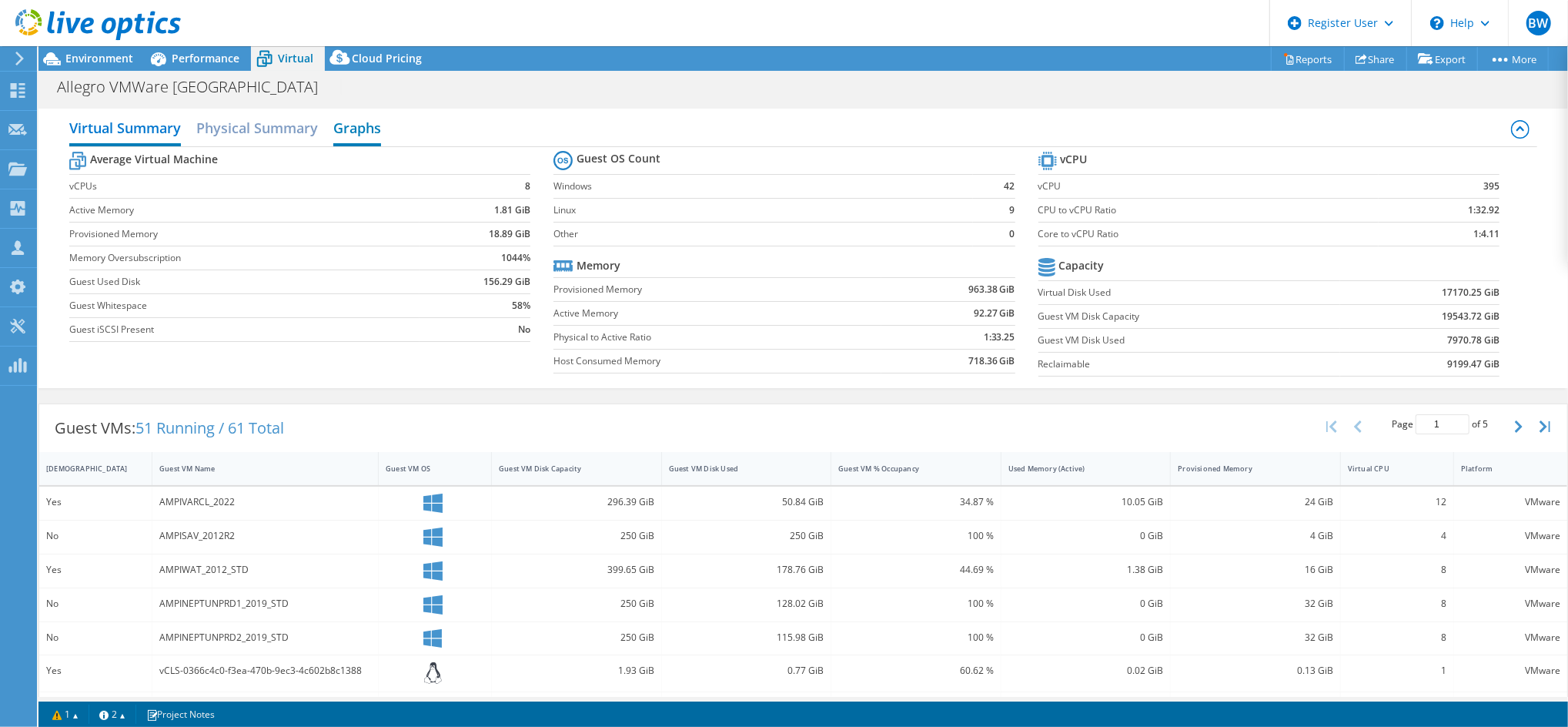
click at [368, 128] on h2 "Graphs" at bounding box center [356, 129] width 47 height 34
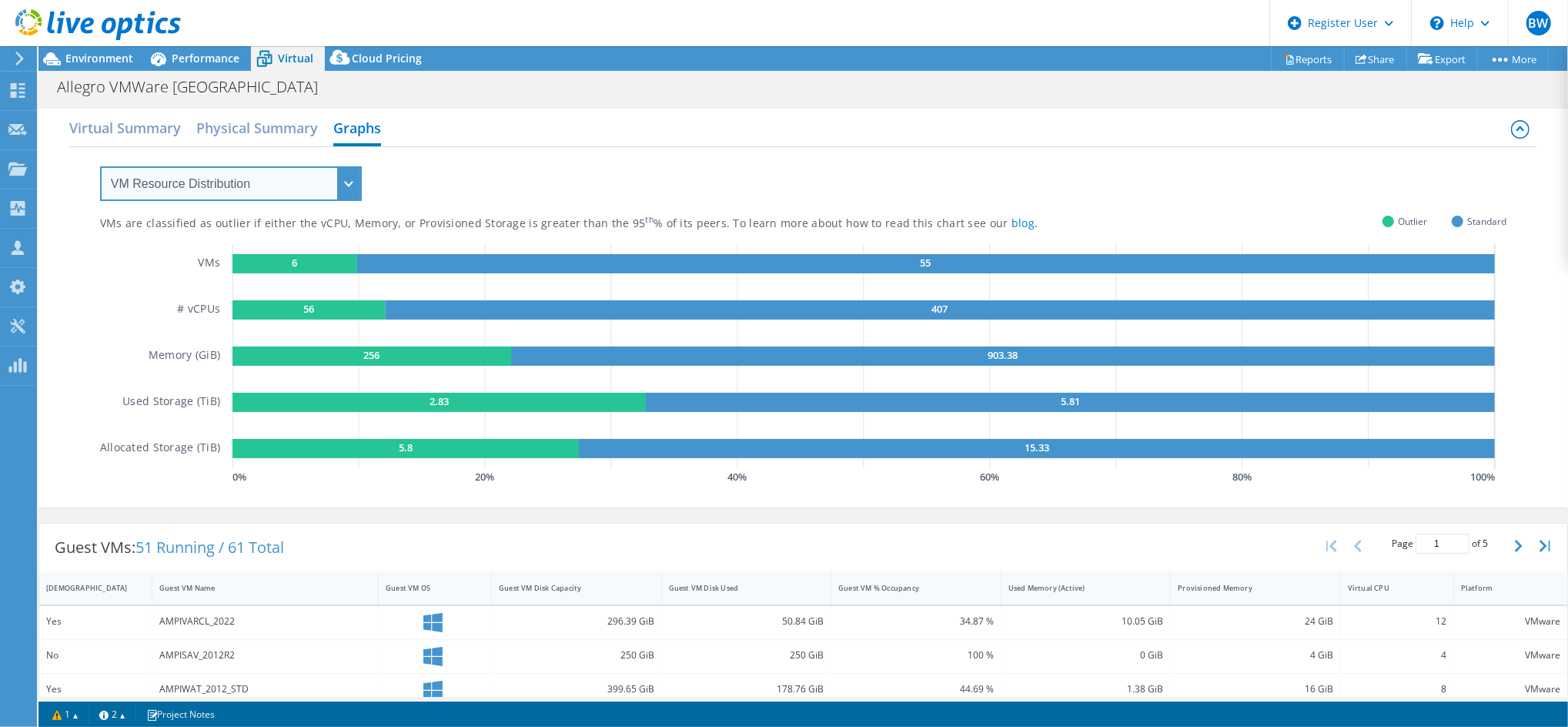
click at [315, 193] on select "VM Resource Distribution Provisioning Contrast Over Provisioning" at bounding box center [231, 183] width 261 height 34
select select "Over Provisioning"
click at [101, 167] on select "VM Resource Distribution Provisioning Contrast Over Provisioning" at bounding box center [231, 183] width 261 height 34
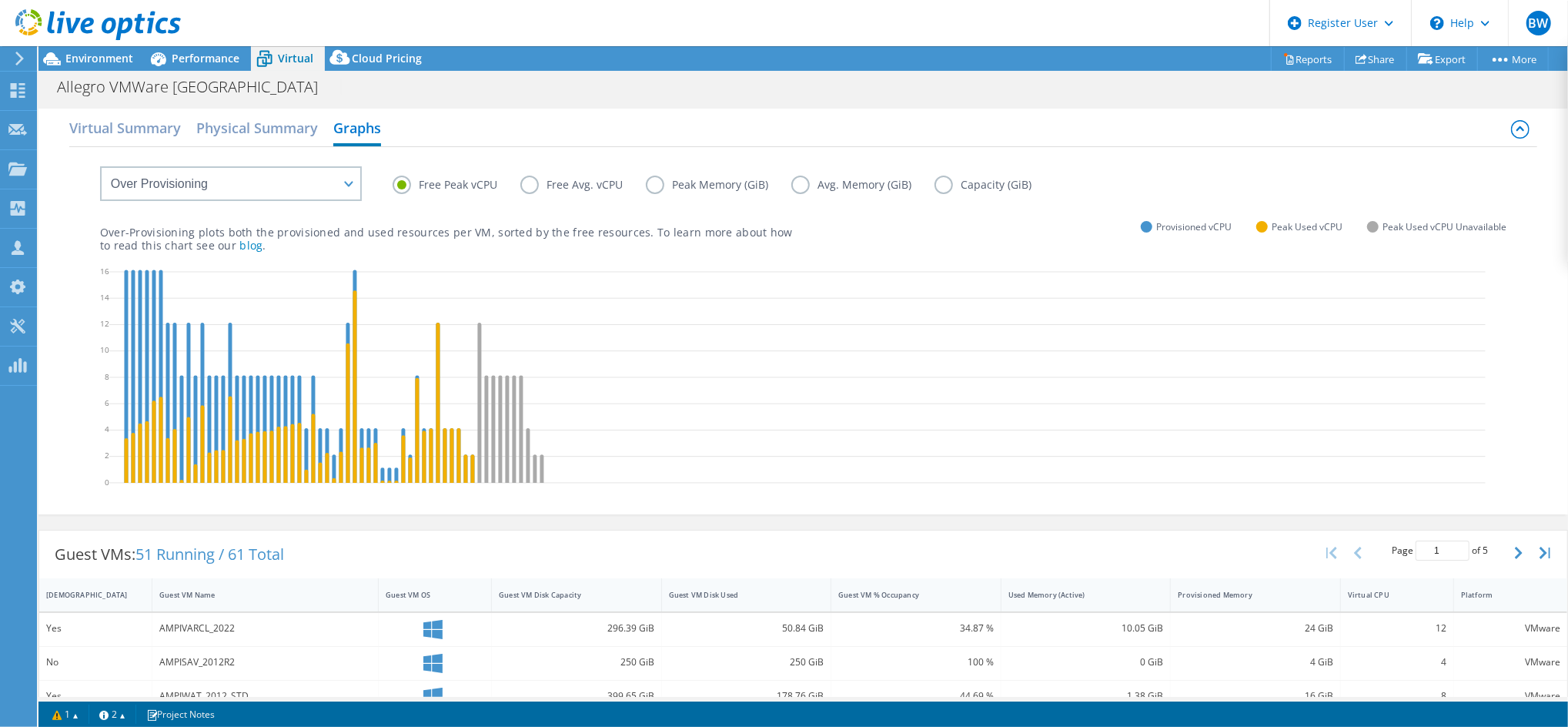
click at [525, 198] on div "Free Peak vCPU Free Avg. vCPU Peak Memory (GiB) Avg. Memory (GiB) Capacity (GiB)" at bounding box center [950, 188] width 1115 height 24
click at [743, 181] on label "Peak Memory (GiB)" at bounding box center [718, 185] width 145 height 19
click at [0, 0] on input "Peak Memory (GiB)" at bounding box center [0, 0] width 0 height 0
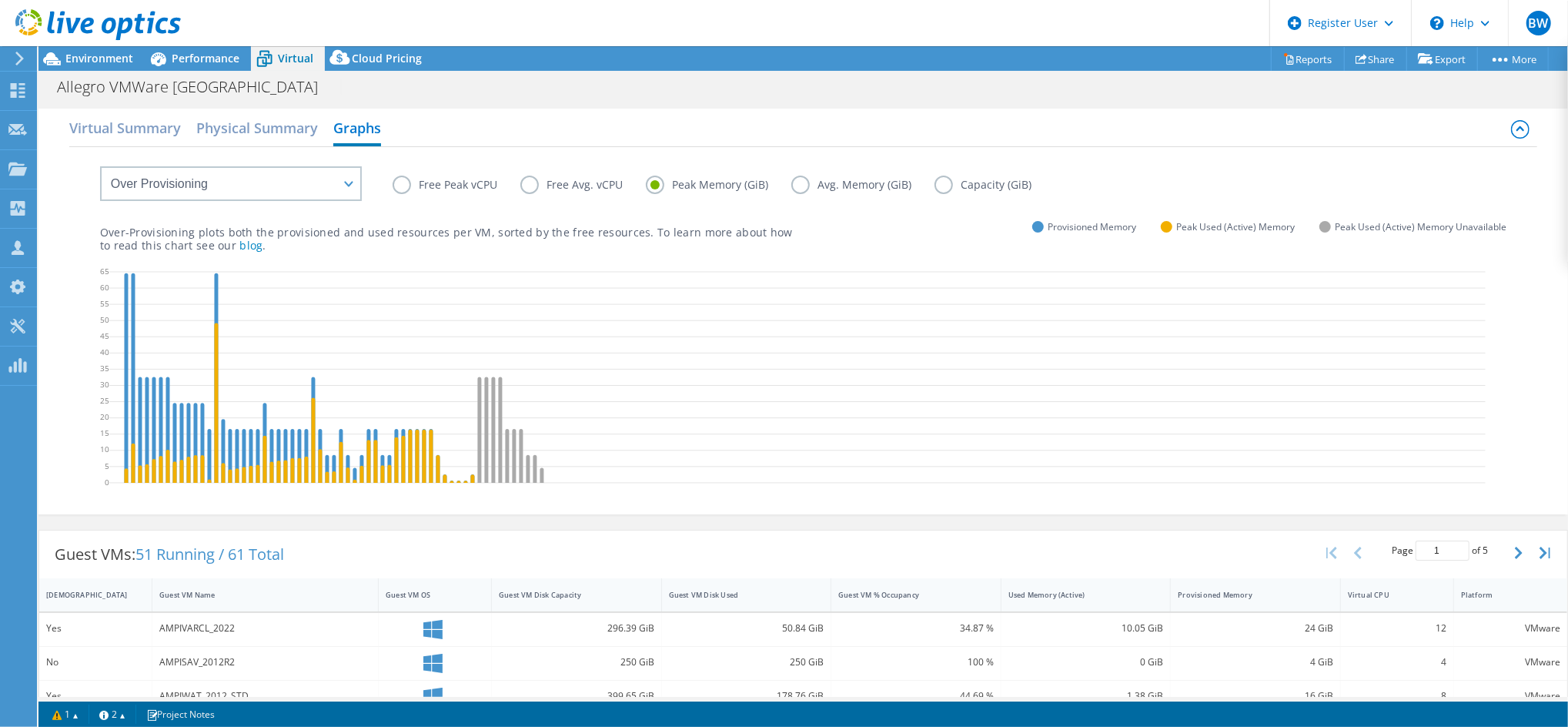
click at [734, 132] on div "Virtual Summary Physical Summary Graphs" at bounding box center [803, 129] width 1469 height 34
click at [688, 148] on div "Free Peak vCPU Free Avg. vCPU Peak Memory (GiB) Avg. Memory (GiB) Capacity (GiB)" at bounding box center [804, 173] width 1407 height 52
click at [771, 165] on div "Free Peak vCPU Free Avg. vCPU Peak Memory (GiB) Avg. Memory (GiB) Capacity (GiB)" at bounding box center [804, 173] width 1407 height 52
click at [805, 185] on label "Avg. Memory (GiB)" at bounding box center [864, 185] width 143 height 19
click at [0, 0] on input "Avg. Memory (GiB)" at bounding box center [0, 0] width 0 height 0
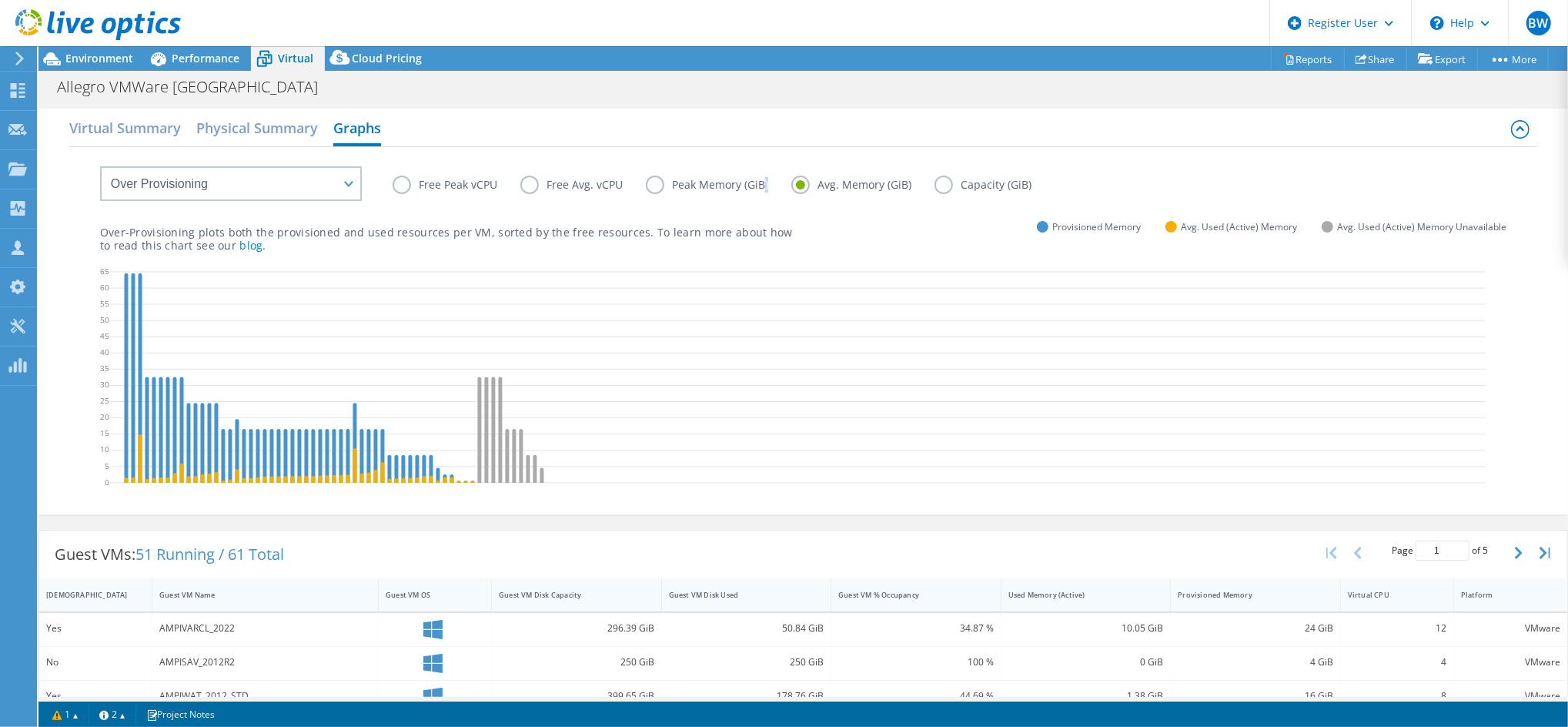
click at [805, 185] on label "Avg. Memory (GiB)" at bounding box center [864, 185] width 143 height 19
click at [0, 0] on input "Avg. Memory (GiB)" at bounding box center [0, 0] width 0 height 0
click at [92, 47] on div at bounding box center [90, 25] width 181 height 51
click at [199, 61] on span "Performance" at bounding box center [205, 59] width 68 height 15
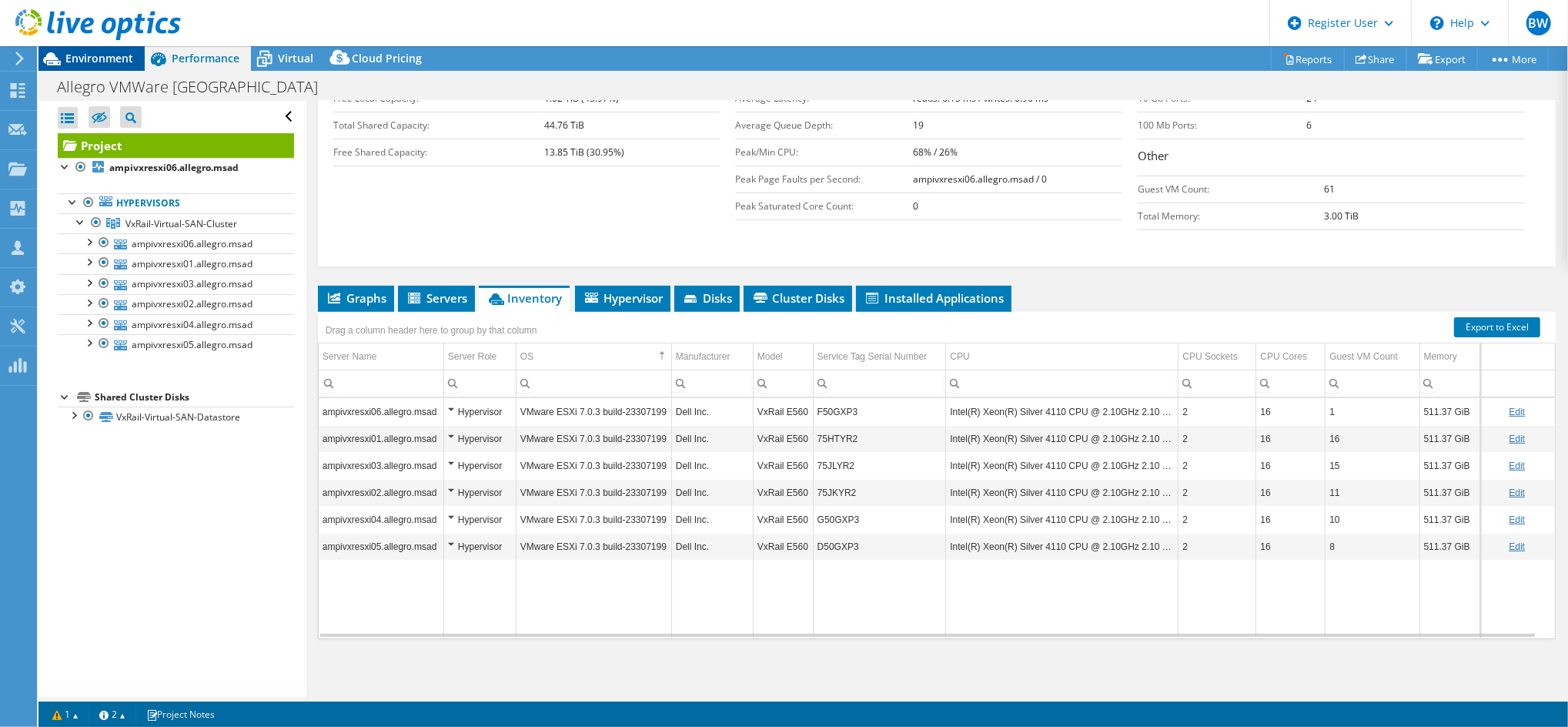
click at [109, 56] on span "Environment" at bounding box center [99, 59] width 68 height 15
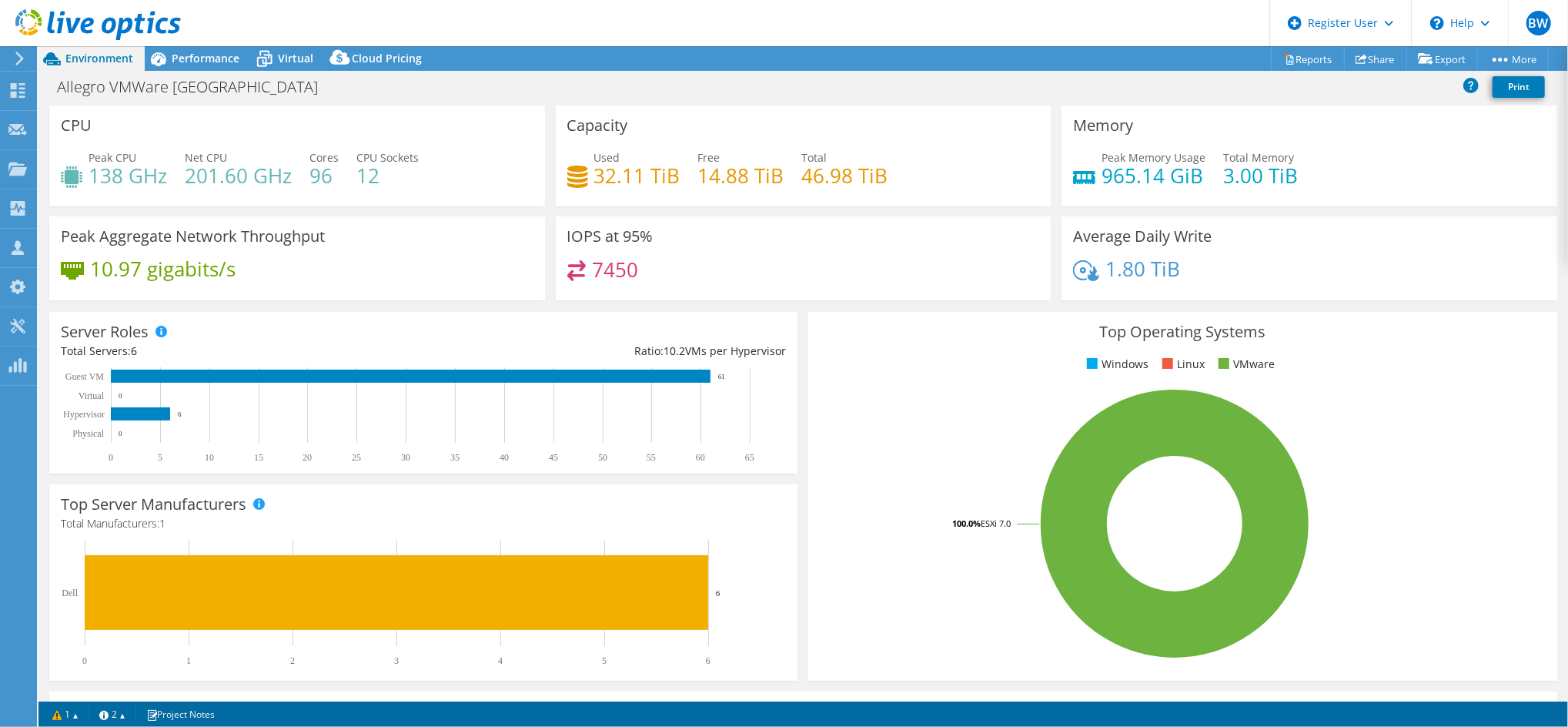
click at [638, 168] on h4 "32.11 TiB" at bounding box center [637, 176] width 87 height 17
click at [707, 660] on text "6" at bounding box center [708, 661] width 5 height 11
click at [656, 212] on div "Capacity Used 32.11 TiB Free 14.88 TiB Total 46.98 TiB" at bounding box center [804, 160] width 506 height 111
click at [262, 67] on icon at bounding box center [264, 59] width 27 height 27
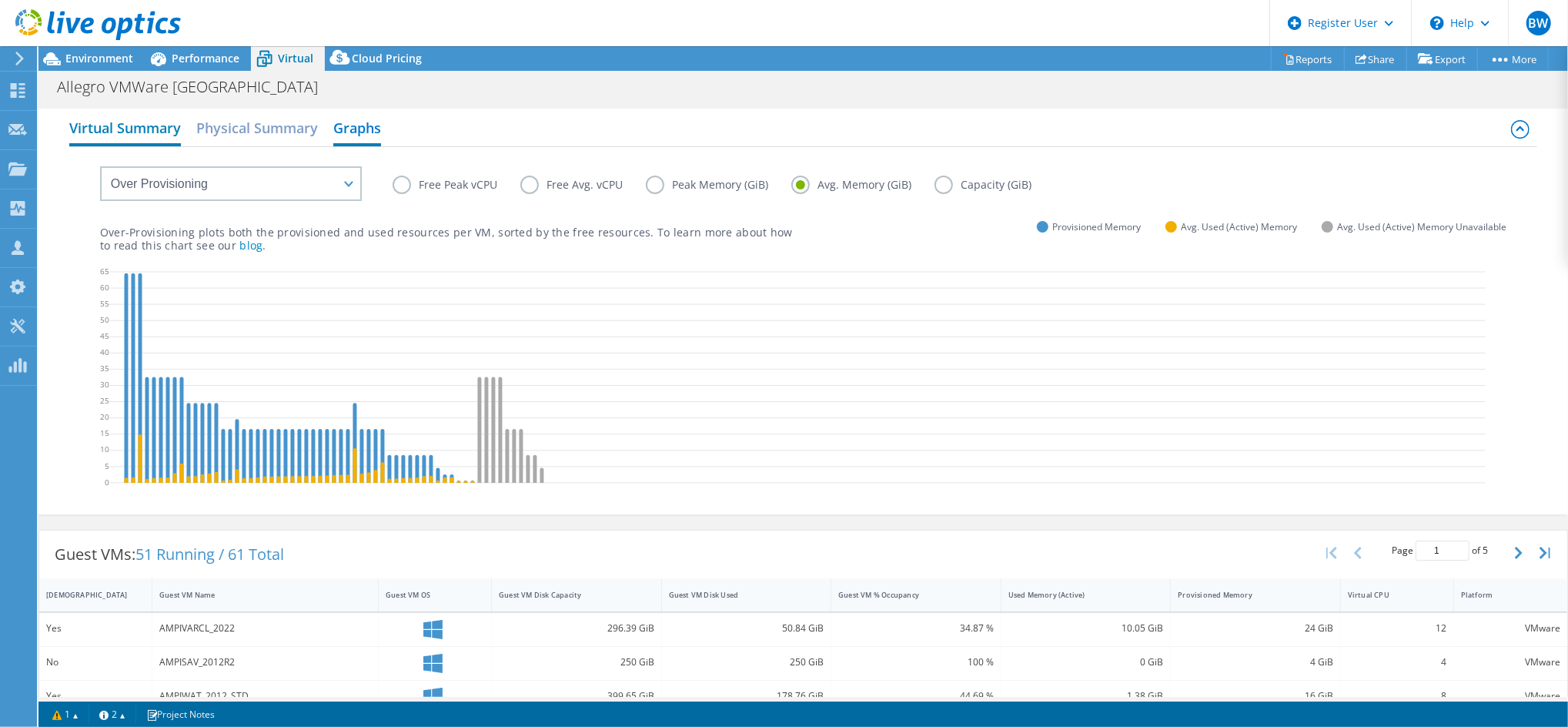
click at [108, 114] on h2 "Virtual Summary" at bounding box center [125, 129] width 112 height 34
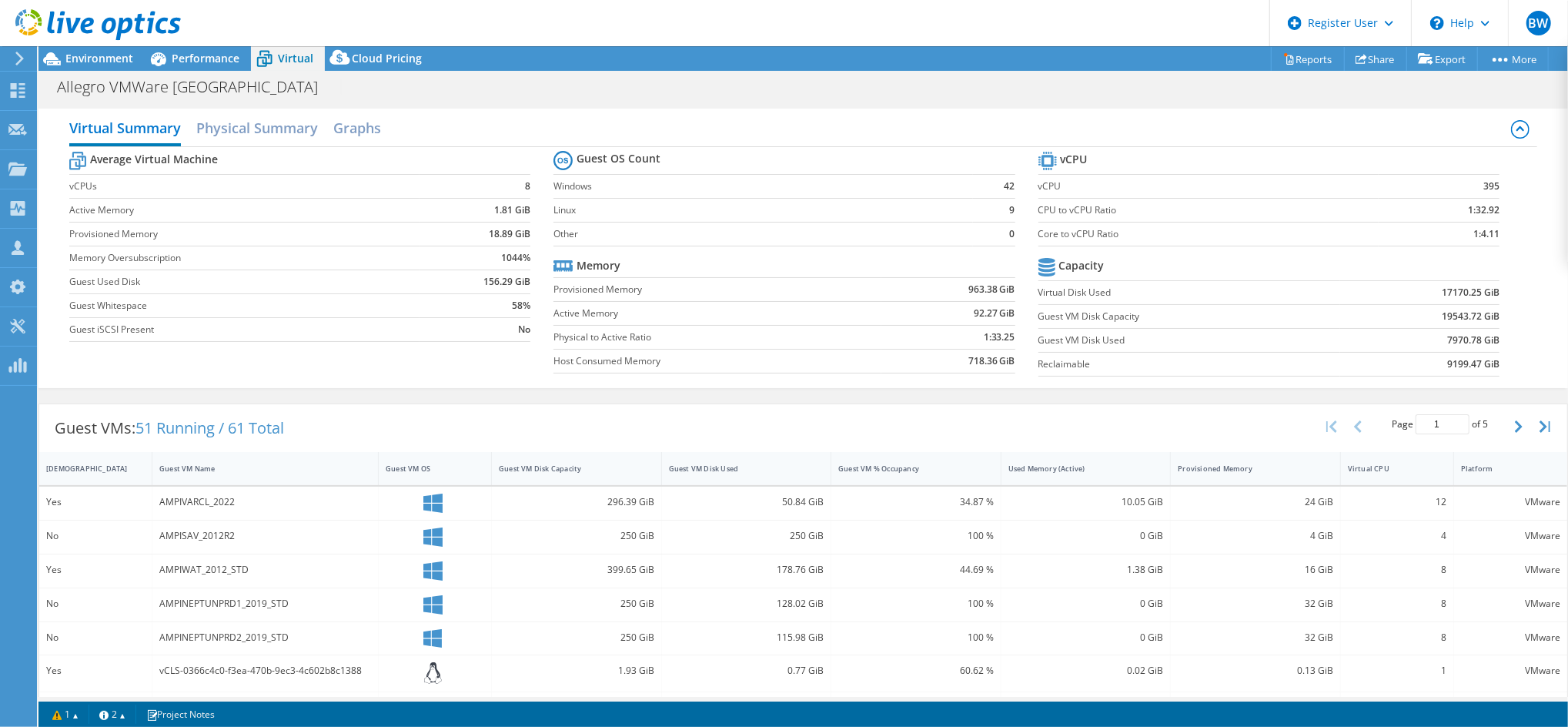
click at [1329, 176] on td "vCPU" at bounding box center [1209, 186] width 341 height 24
click at [1465, 180] on td "395" at bounding box center [1440, 186] width 122 height 24
click at [96, 63] on span "Environment" at bounding box center [99, 59] width 68 height 15
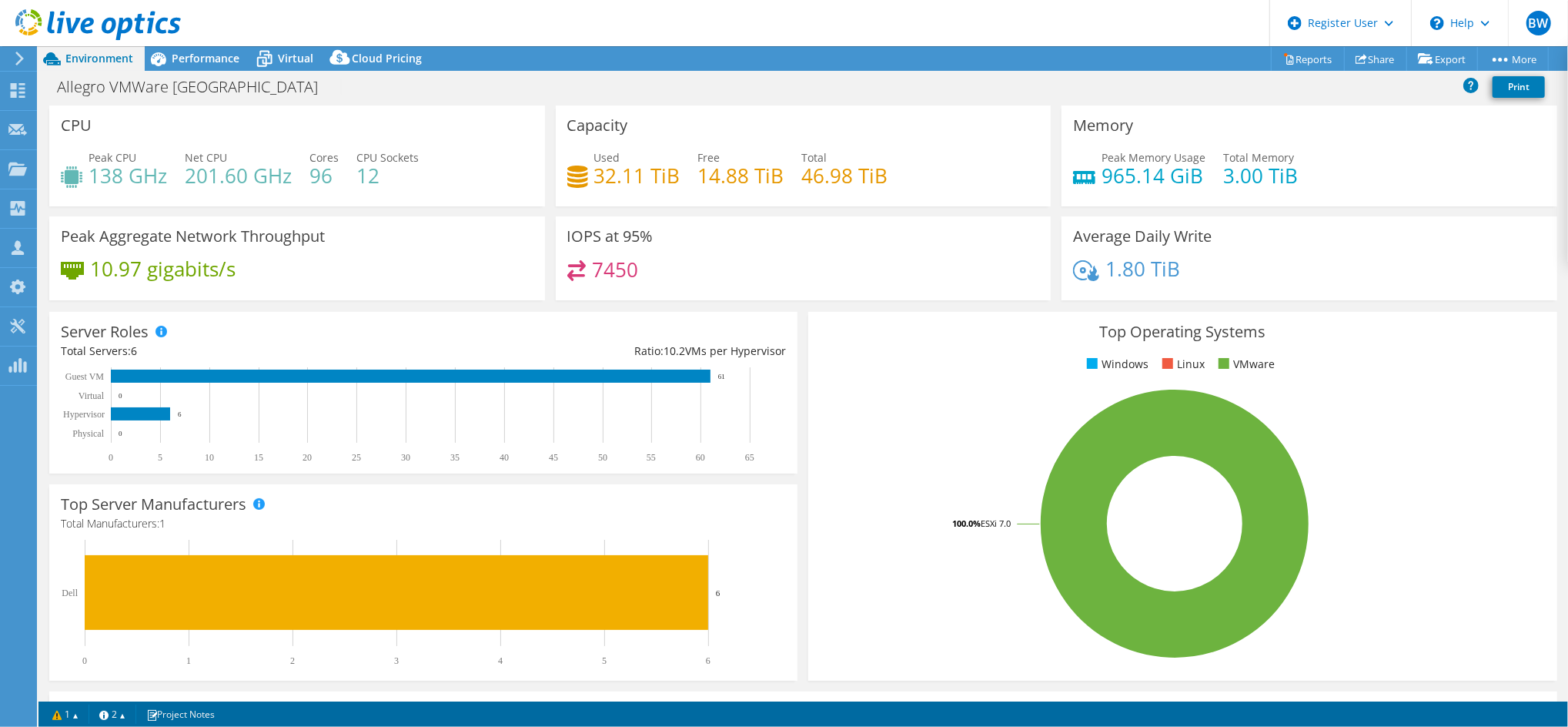
click at [437, 226] on div "Peak Aggregate Network Throughput 10.97 gigabits/s" at bounding box center [297, 258] width 496 height 84
click at [201, 43] on header "BW Dell User Brian Wallenstein Brian.Wallenstein@dell.com Dell My Profile Log O…" at bounding box center [784, 23] width 1568 height 47
click at [201, 45] on header "BW Dell User Brian Wallenstein Brian.Wallenstein@dell.com Dell My Profile Log O…" at bounding box center [784, 23] width 1568 height 47
click at [212, 58] on span "Performance" at bounding box center [205, 59] width 68 height 15
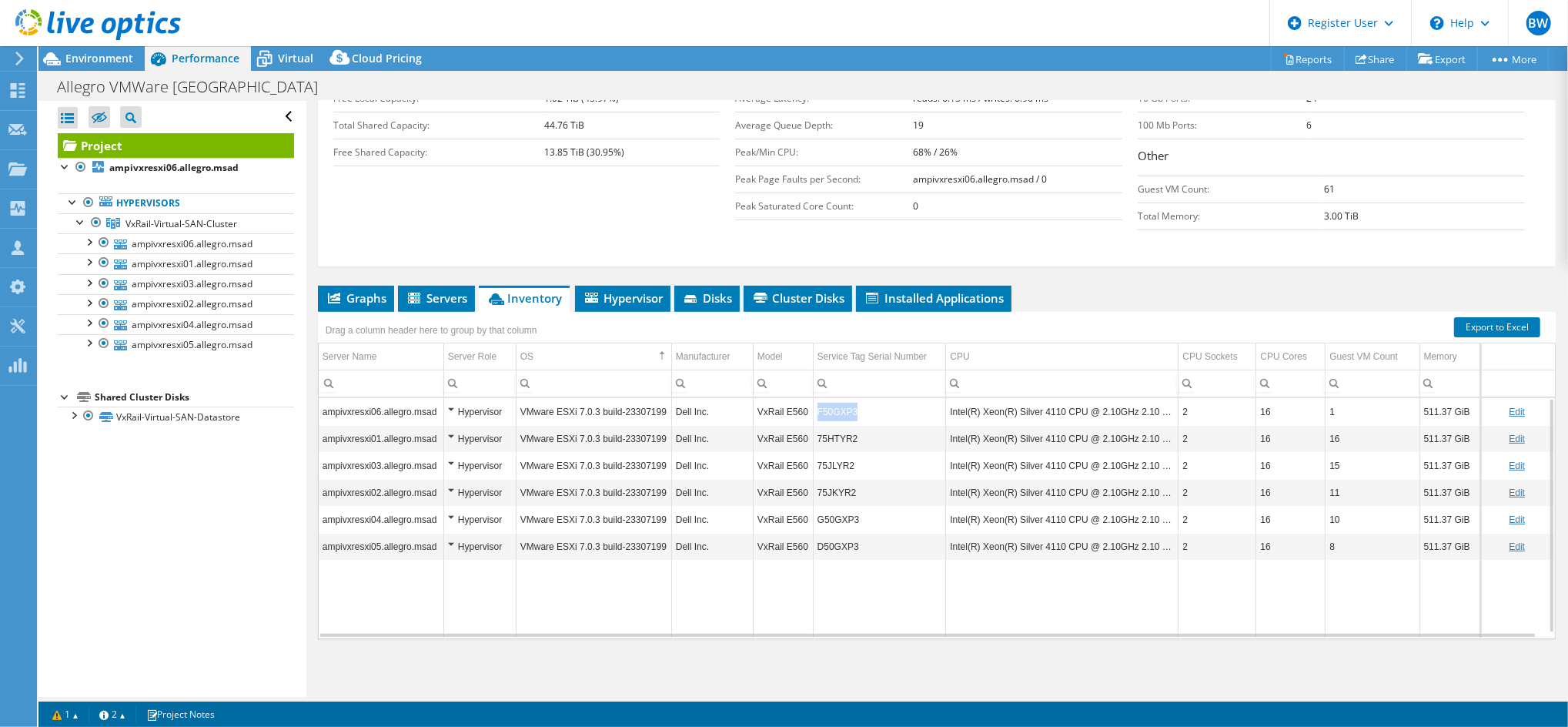
copy tr "F50GXP3"
drag, startPoint x: 858, startPoint y: 412, endPoint x: 798, endPoint y: 411, distance: 60.0
click at [798, 411] on tr "ampivxresxi06.allegro.msad Hypervisor VMware ESXi 7.0.3 build-23307199 Dell Inc…" at bounding box center [937, 411] width 1237 height 27
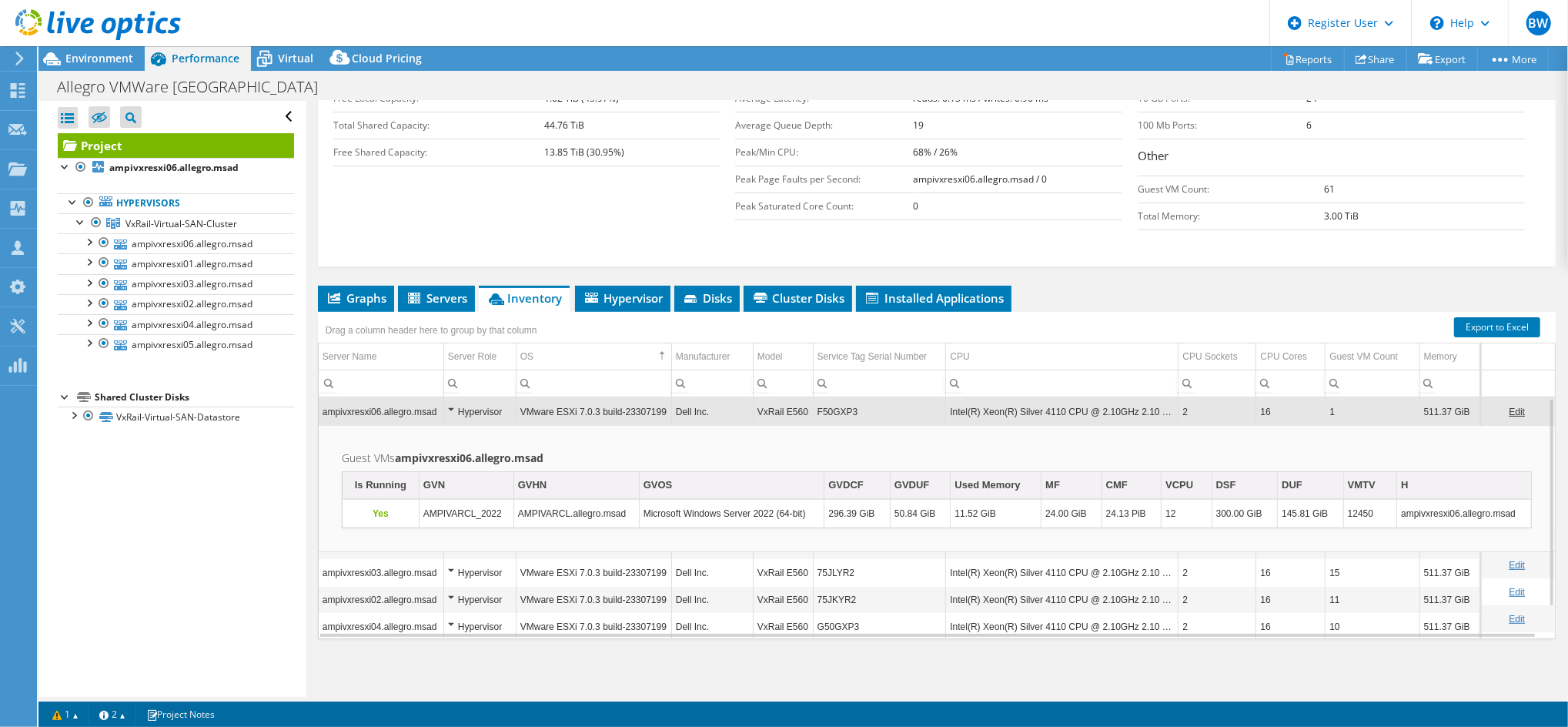
click at [735, 193] on td "Peak Saturated Core Count:" at bounding box center [824, 206] width 178 height 27
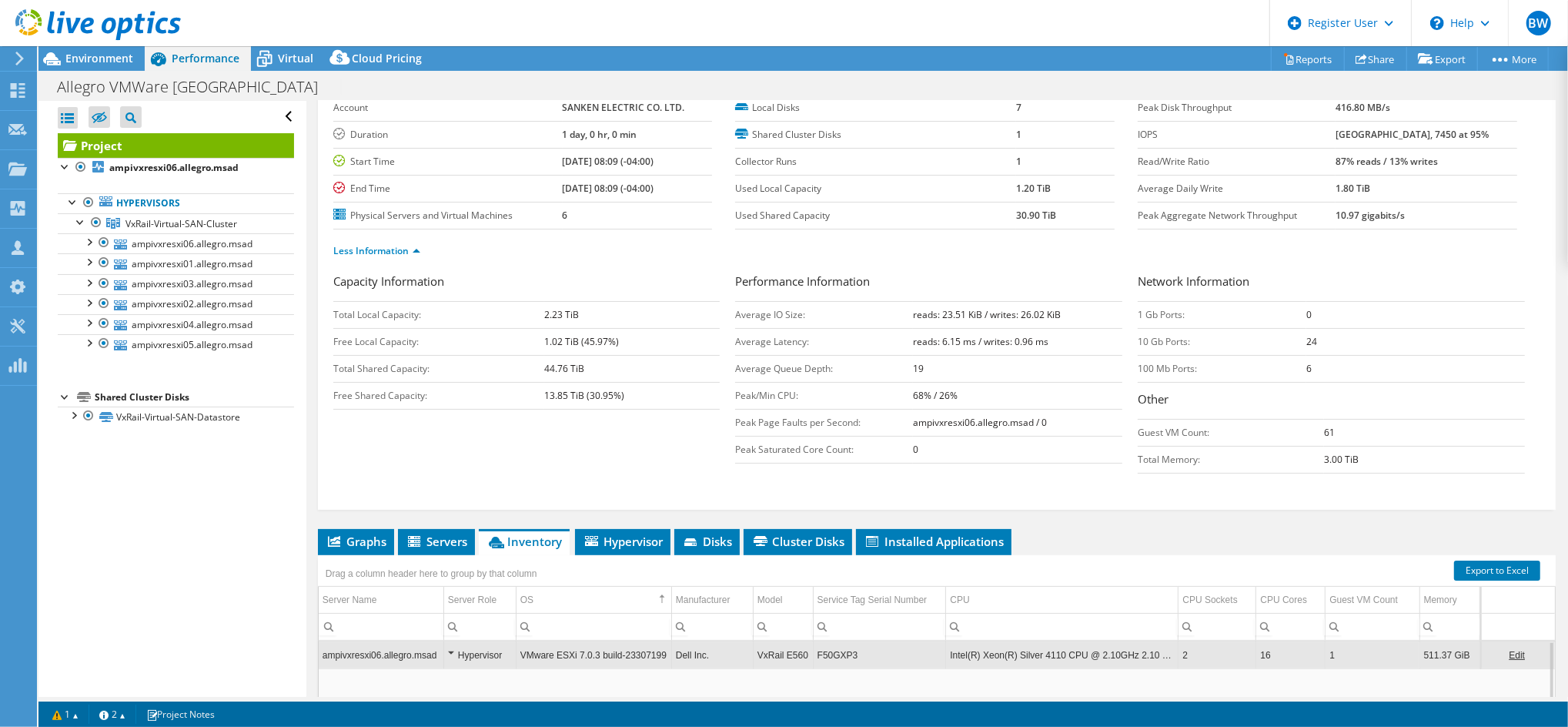
click at [1365, 156] on b "87% reads / 13% writes" at bounding box center [1387, 161] width 102 height 13
drag, startPoint x: 1458, startPoint y: 156, endPoint x: 1398, endPoint y: 156, distance: 60.0
click at [1398, 156] on td "87% reads / 13% writes" at bounding box center [1426, 161] width 181 height 27
drag, startPoint x: 1398, startPoint y: 156, endPoint x: 1362, endPoint y: 163, distance: 36.7
click at [1362, 163] on b "87% reads / 13% writes" at bounding box center [1387, 161] width 102 height 13
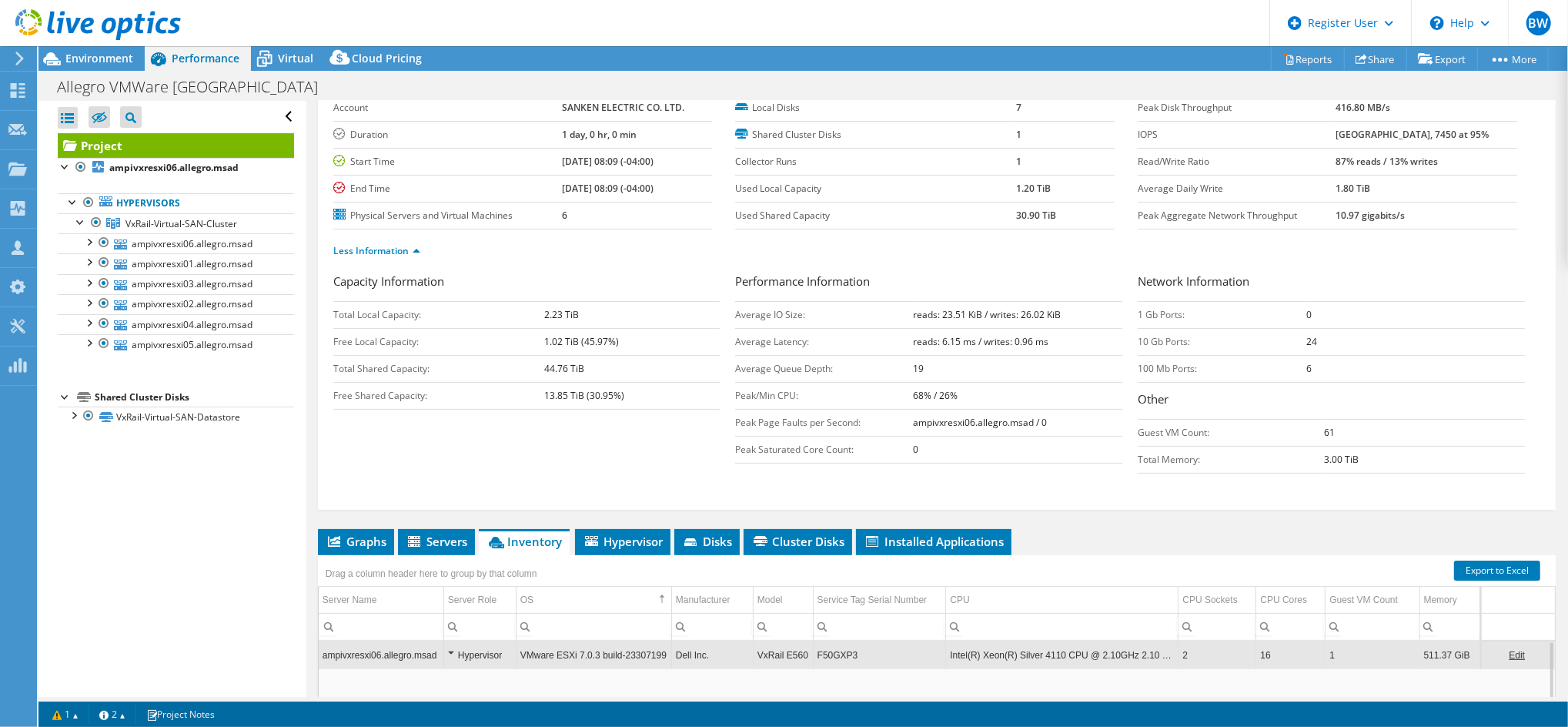
click at [1315, 161] on label "Read/Write Ratio" at bounding box center [1237, 161] width 198 height 16
click at [1422, 132] on b "[GEOGRAPHIC_DATA], 7450 at 95%" at bounding box center [1412, 134] width 154 height 13
drag, startPoint x: 1422, startPoint y: 132, endPoint x: 1450, endPoint y: 165, distance: 43.3
click at [1450, 165] on td "87% reads / 13% writes" at bounding box center [1426, 161] width 181 height 27
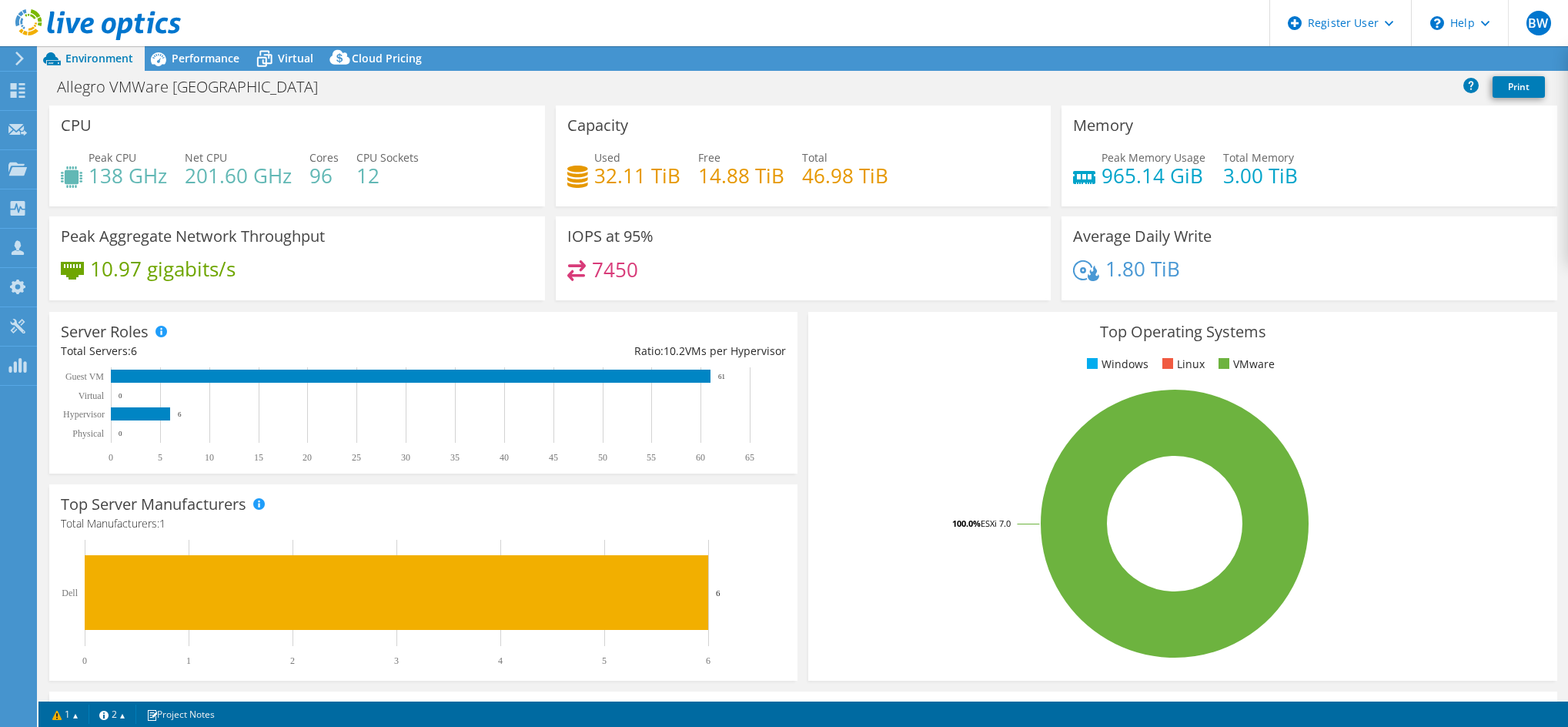
select select "USD"
